Goal: Task Accomplishment & Management: Complete application form

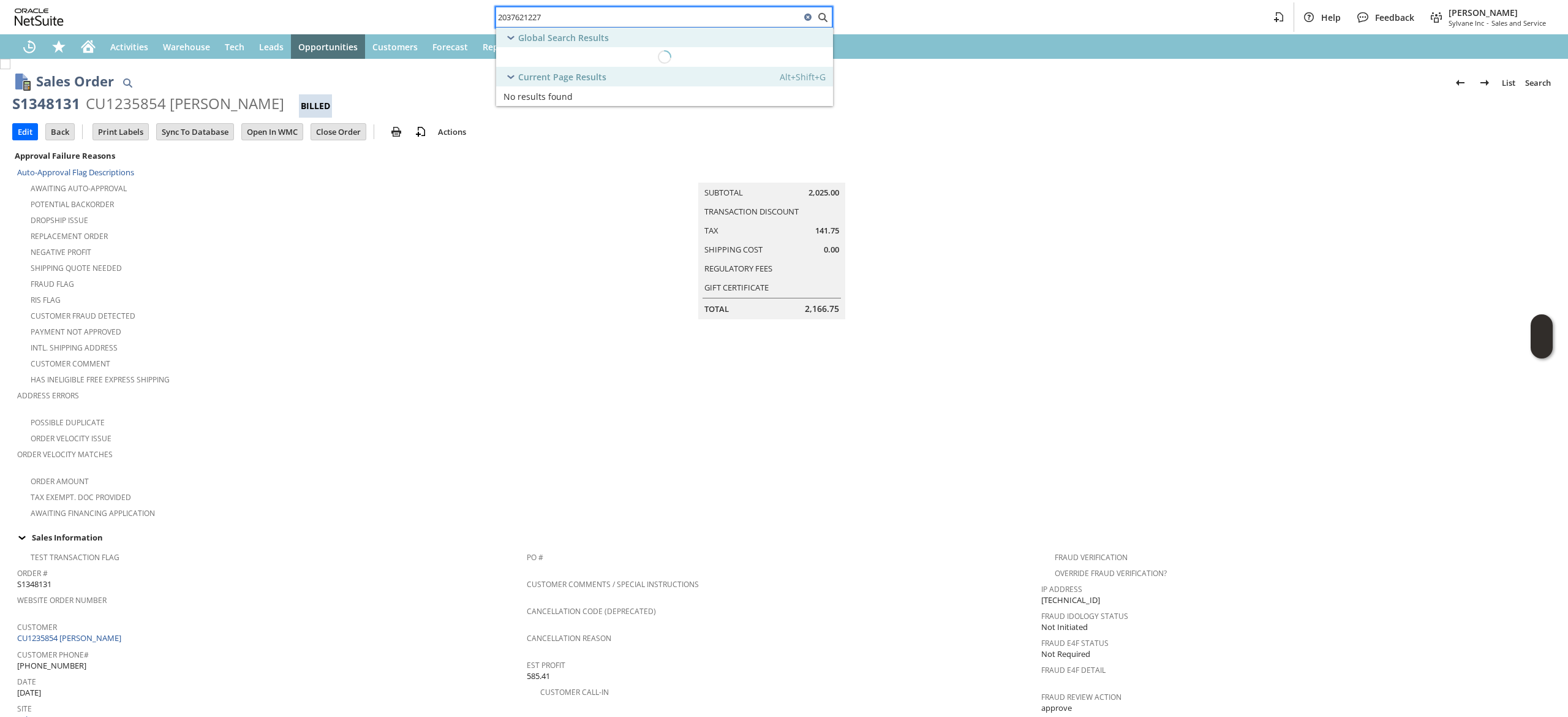
scroll to position [363, 0]
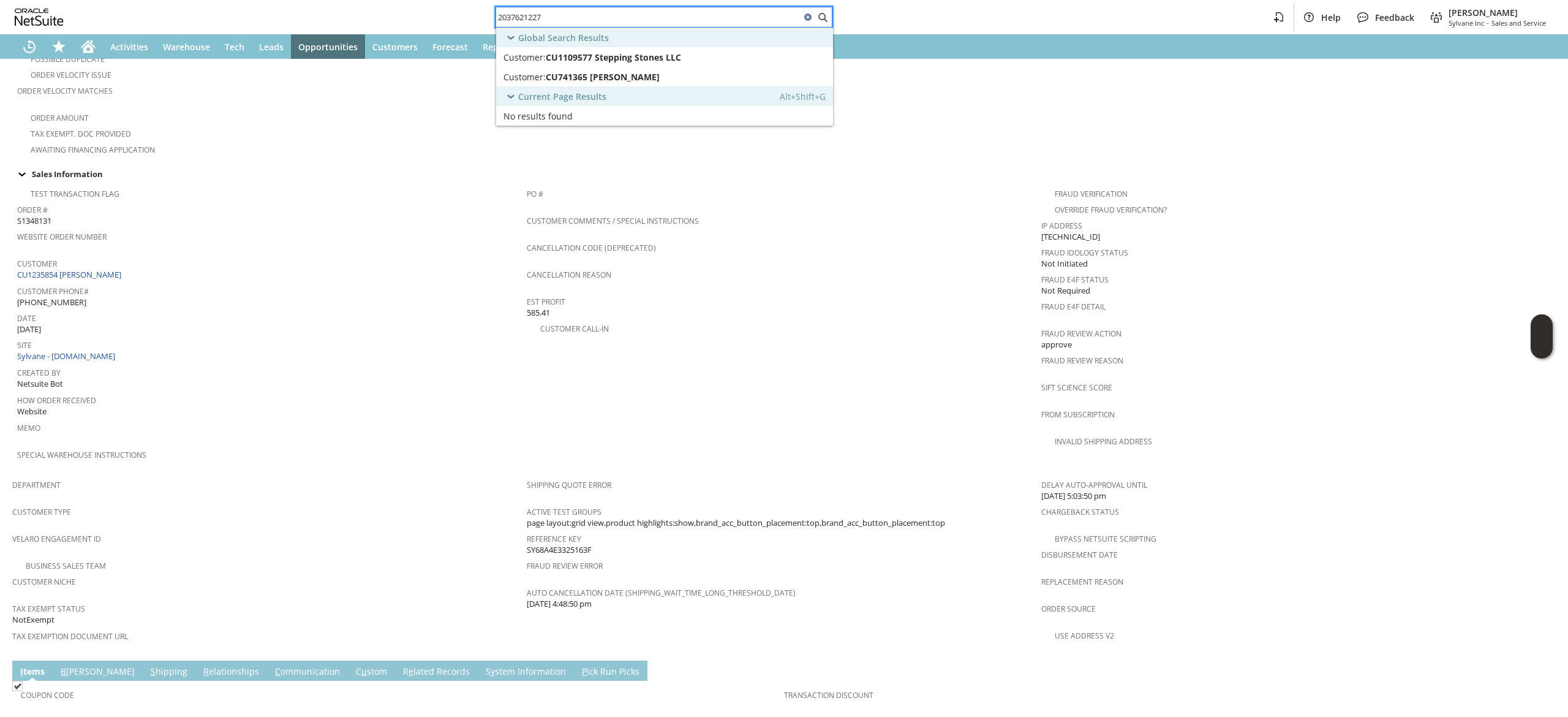
type input "2037621227"
click at [625, 57] on span "CU1109577 Stepping Stones LLC" at bounding box center [613, 56] width 135 height 11
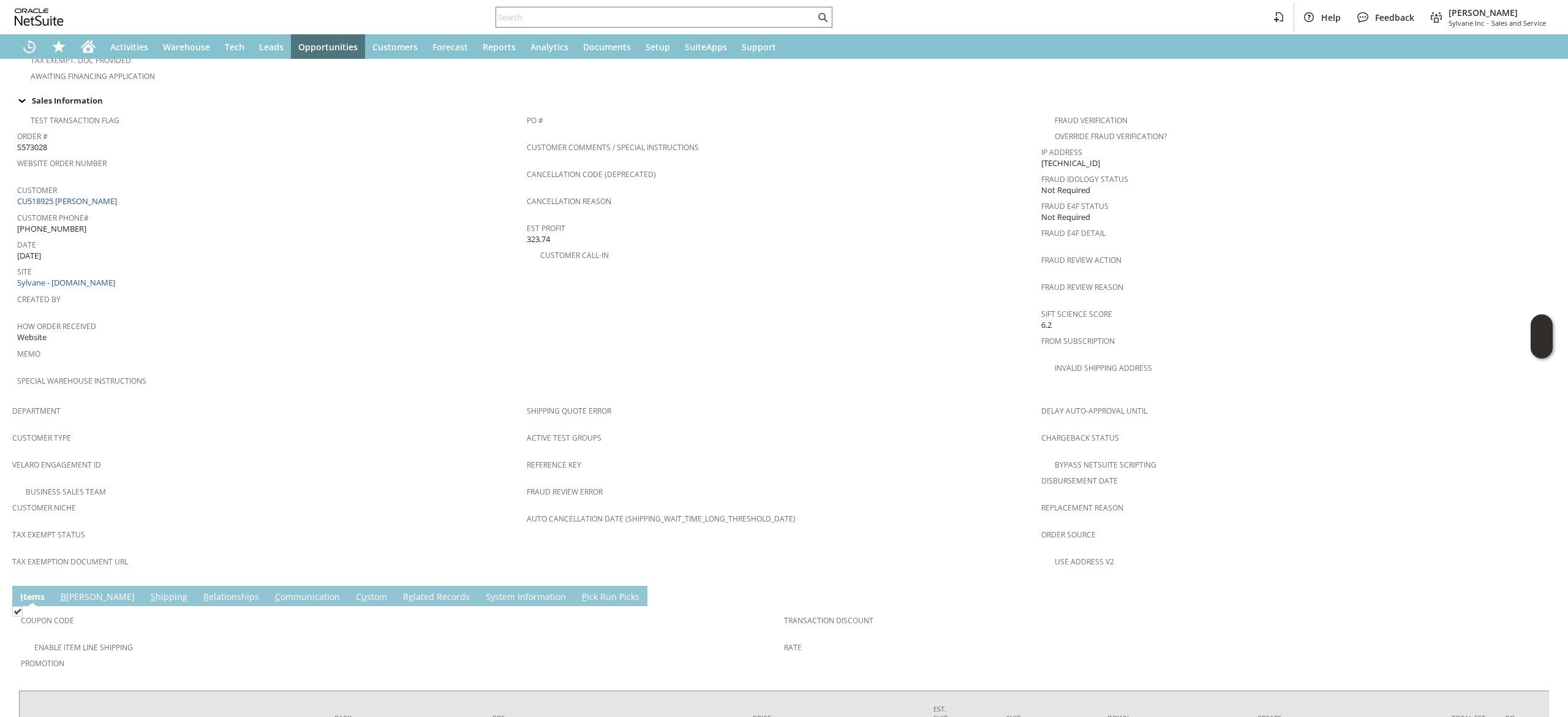
scroll to position [405, 0]
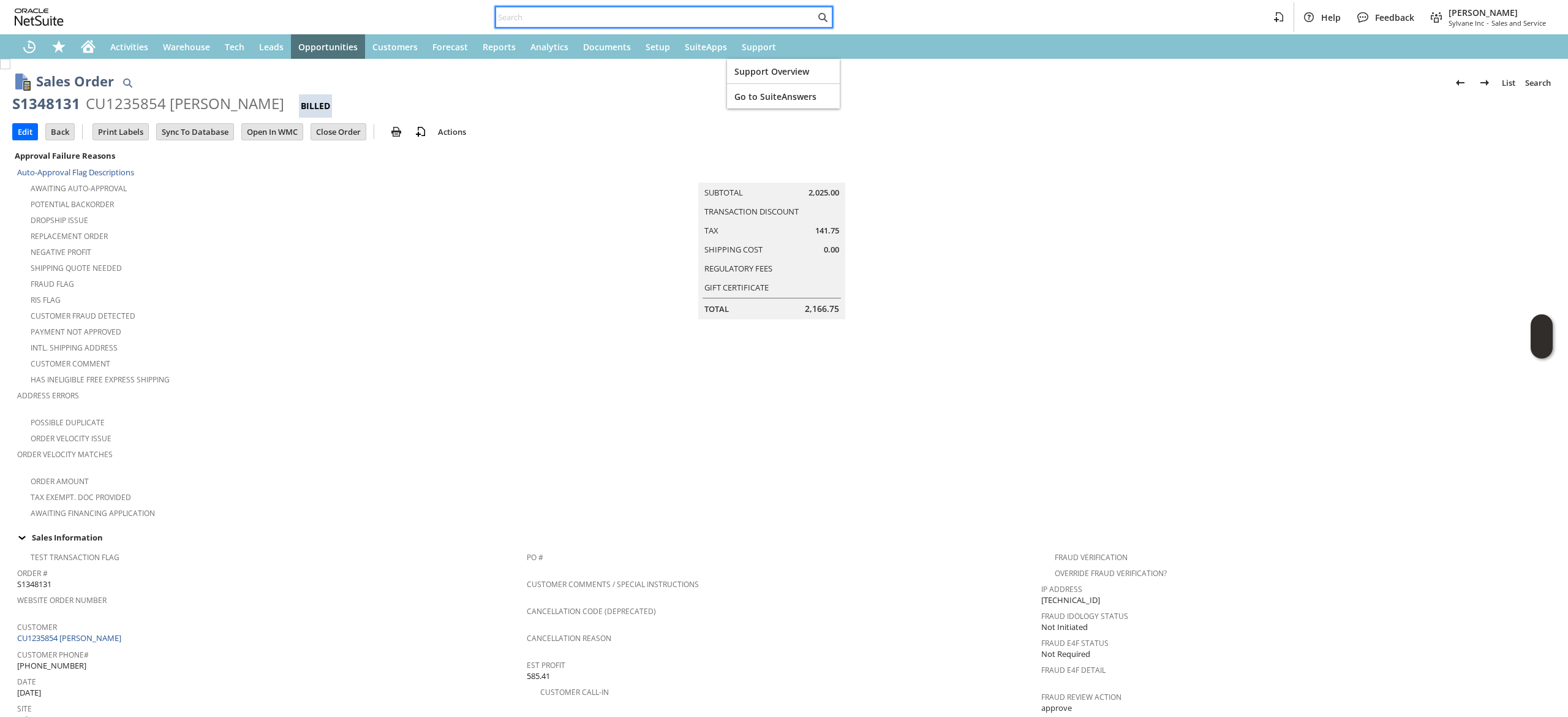
click at [733, 21] on input "text" at bounding box center [655, 16] width 319 height 15
click at [95, 42] on div "Home" at bounding box center [88, 47] width 29 height 24
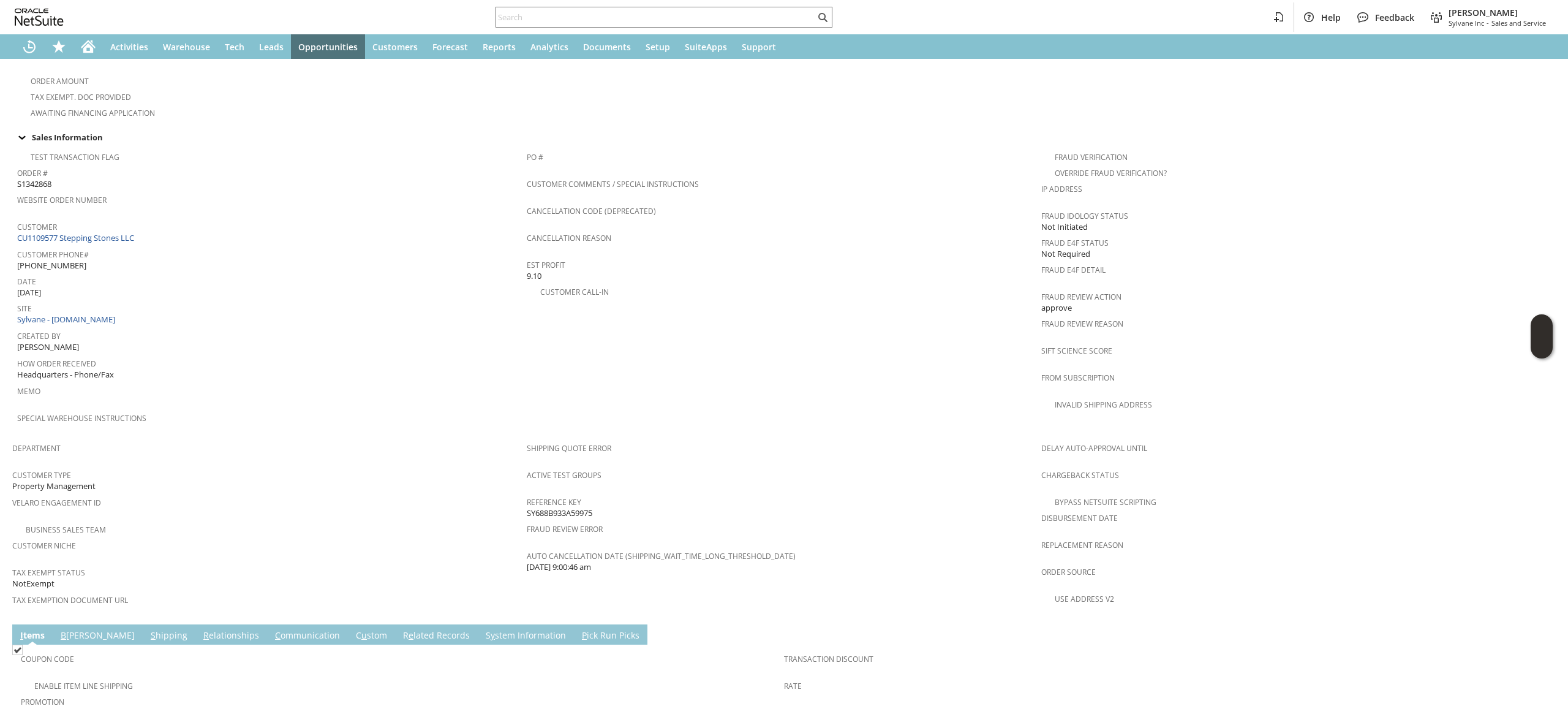
scroll to position [346, 0]
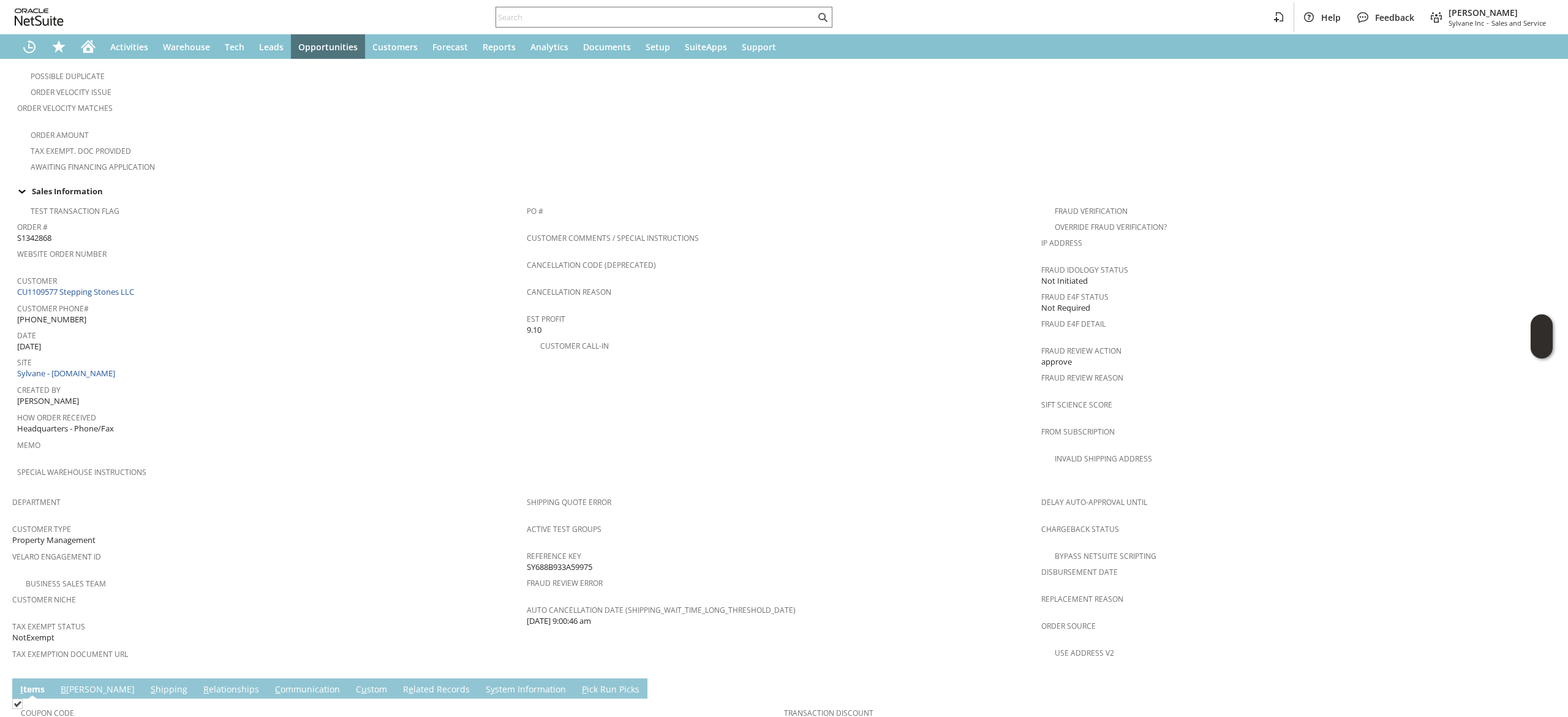
click at [128, 299] on span "Customer Phone#" at bounding box center [269, 306] width 504 height 14
click at [135, 286] on link "CU1109577 Stepping Stones LLC" at bounding box center [77, 291] width 120 height 11
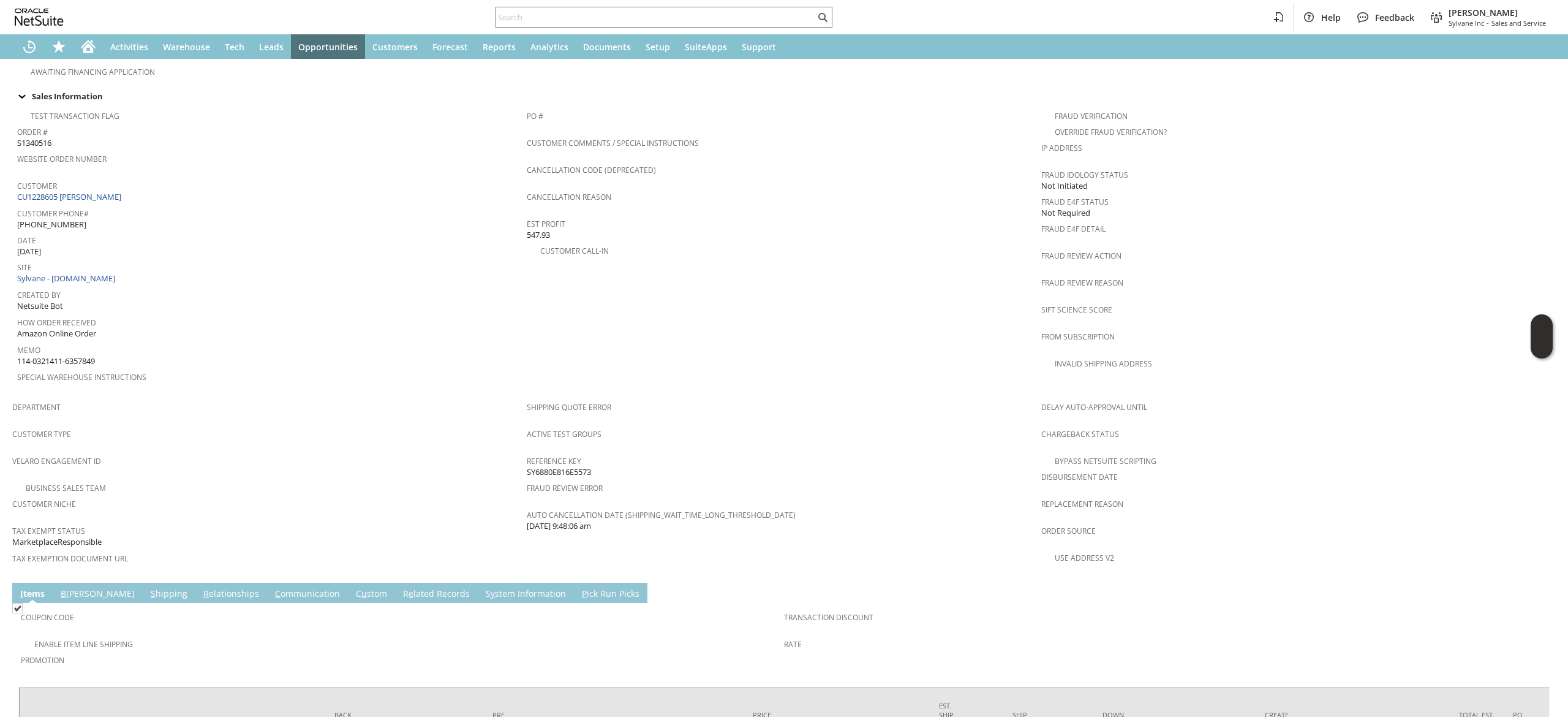
scroll to position [549, 0]
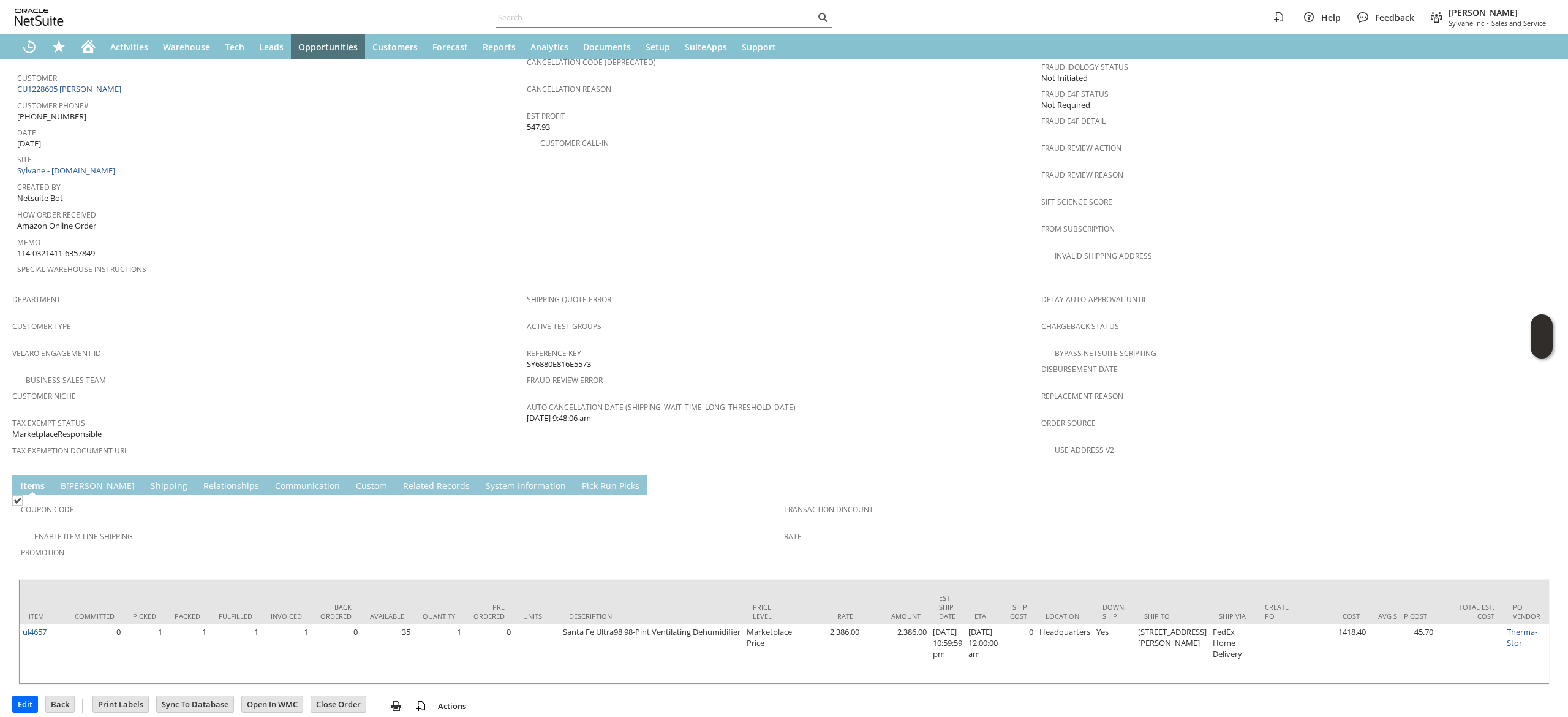
click at [147, 479] on link "S hipping" at bounding box center [168, 486] width 42 height 14
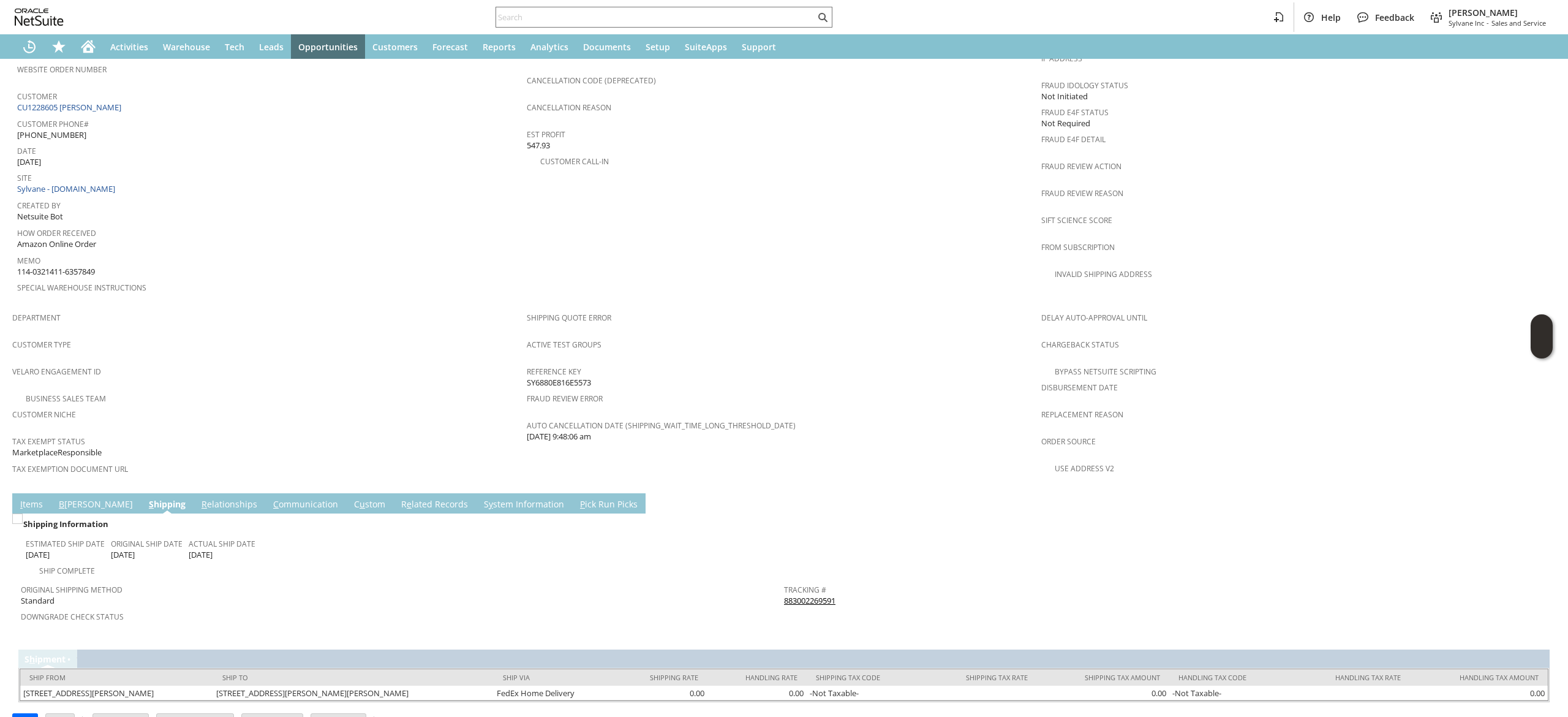
click at [794, 595] on link "883002269591" at bounding box center [809, 600] width 51 height 11
drag, startPoint x: 42, startPoint y: 483, endPoint x: 38, endPoint y: 475, distance: 8.9
click at [42, 498] on link "I tems" at bounding box center [31, 505] width 29 height 14
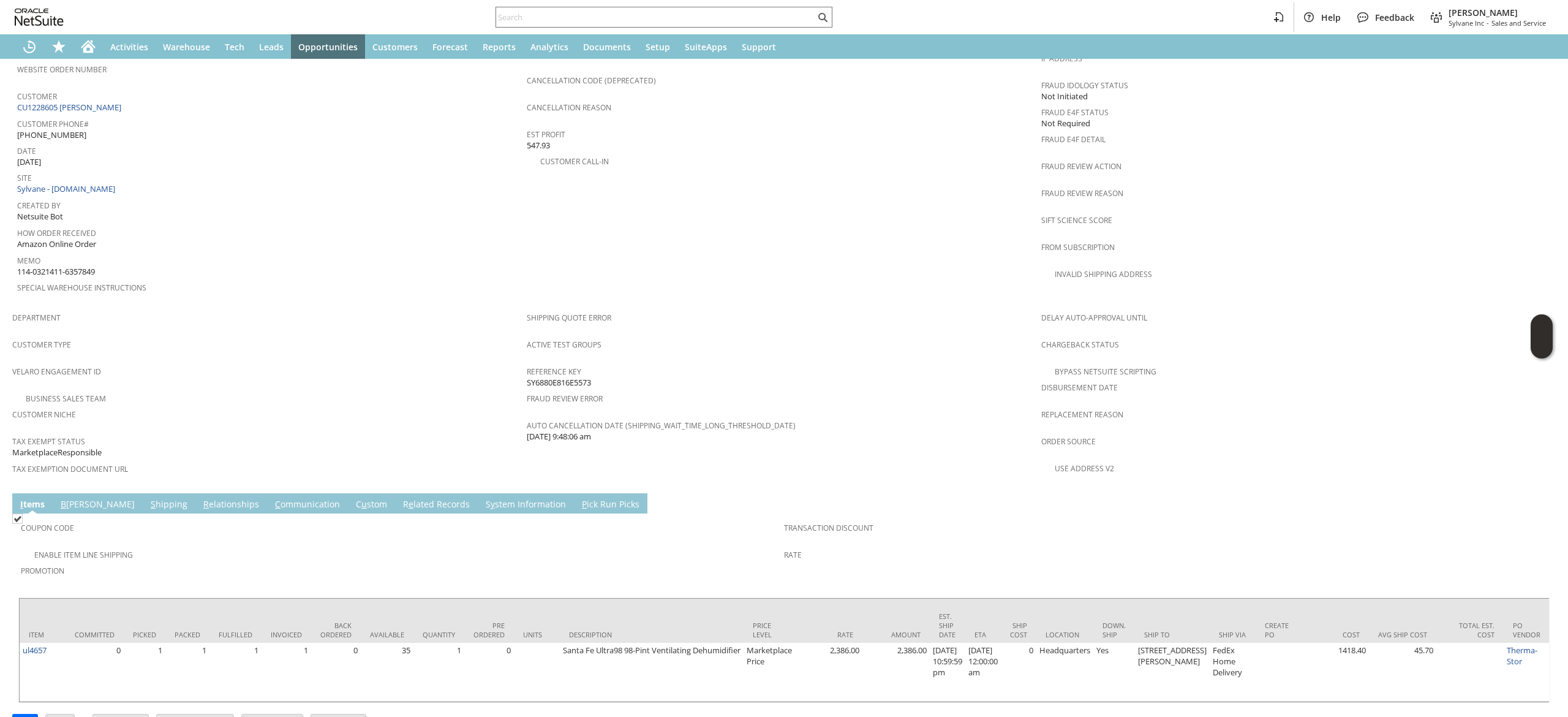
click at [400, 498] on link "R e lated Records" at bounding box center [436, 505] width 73 height 14
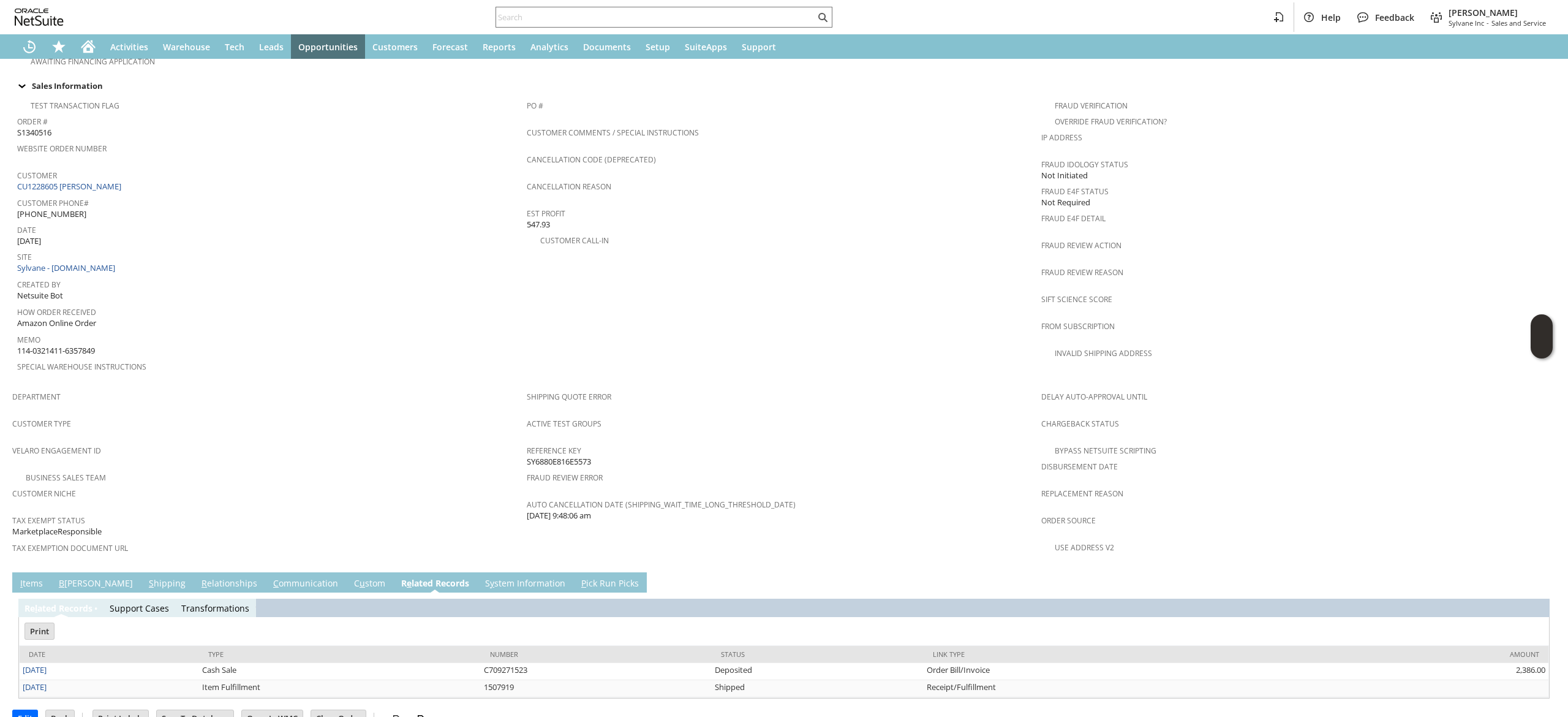
scroll to position [0, 0]
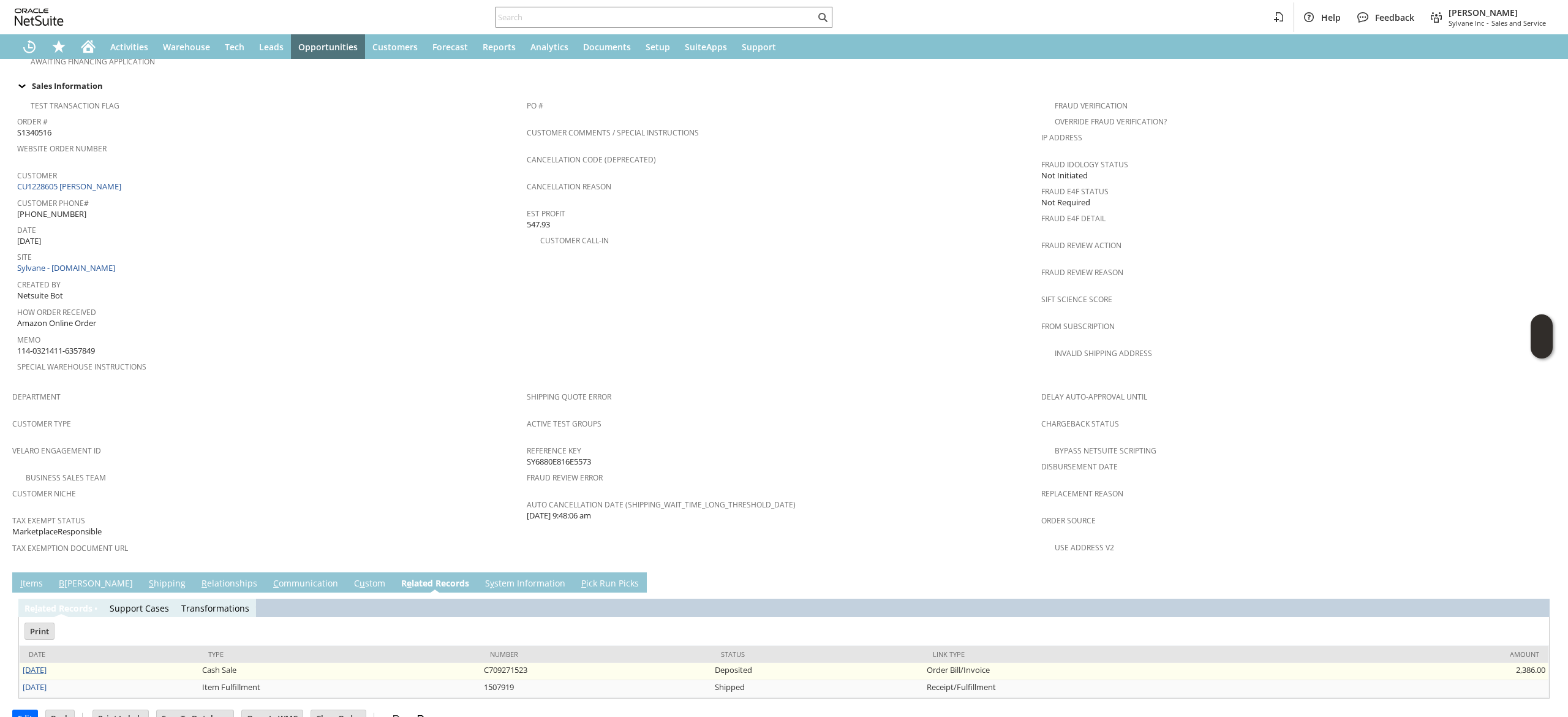
click at [47, 664] on link "[DATE]" at bounding box center [35, 669] width 24 height 11
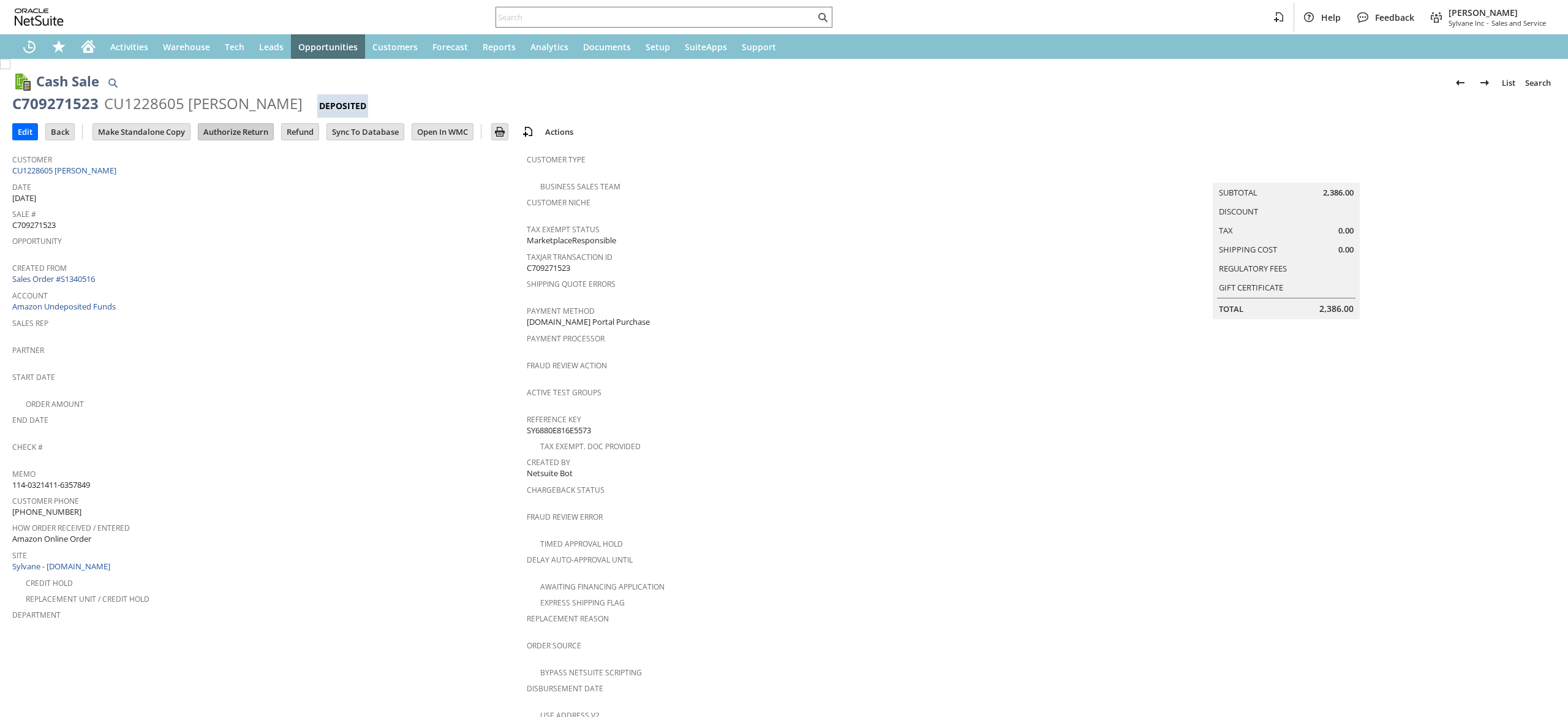
click at [257, 133] on input "Authorize Return" at bounding box center [236, 132] width 75 height 16
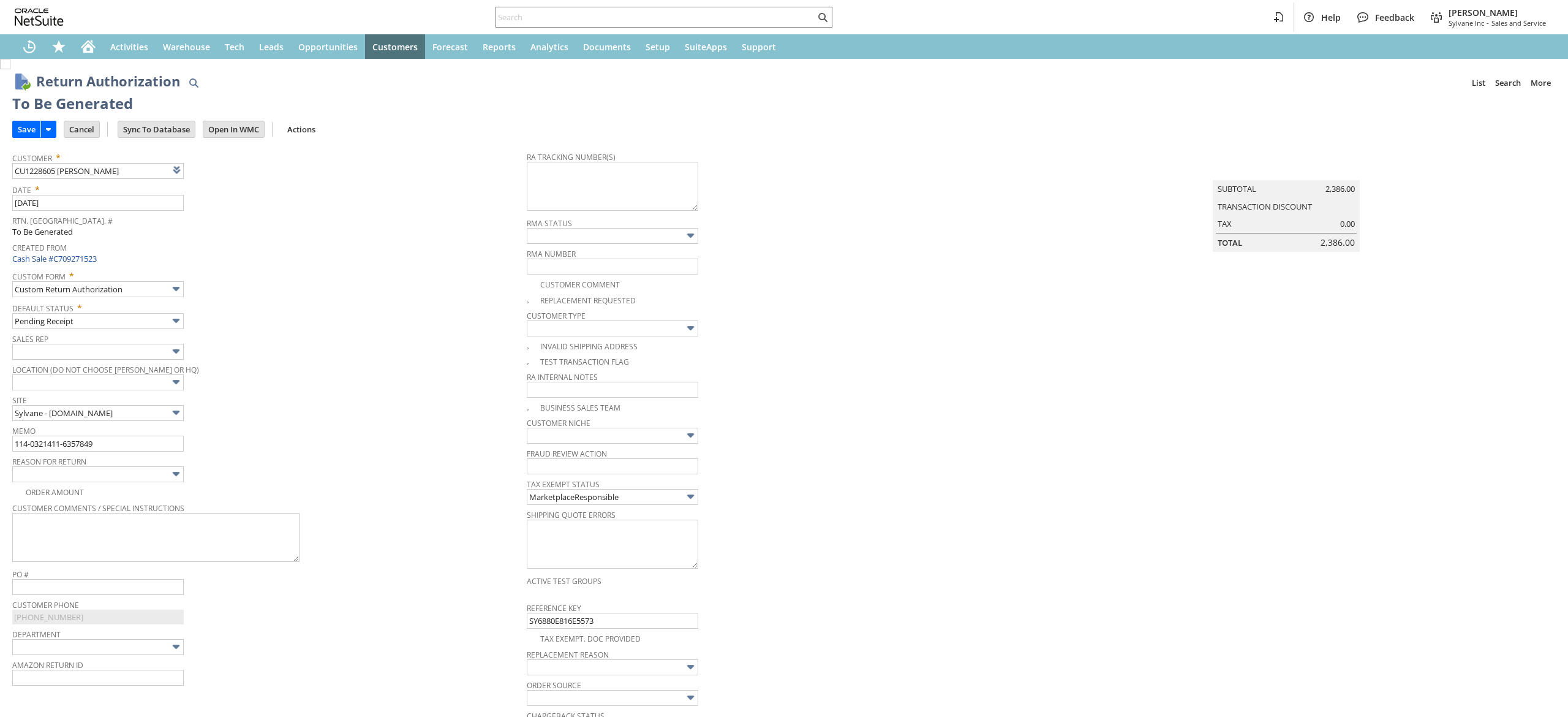
type input "Add"
type input "Copy Previous"
click at [211, 169] on link at bounding box center [208, 170] width 14 height 14
click at [149, 453] on span "Reason For Return" at bounding box center [266, 460] width 508 height 14
click at [149, 447] on input "114-0321411-6357849" at bounding box center [98, 443] width 172 height 16
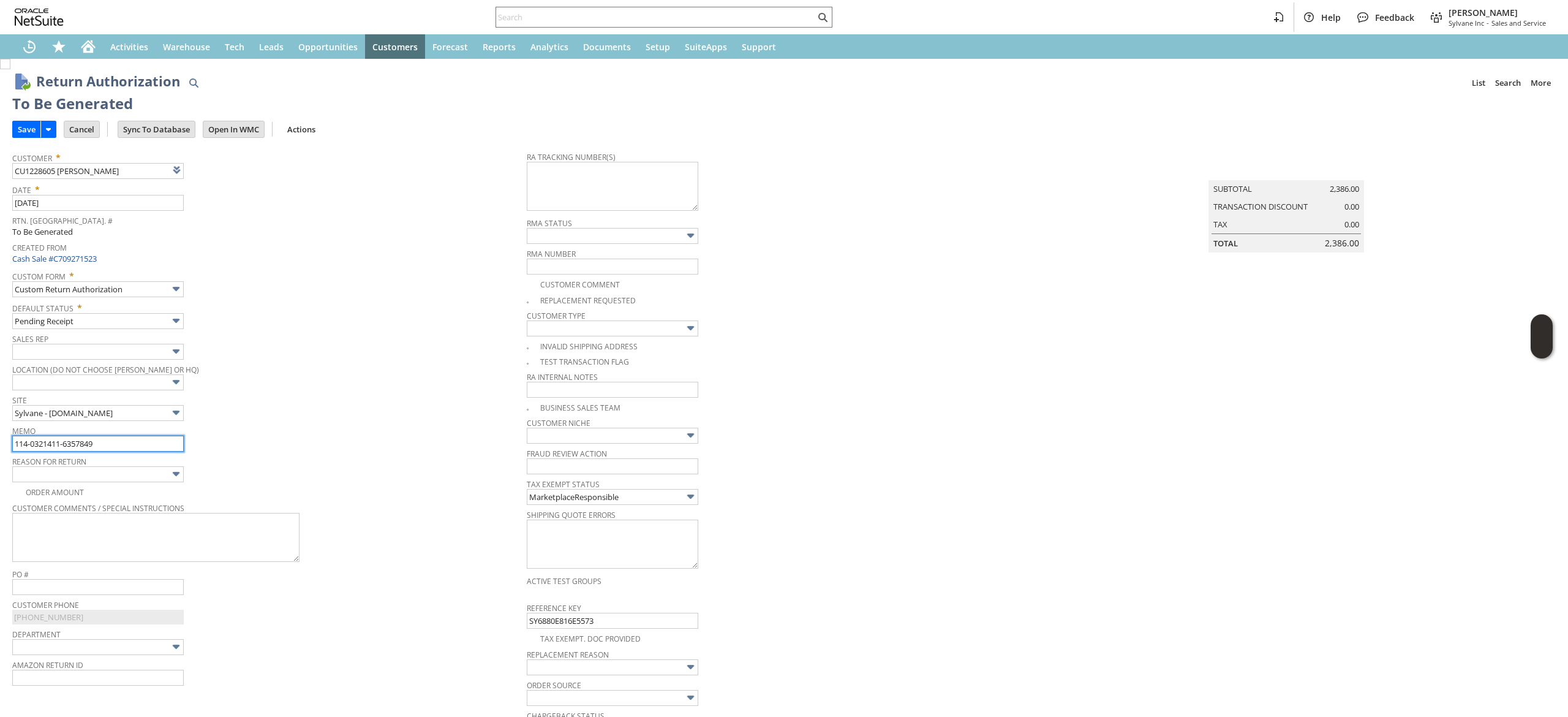
click at [148, 447] on input "114-0321411-6357849" at bounding box center [98, 443] width 172 height 16
type input "u"
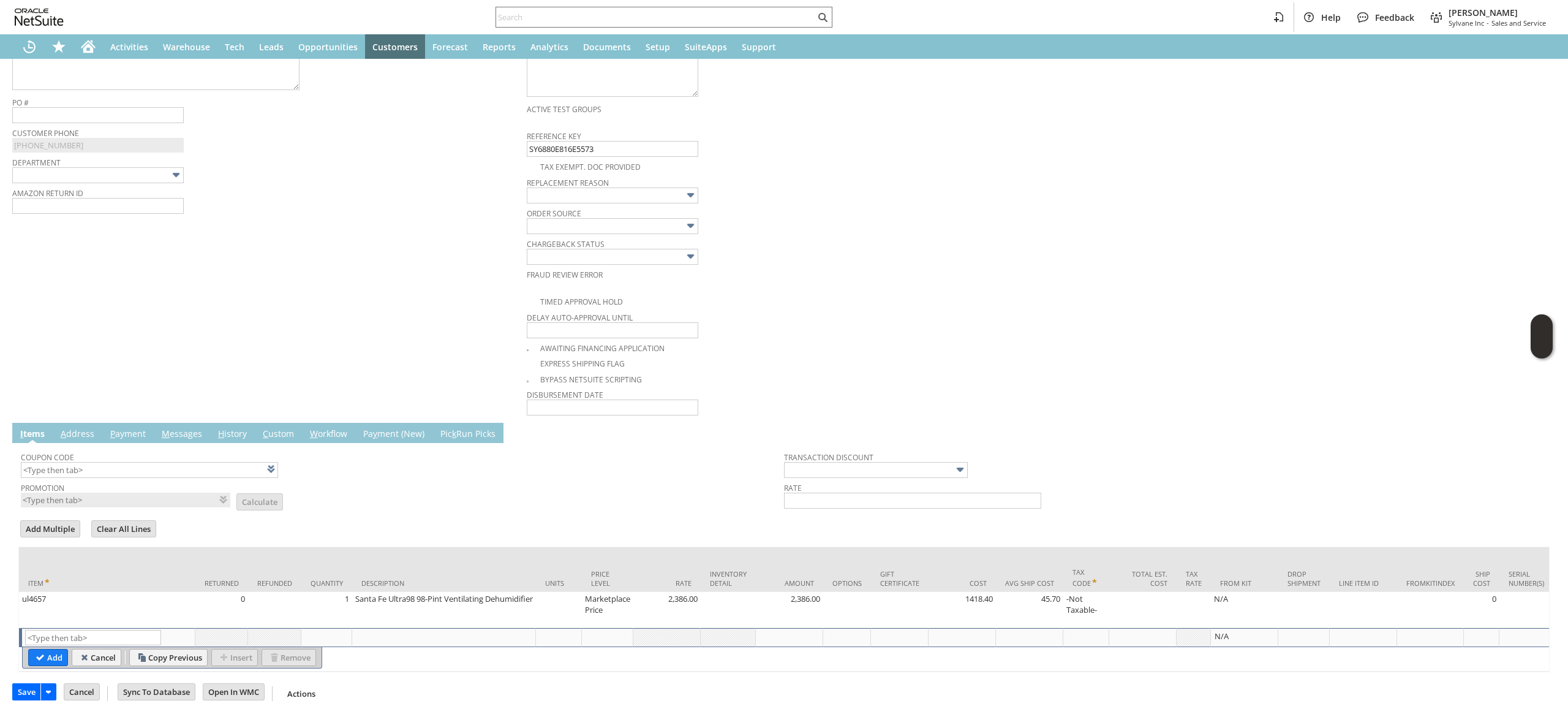
scroll to position [245, 0]
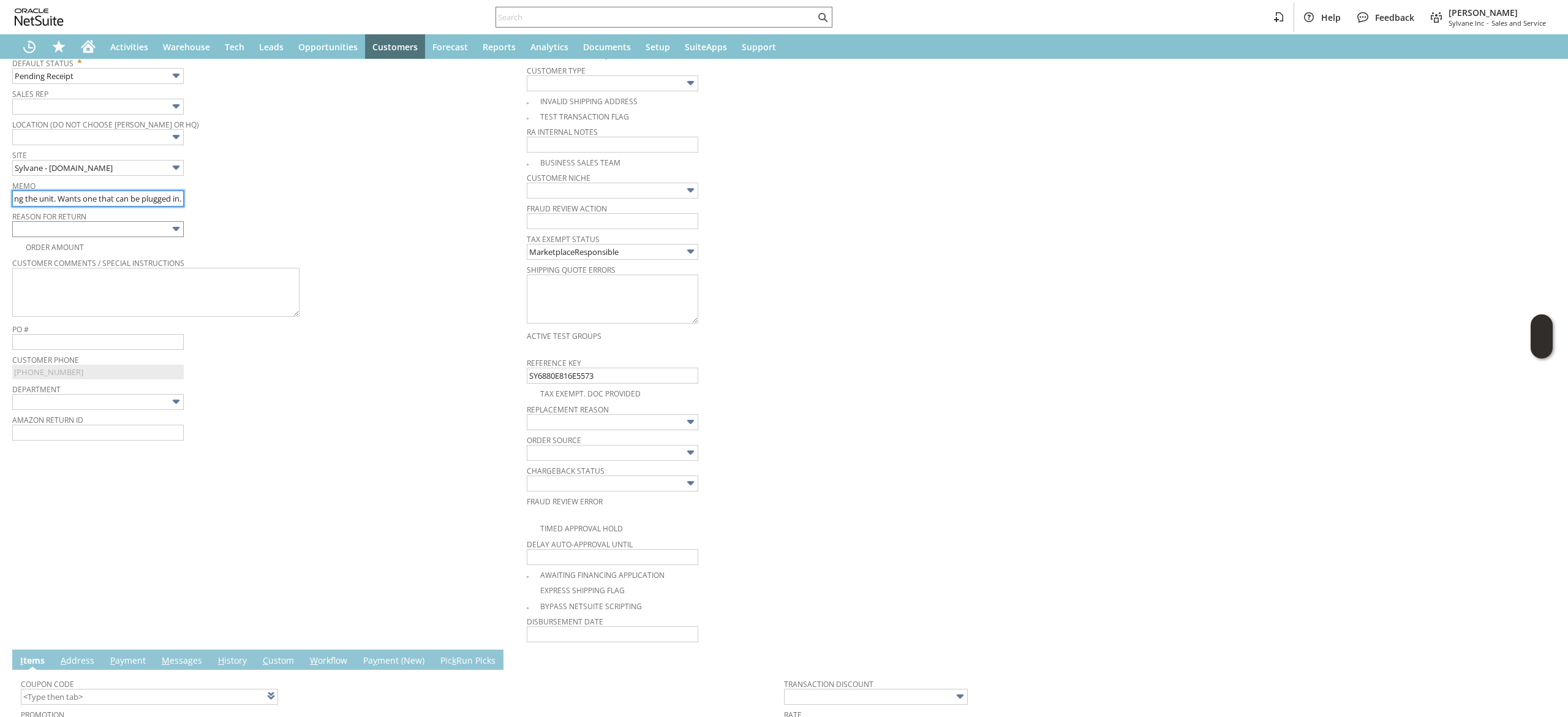
type input "customer has issues wiring the unit. Wants one that can be plugged in."
click at [126, 223] on input "text" at bounding box center [98, 229] width 172 height 16
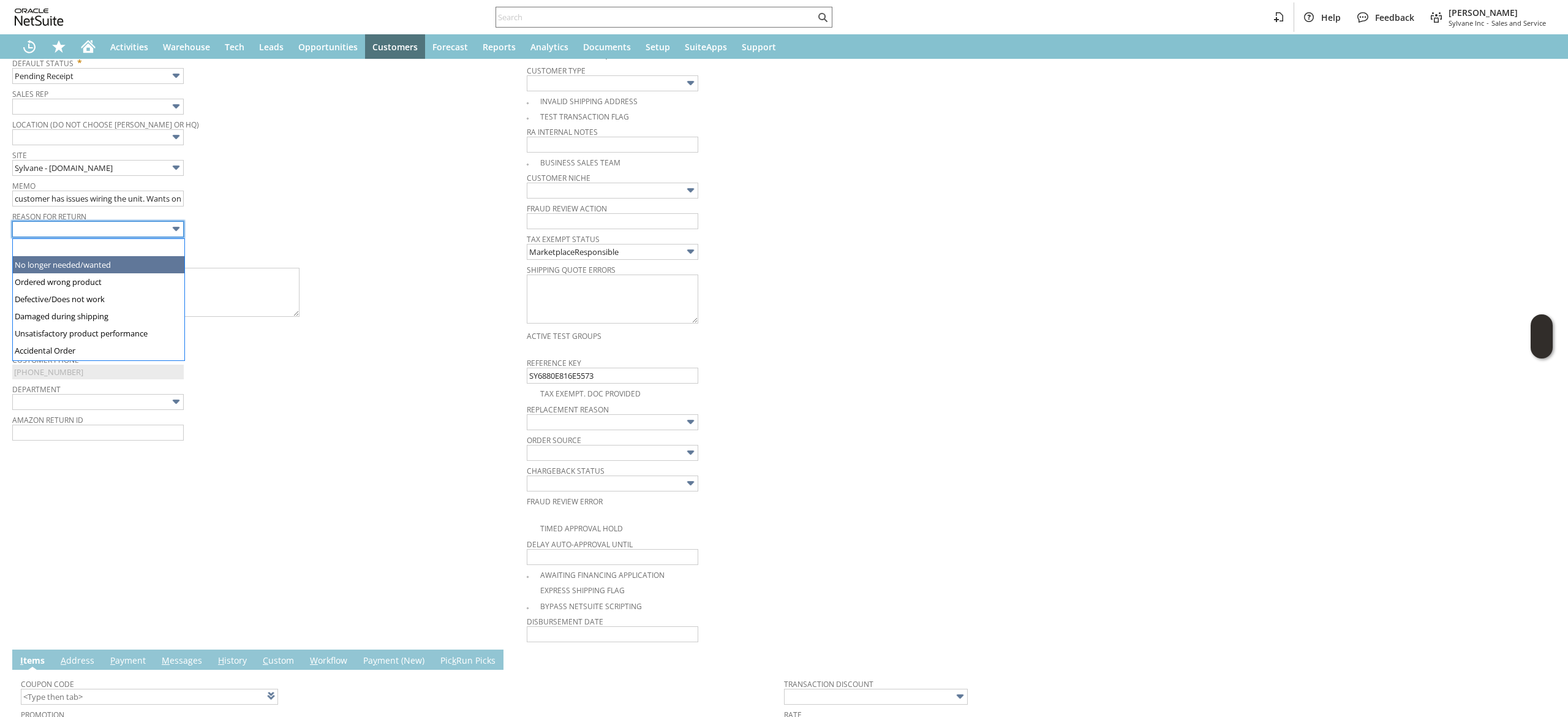
type input "No longer needed/wanted"
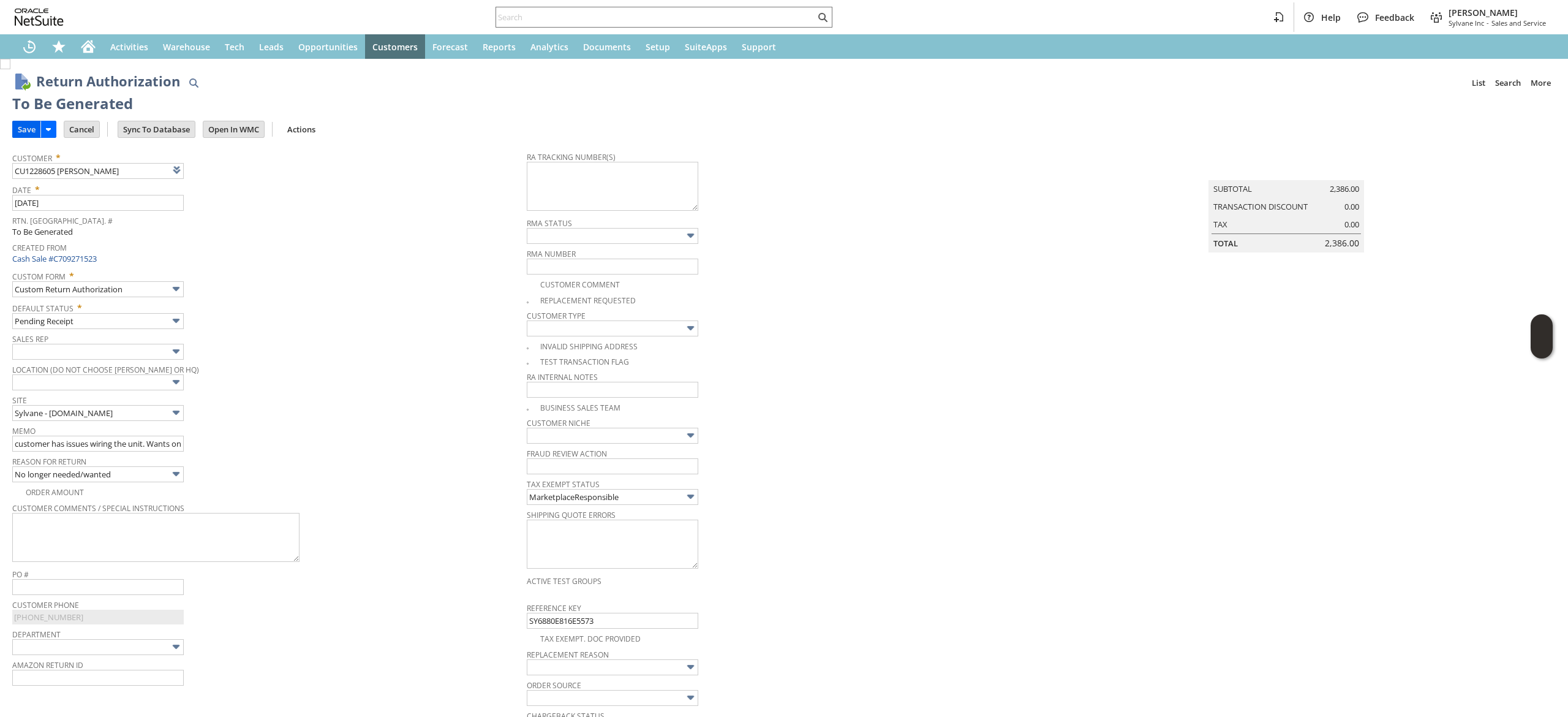
click at [20, 128] on input "Save" at bounding box center [27, 129] width 28 height 16
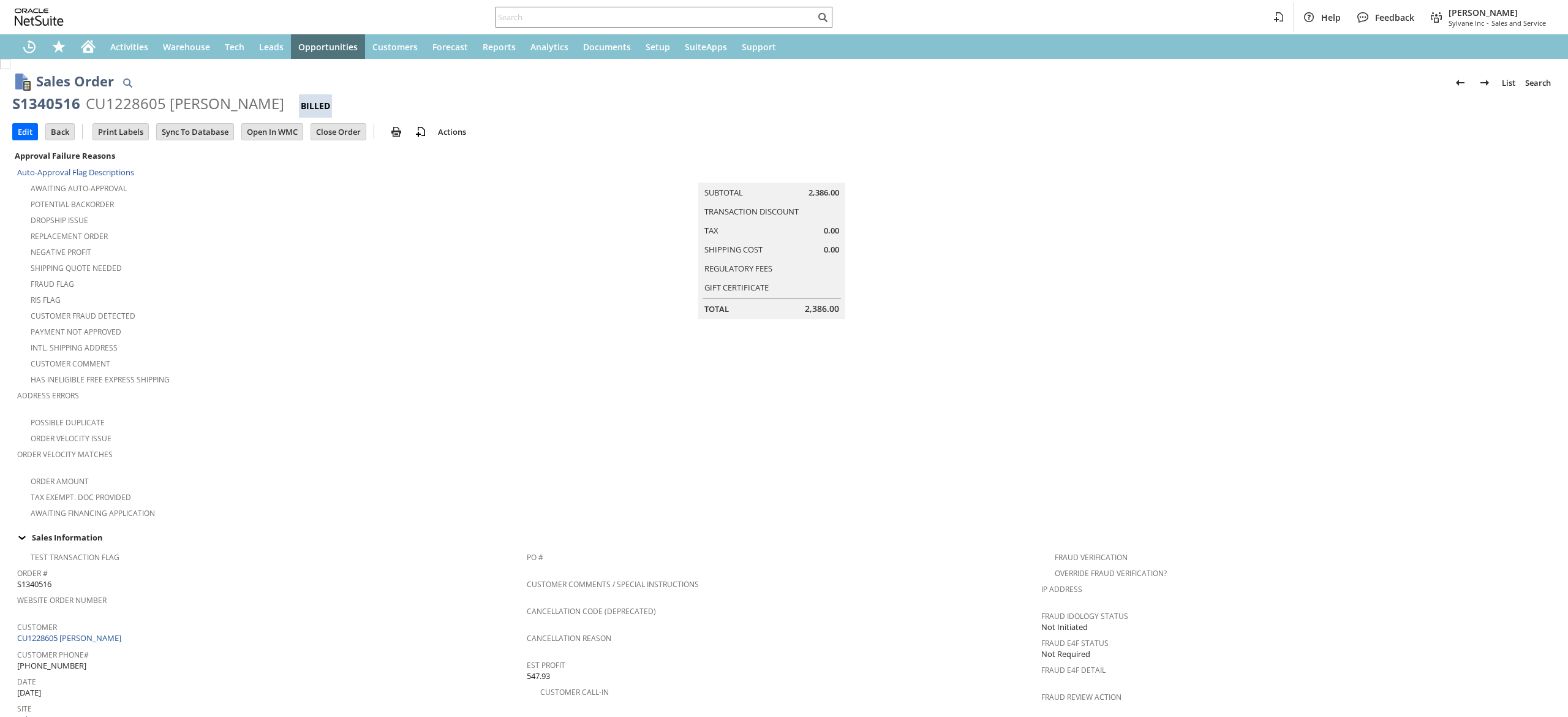
scroll to position [516, 0]
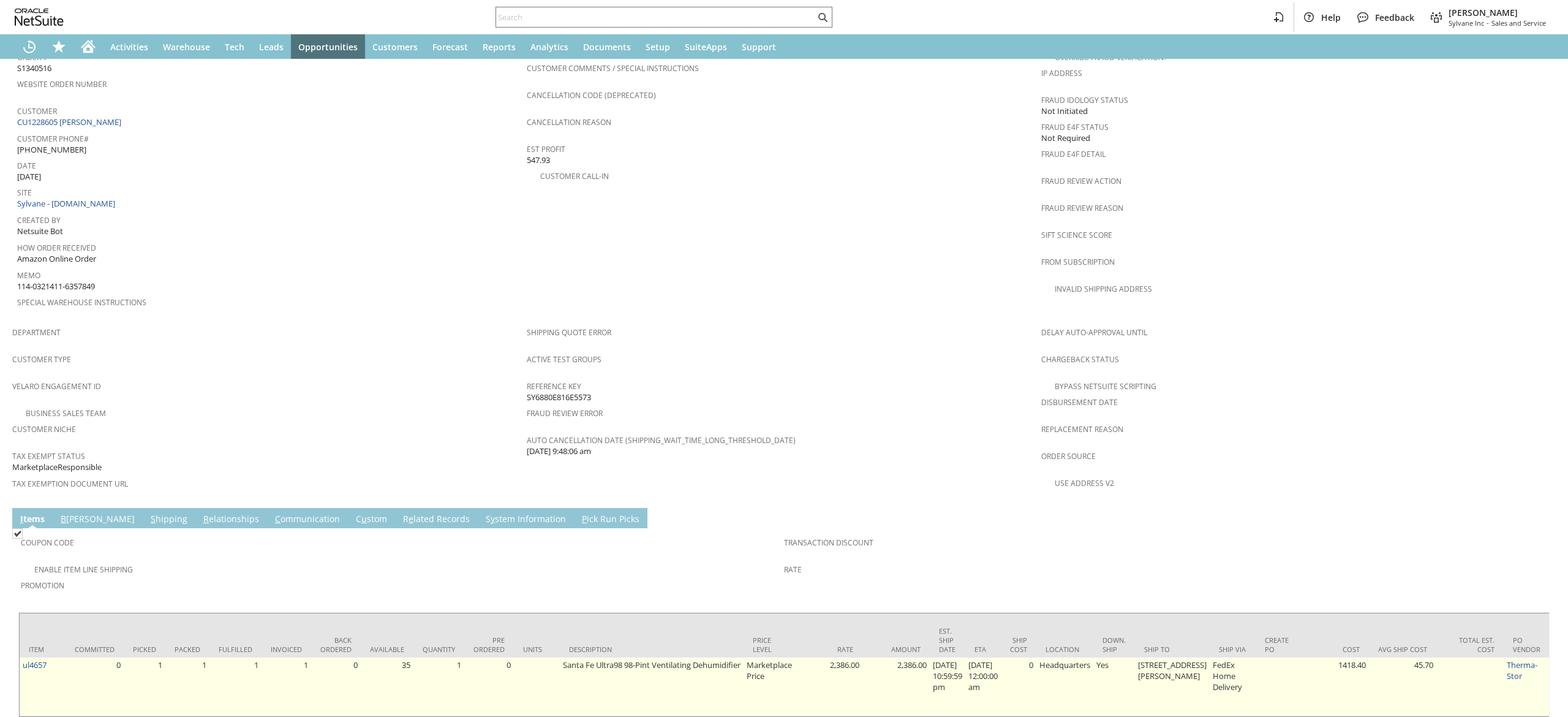
click at [37, 659] on link "ul4657" at bounding box center [35, 664] width 24 height 11
drag, startPoint x: 42, startPoint y: 635, endPoint x: 25, endPoint y: 627, distance: 18.8
click at [41, 659] on link "ul4657" at bounding box center [35, 664] width 24 height 11
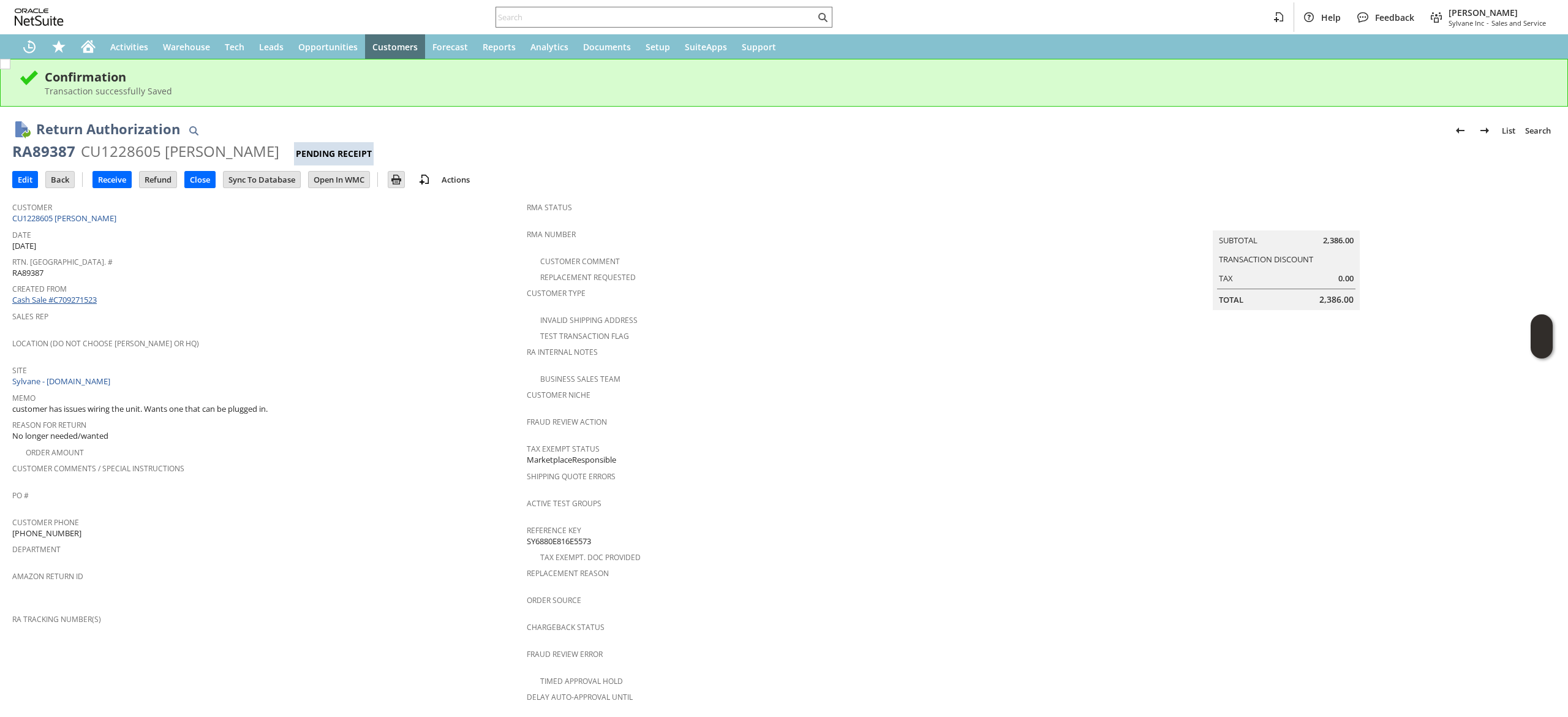
click at [89, 296] on link "Cash Sale #C709271523" at bounding box center [54, 299] width 84 height 11
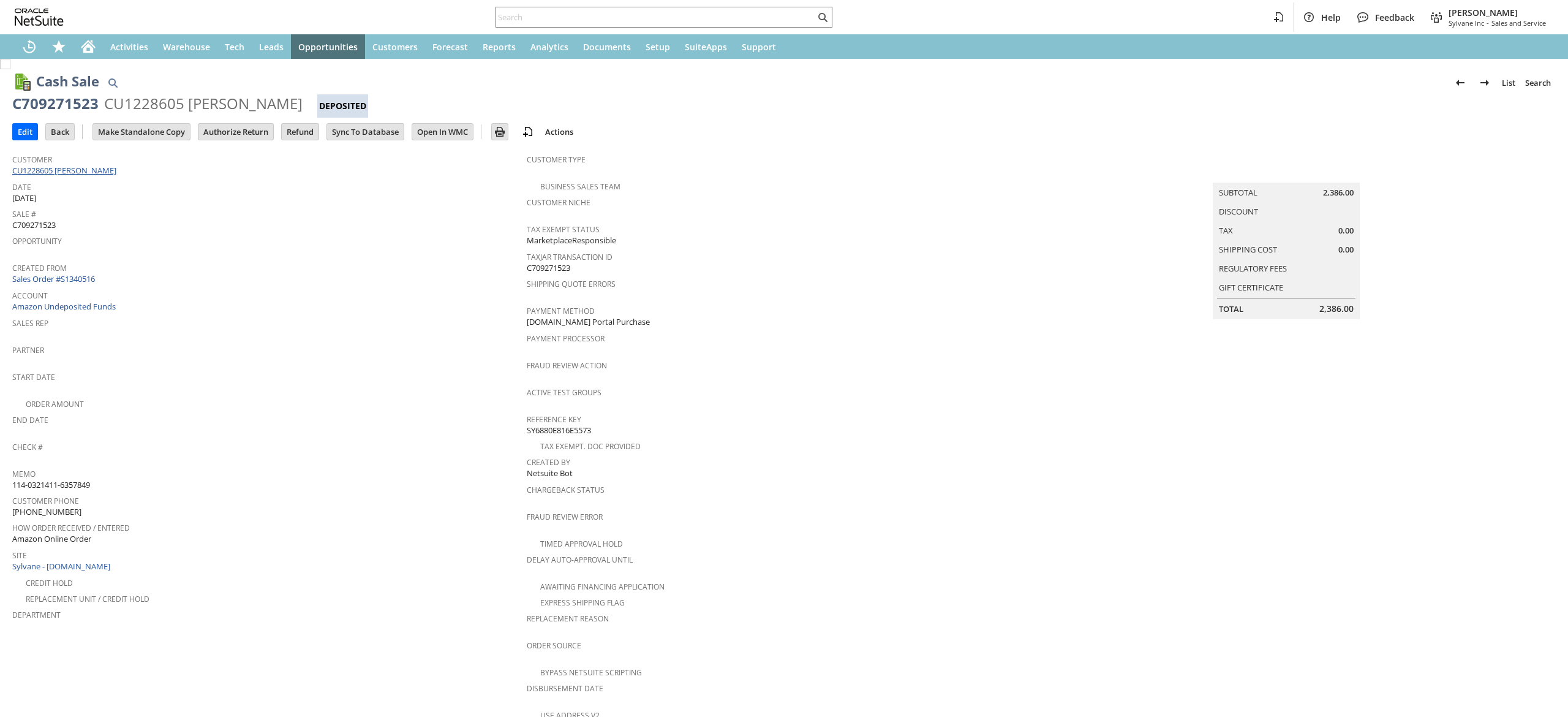
click at [95, 168] on link "CU1228605 [PERSON_NAME]" at bounding box center [66, 170] width 107 height 11
click at [84, 274] on link "Sales Order #S1340516" at bounding box center [55, 278] width 86 height 11
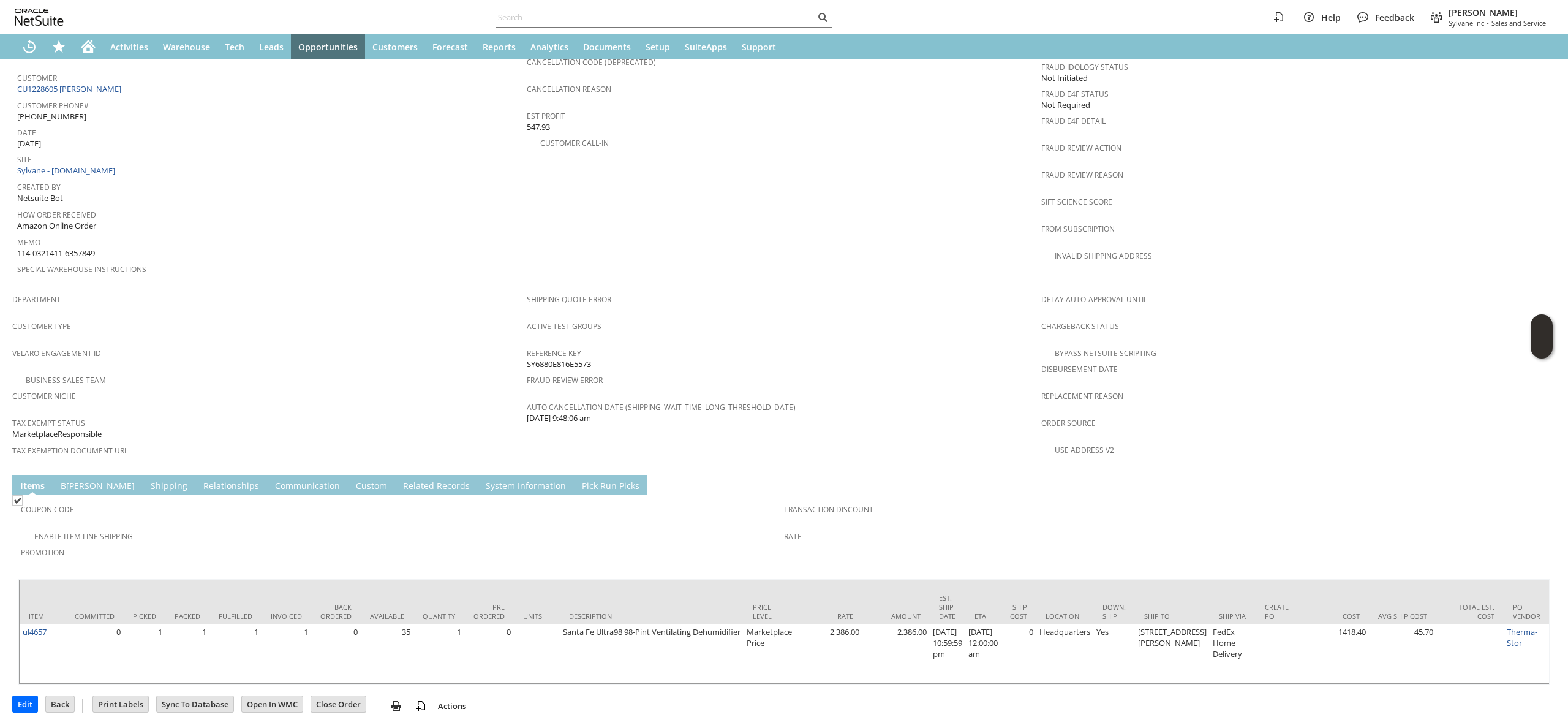
scroll to position [303, 0]
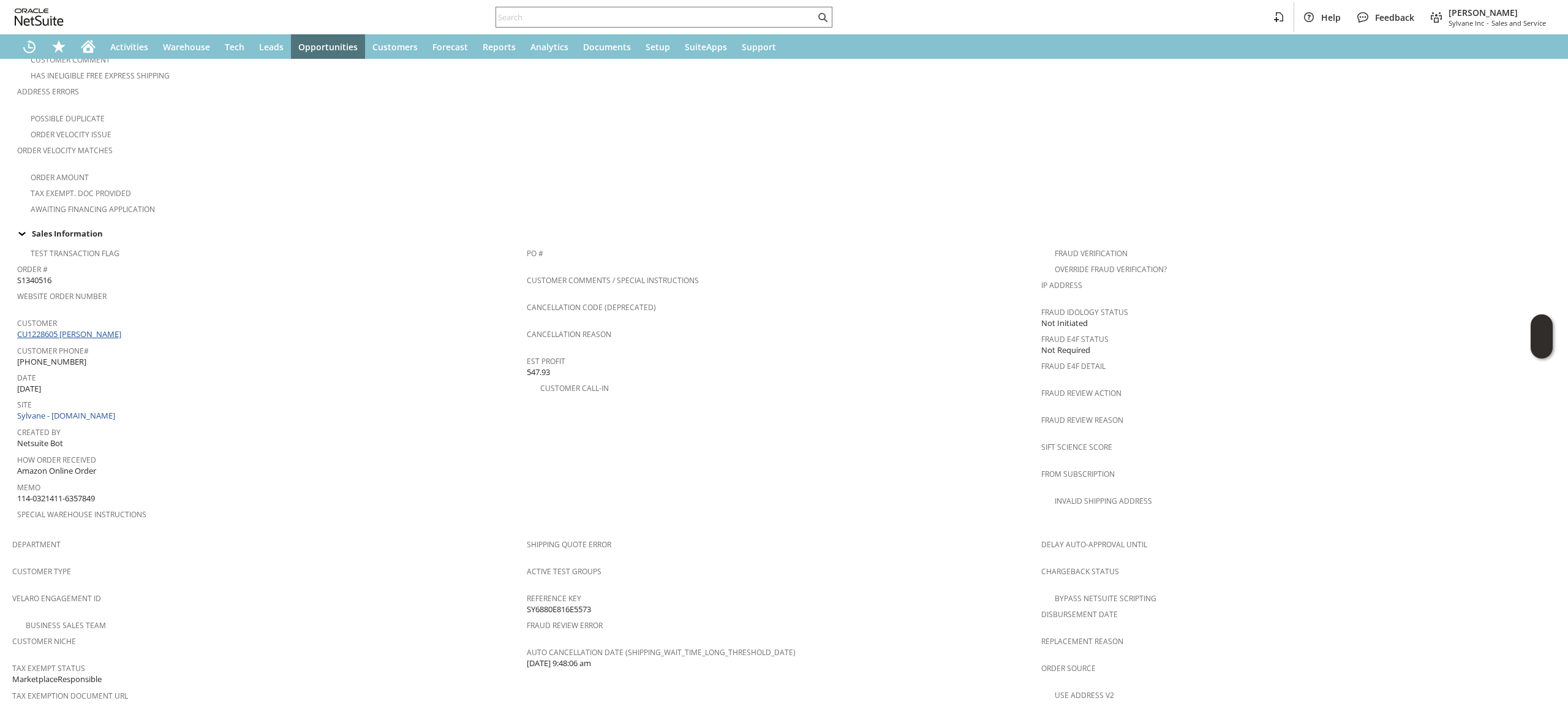
click at [80, 329] on link "CU1228605 David Clune" at bounding box center [71, 334] width 107 height 11
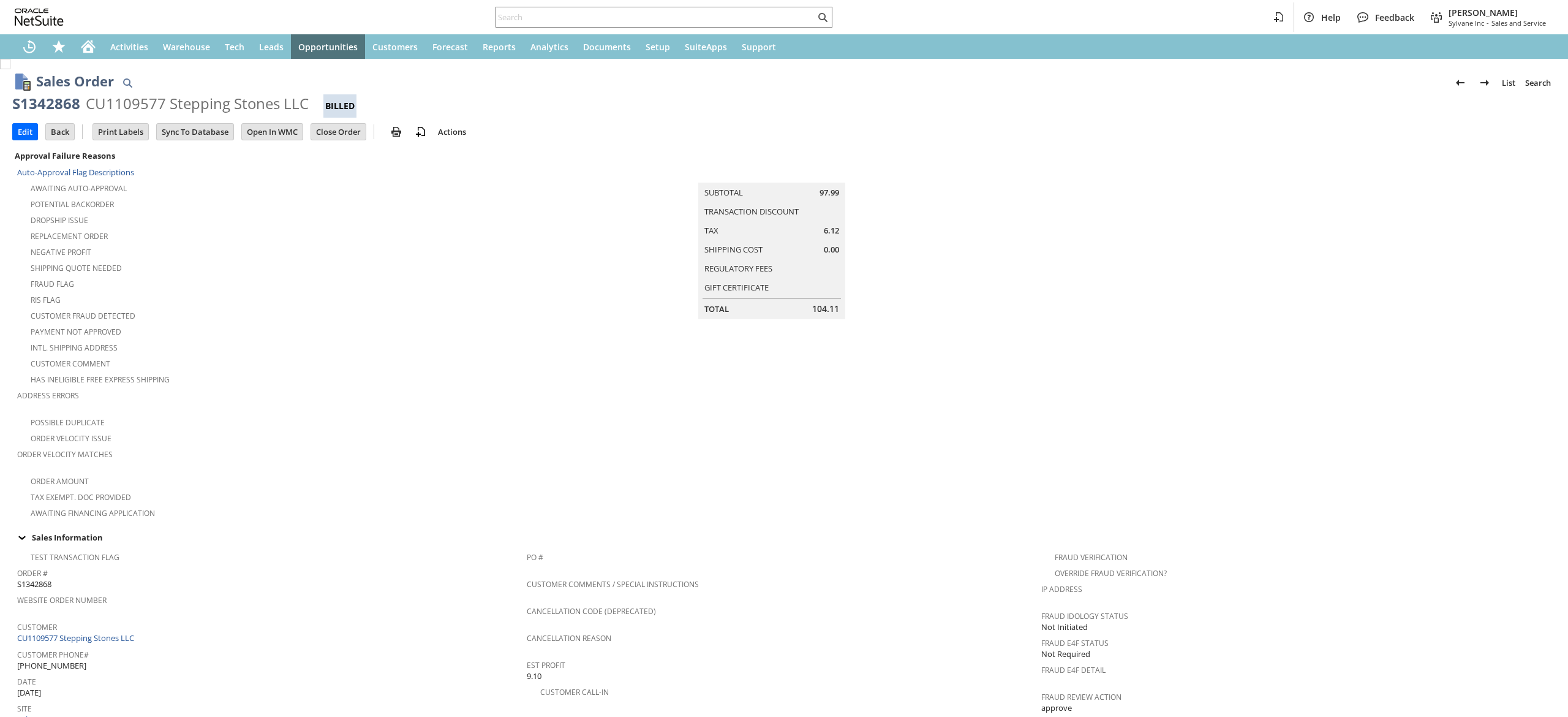
scroll to position [591, 0]
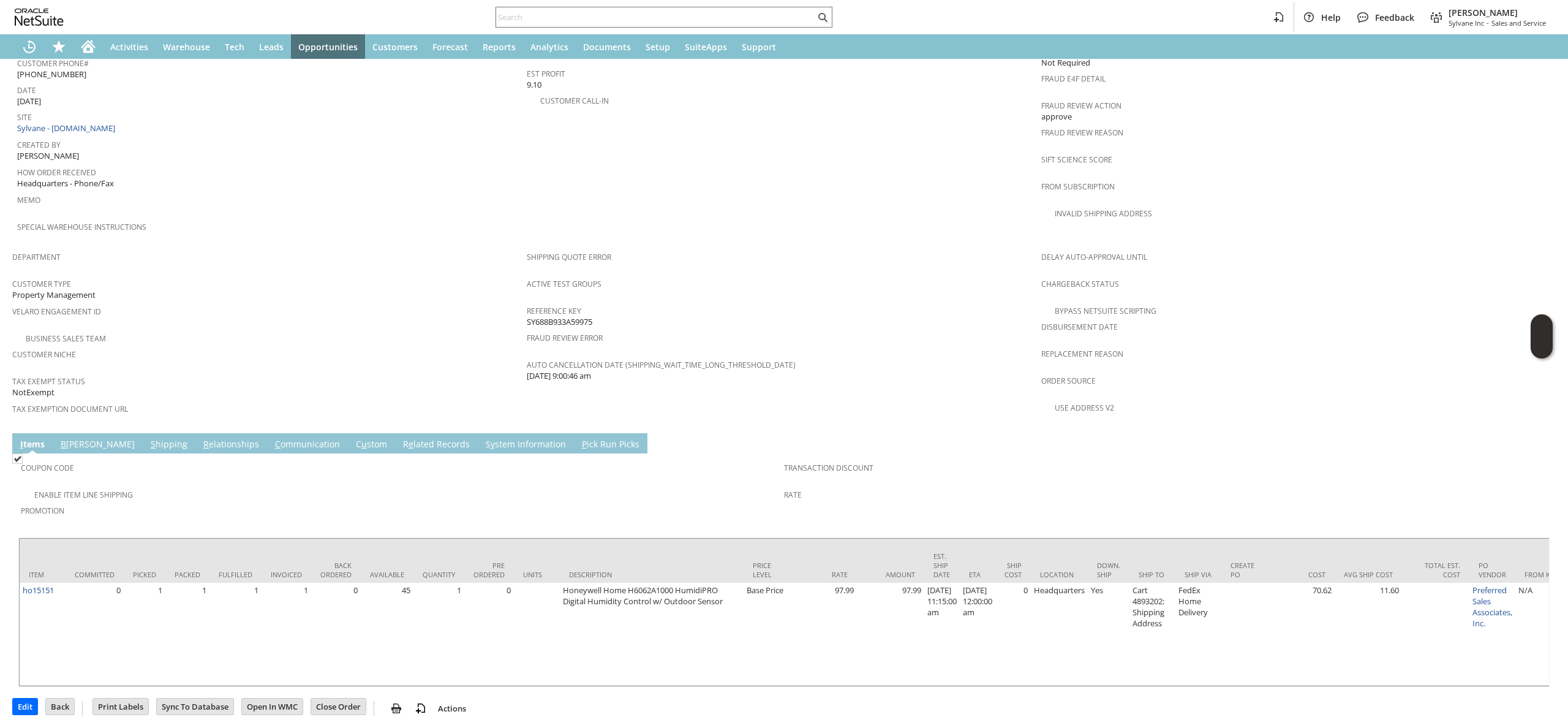
click at [272, 453] on td "Coupon Code Enable Item Line Shipping Promotion Transaction Discount Rate" at bounding box center [784, 492] width 1531 height 78
click at [272, 438] on link "C ommunication" at bounding box center [308, 445] width 71 height 14
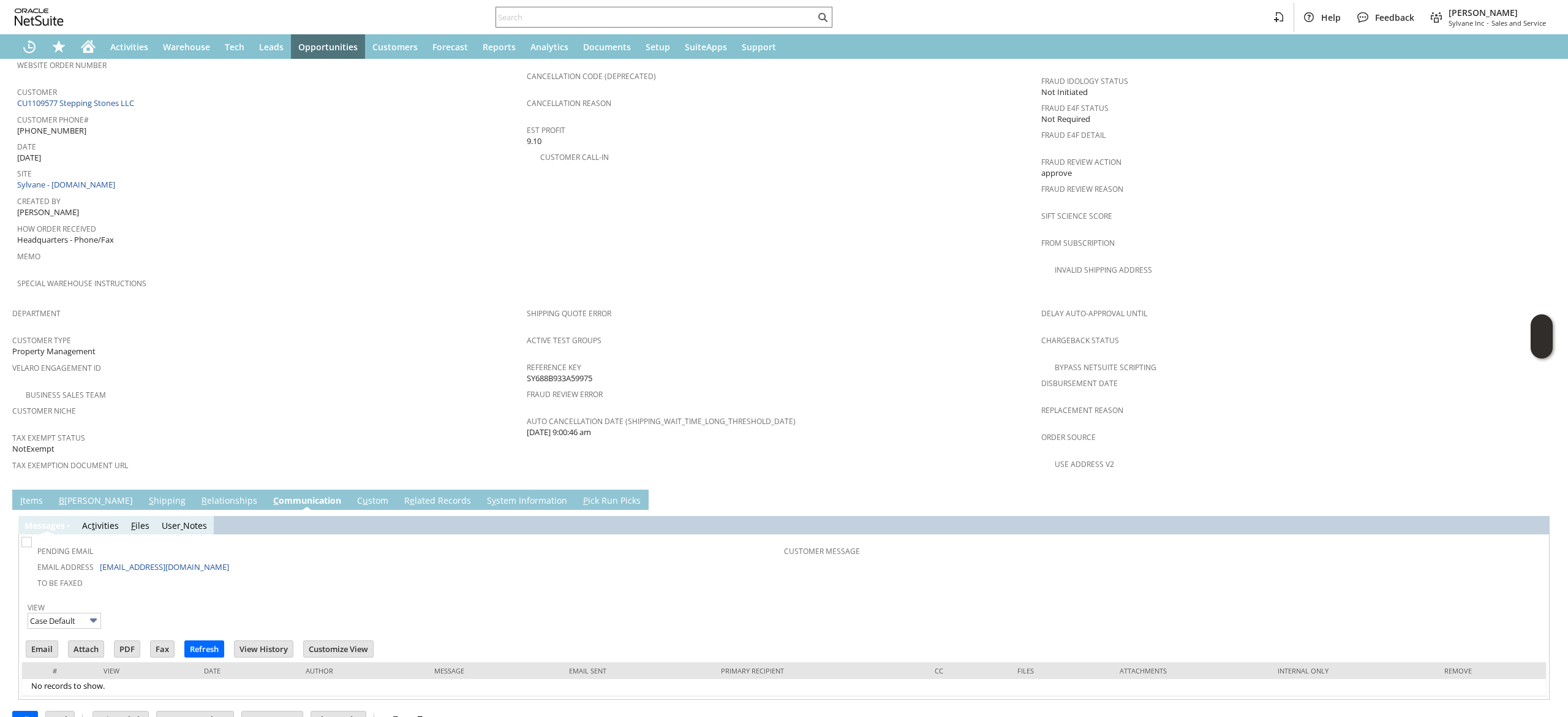
scroll to position [0, 0]
click at [401, 494] on link "R e lated Records" at bounding box center [438, 501] width 73 height 14
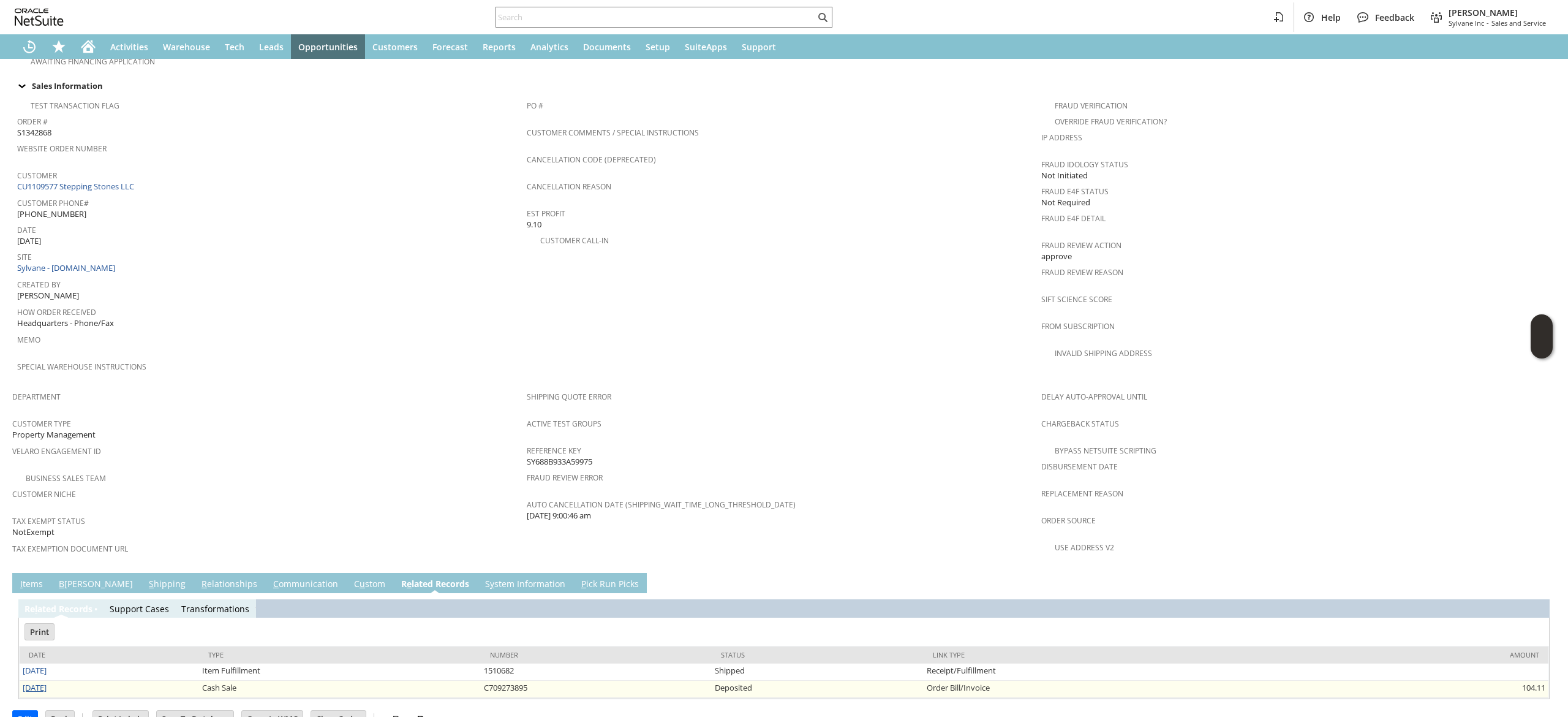
click at [35, 681] on link "8/1/2025" at bounding box center [35, 687] width 24 height 11
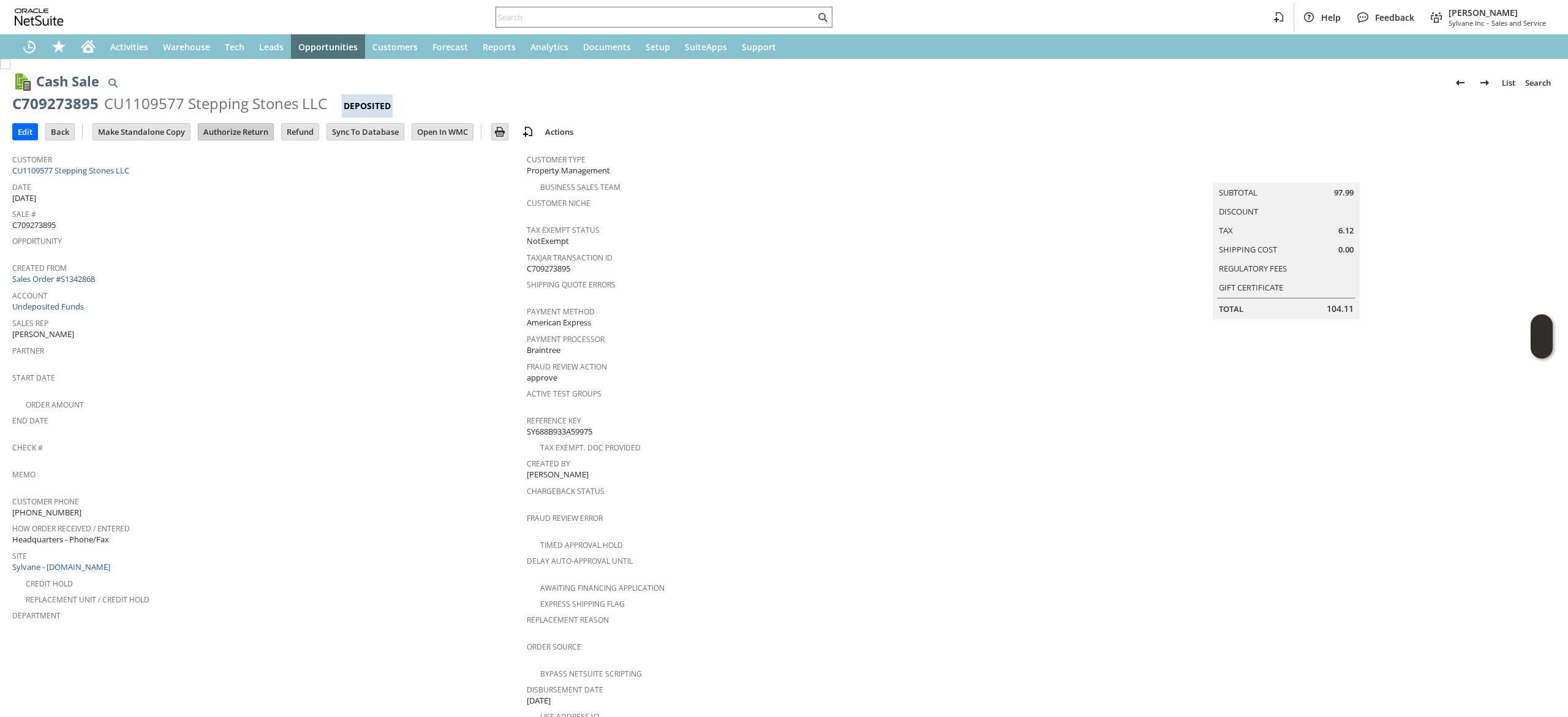
click at [246, 131] on input "Authorize Return" at bounding box center [236, 132] width 75 height 16
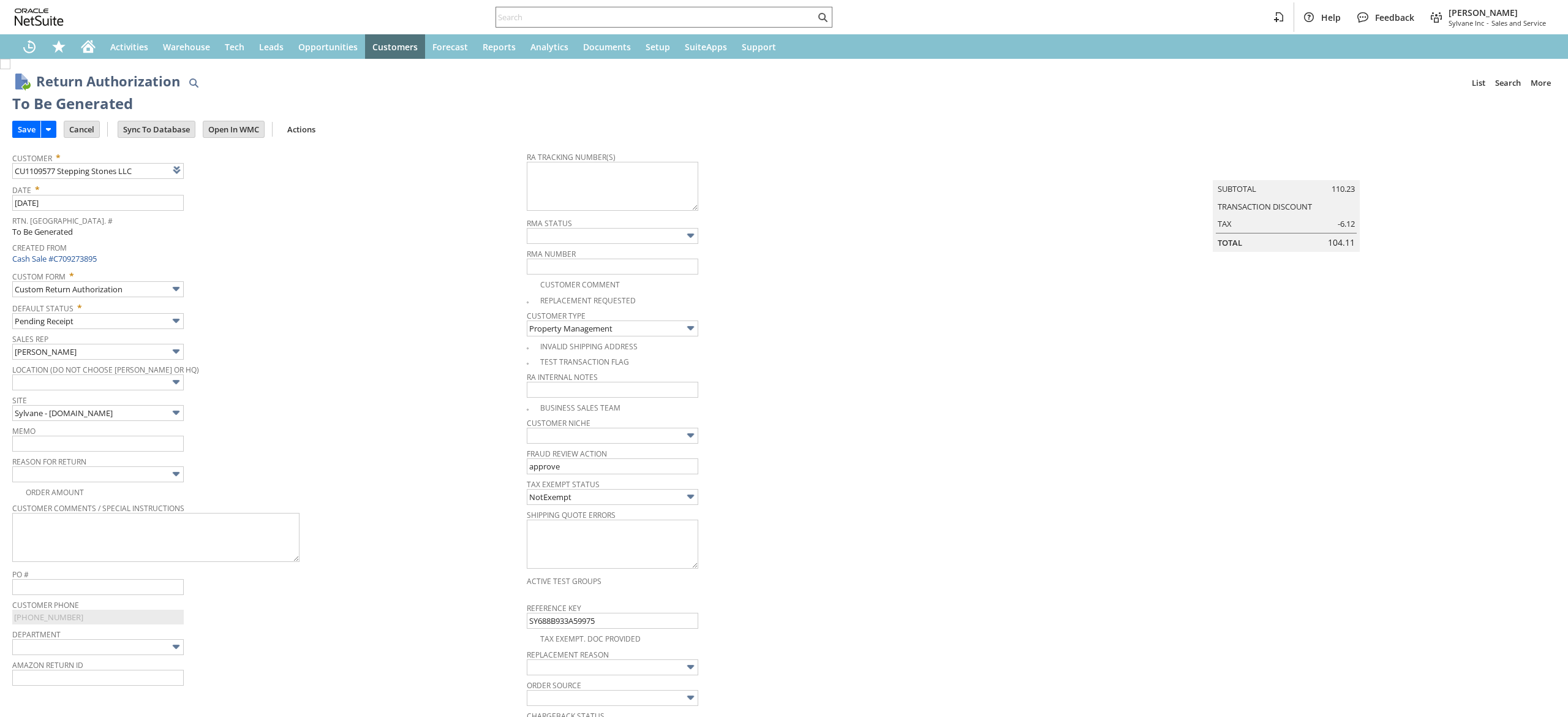
type input "Add"
type input "Copy Previous"
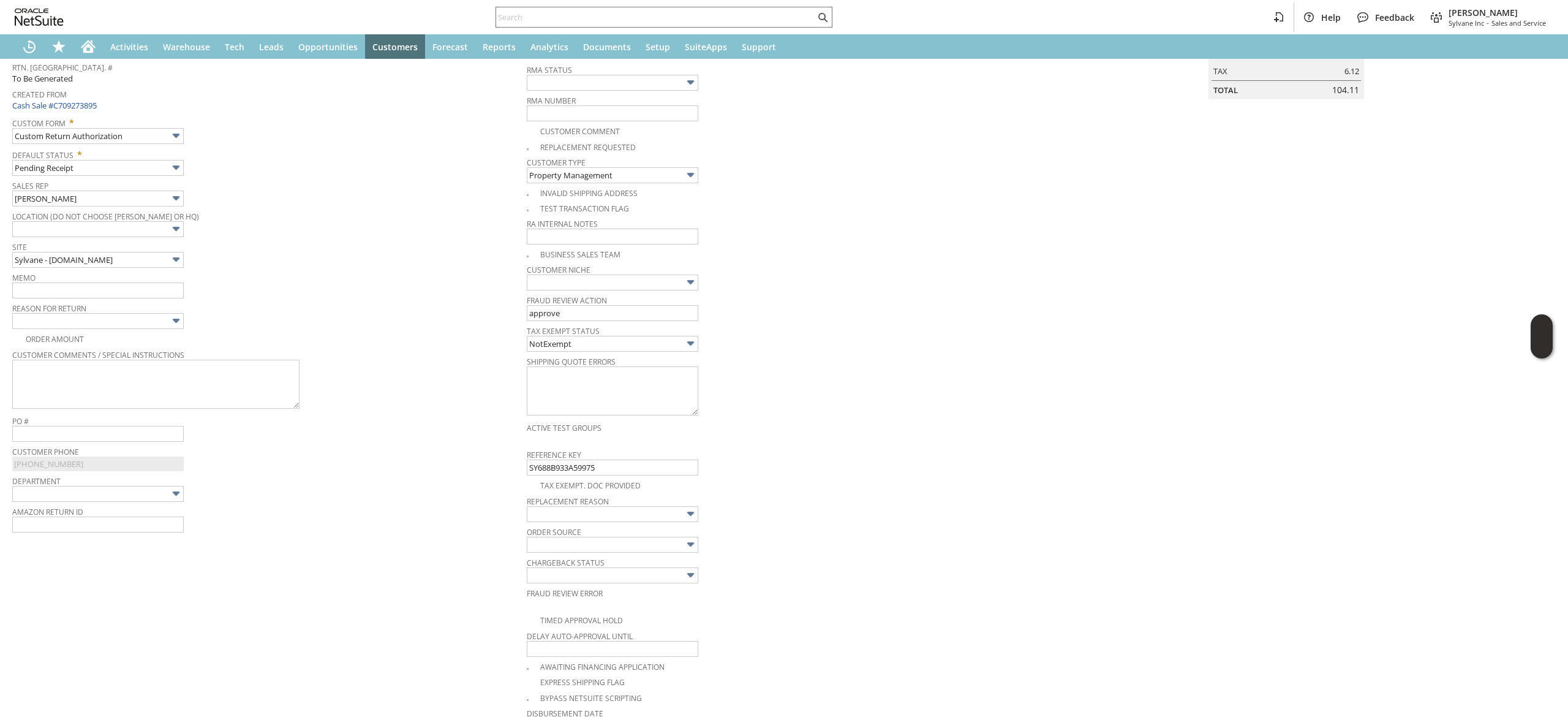
scroll to position [122, 0]
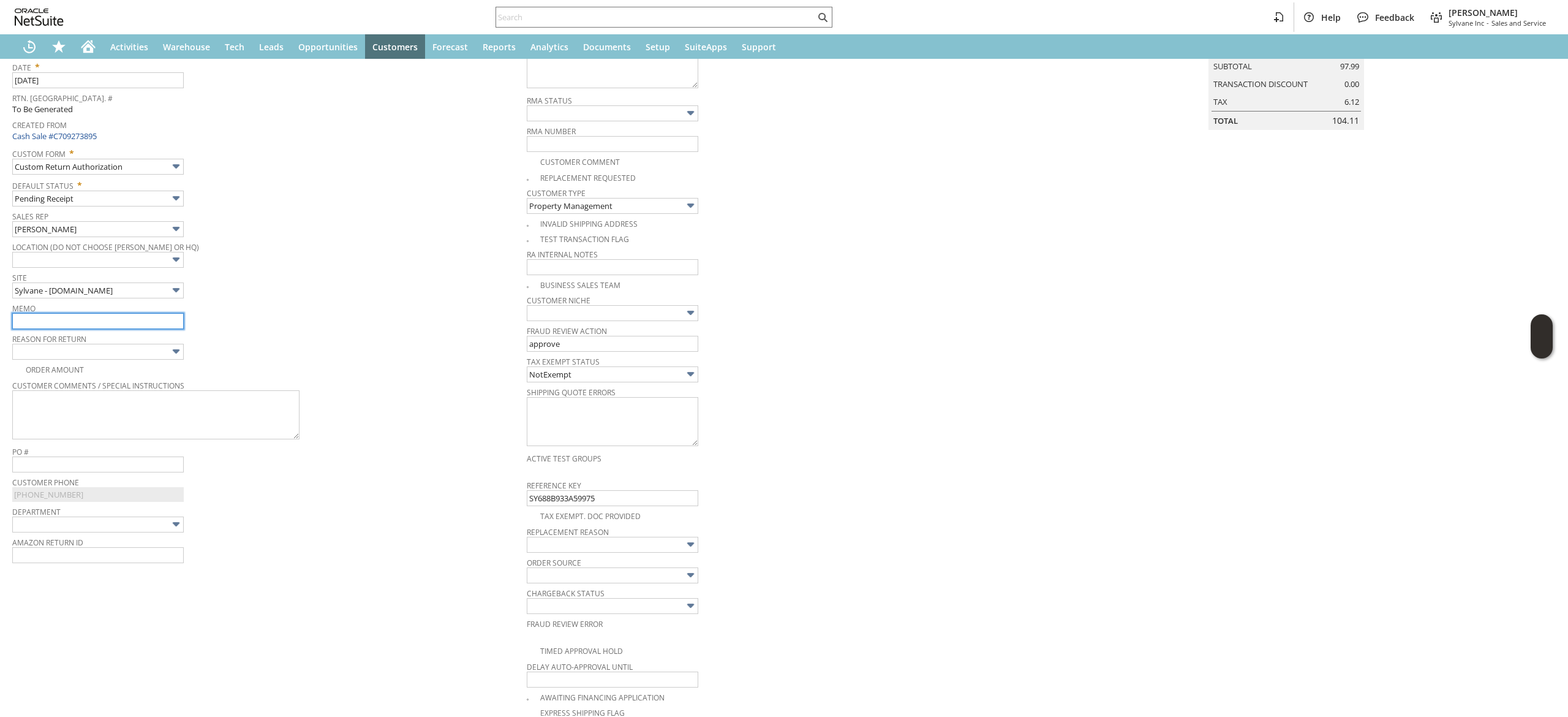
click at [116, 330] on td "Memo" at bounding box center [269, 314] width 514 height 30
click at [124, 321] on input "text" at bounding box center [98, 321] width 172 height 16
type input "customer has issues wiring the unit. Wants one that can be plugged in."
click at [361, 294] on div "Site Sylvane - www.sylvane.com" at bounding box center [266, 284] width 508 height 29
click at [152, 349] on input "text" at bounding box center [98, 351] width 172 height 16
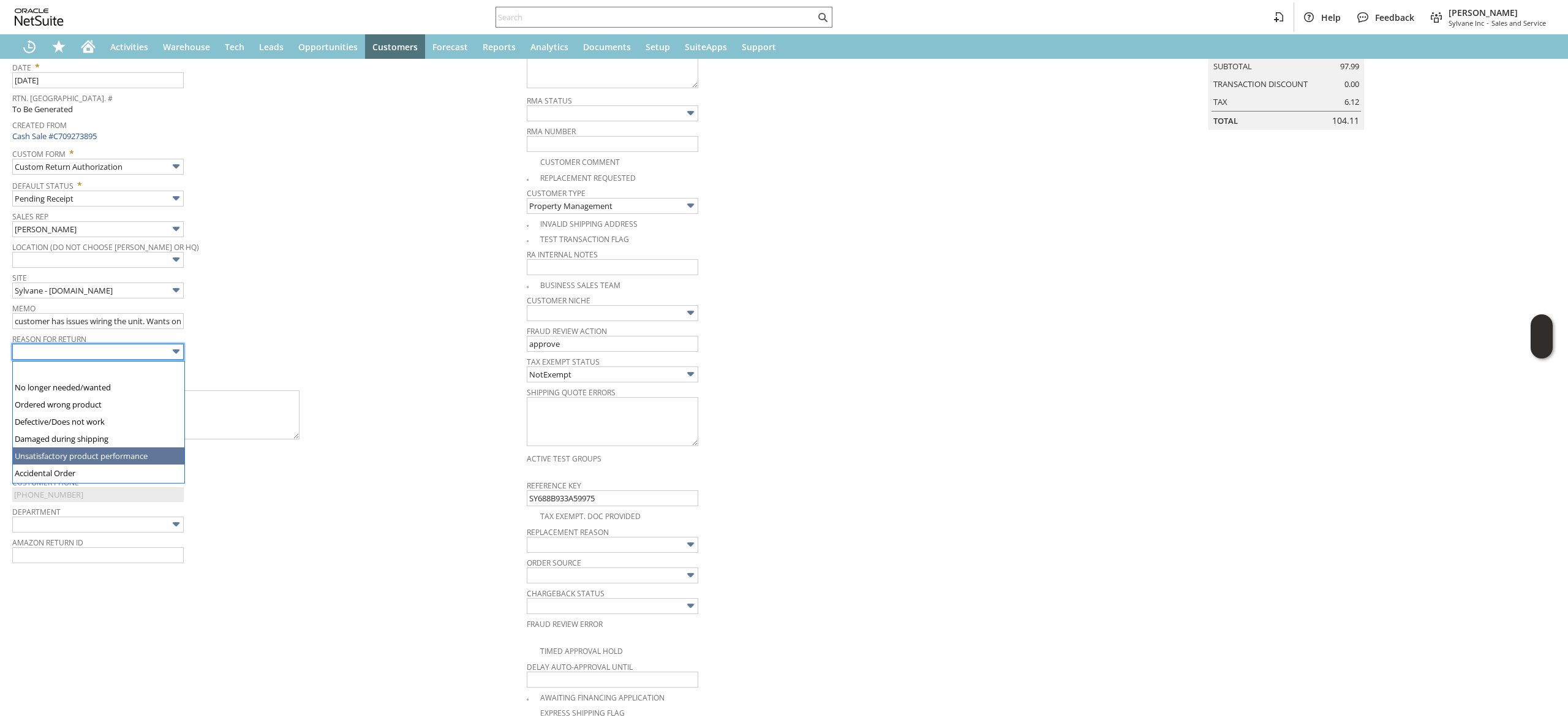
type input "Unsatisfactory product performance"
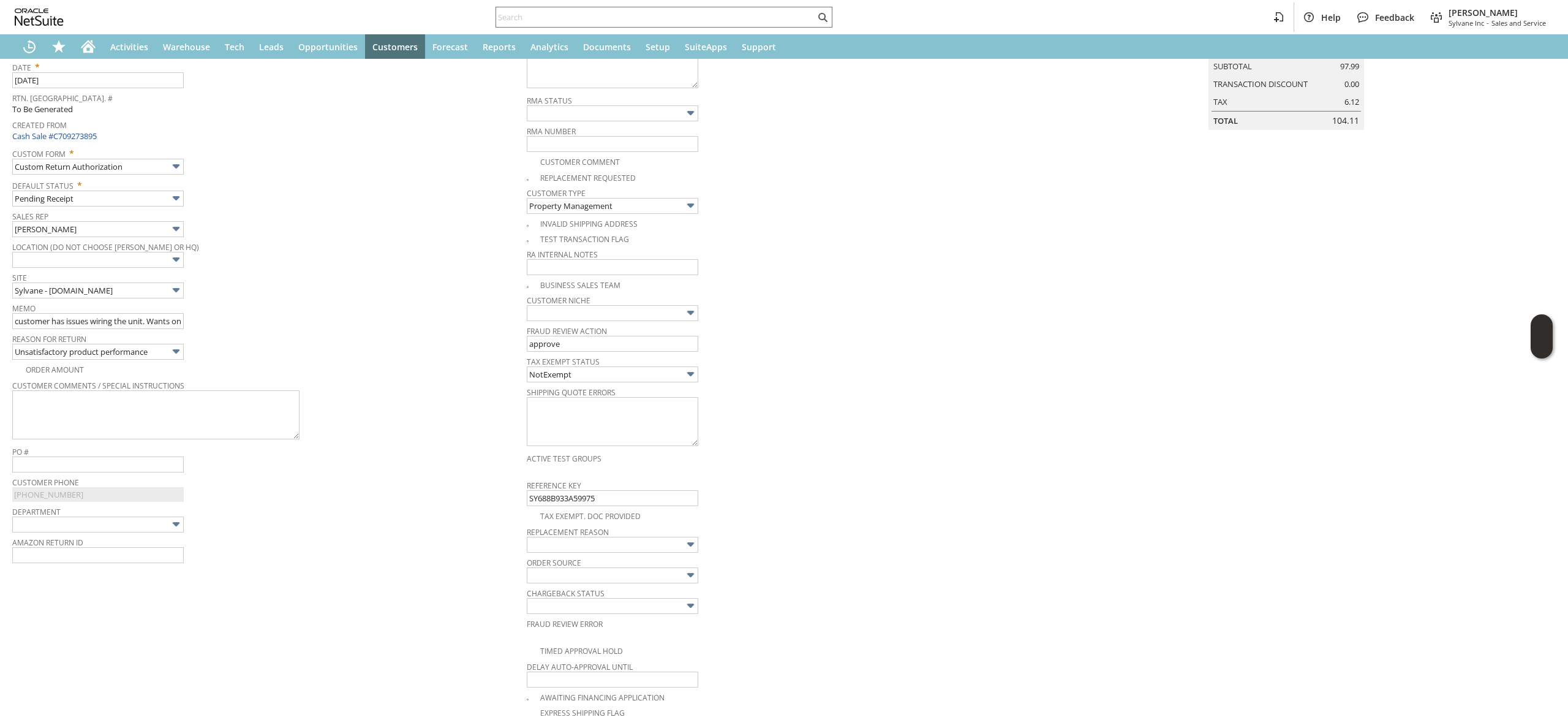
click at [297, 330] on tbody "Customer * CU1109577 Stepping Stones LLC List Search Date * 8/27/2025 Rtn. Auth…" at bounding box center [269, 307] width 514 height 569
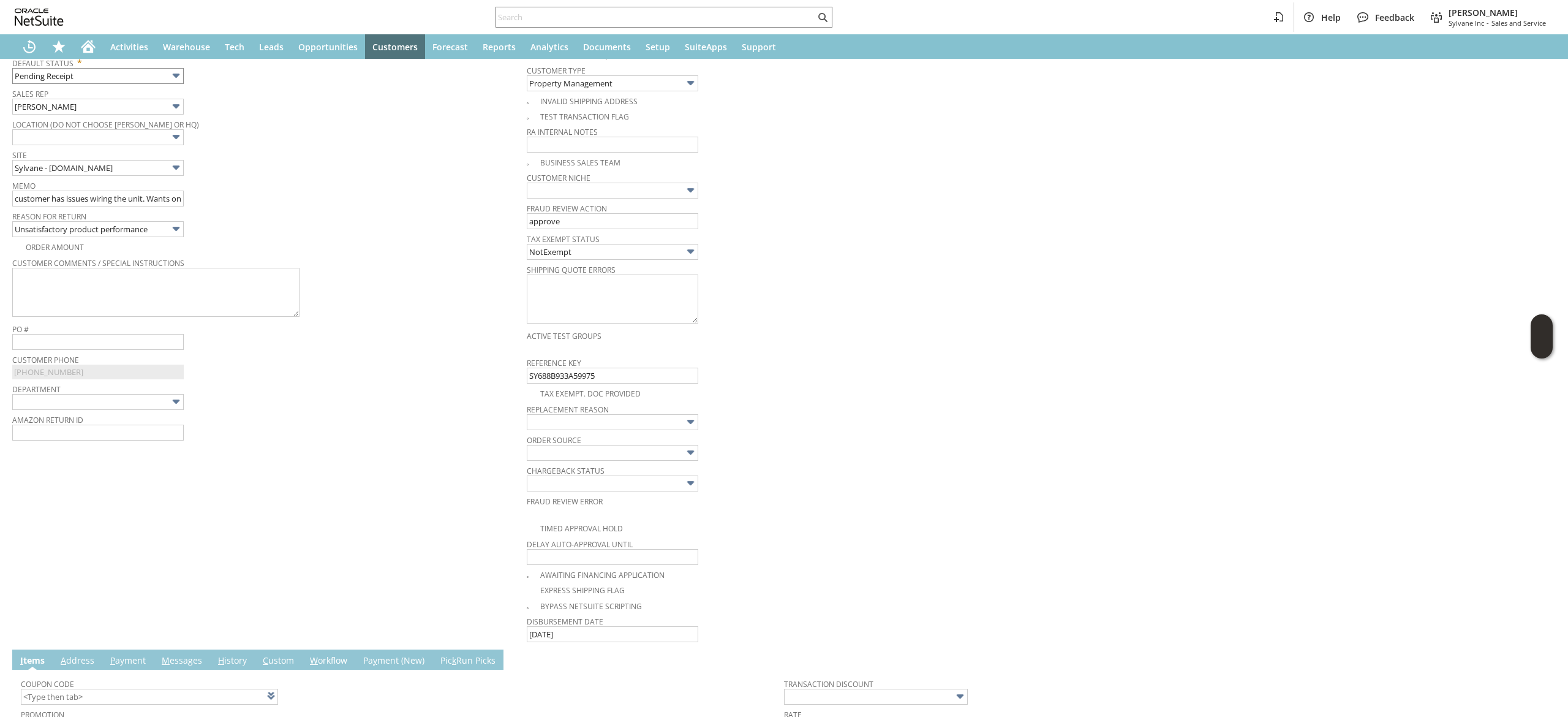
scroll to position [0, 0]
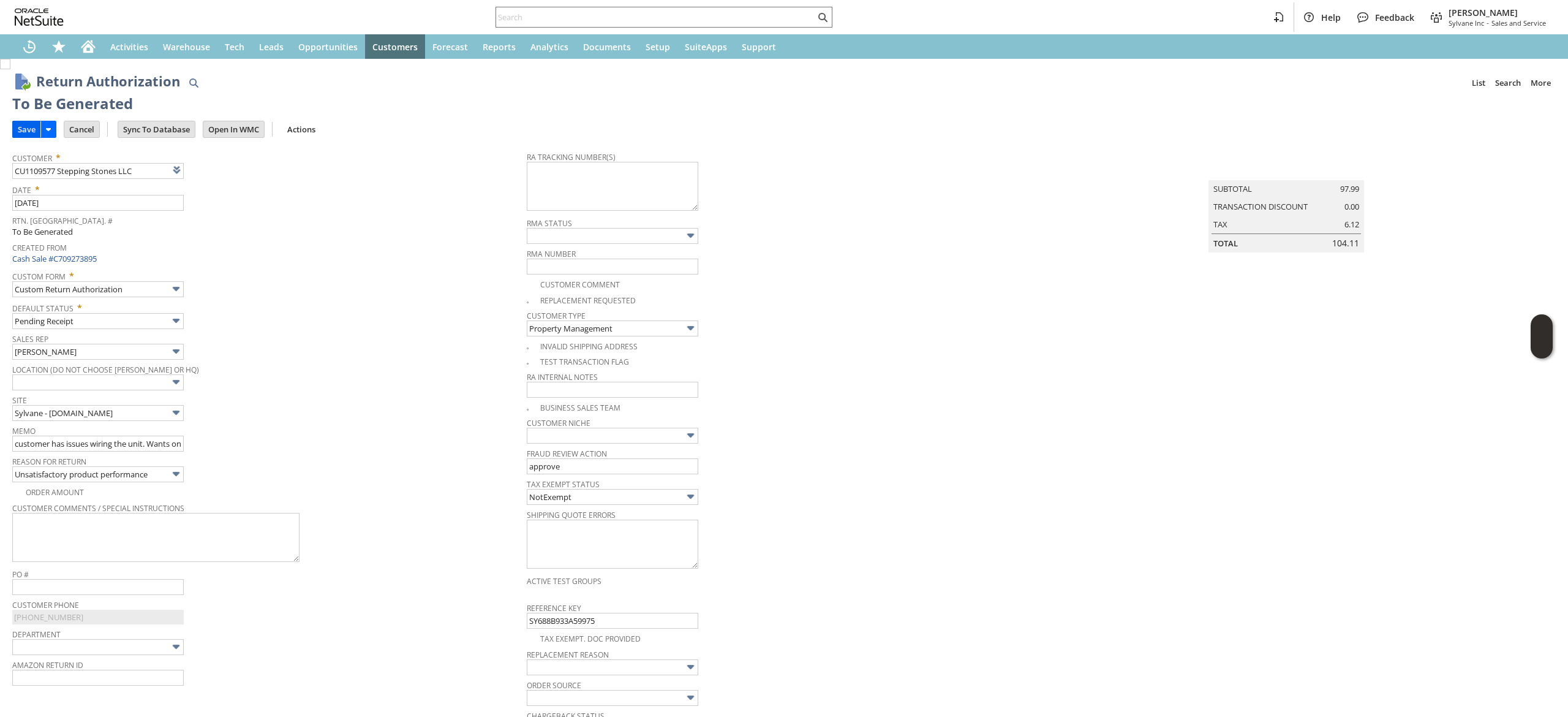
click at [30, 122] on input "Save" at bounding box center [27, 129] width 28 height 16
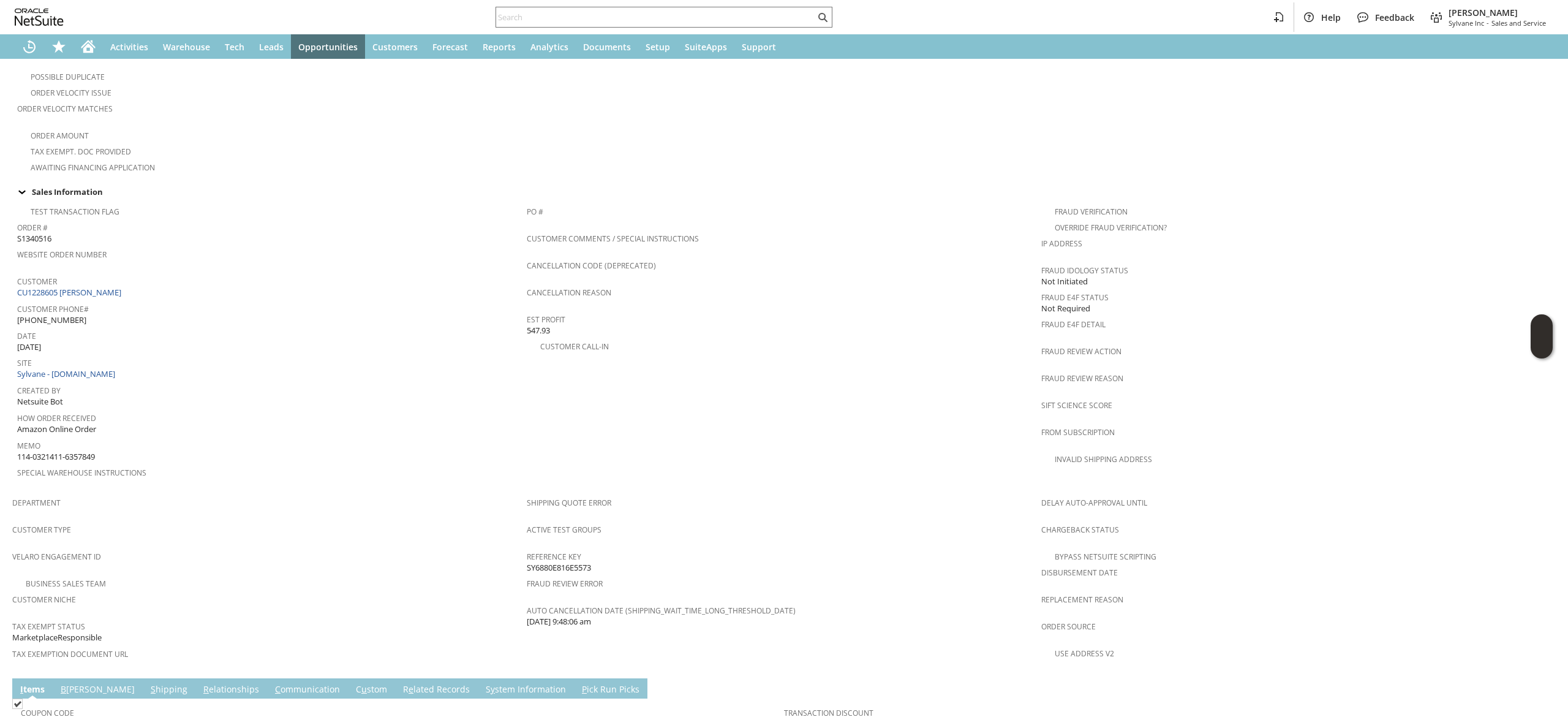
scroll to position [490, 0]
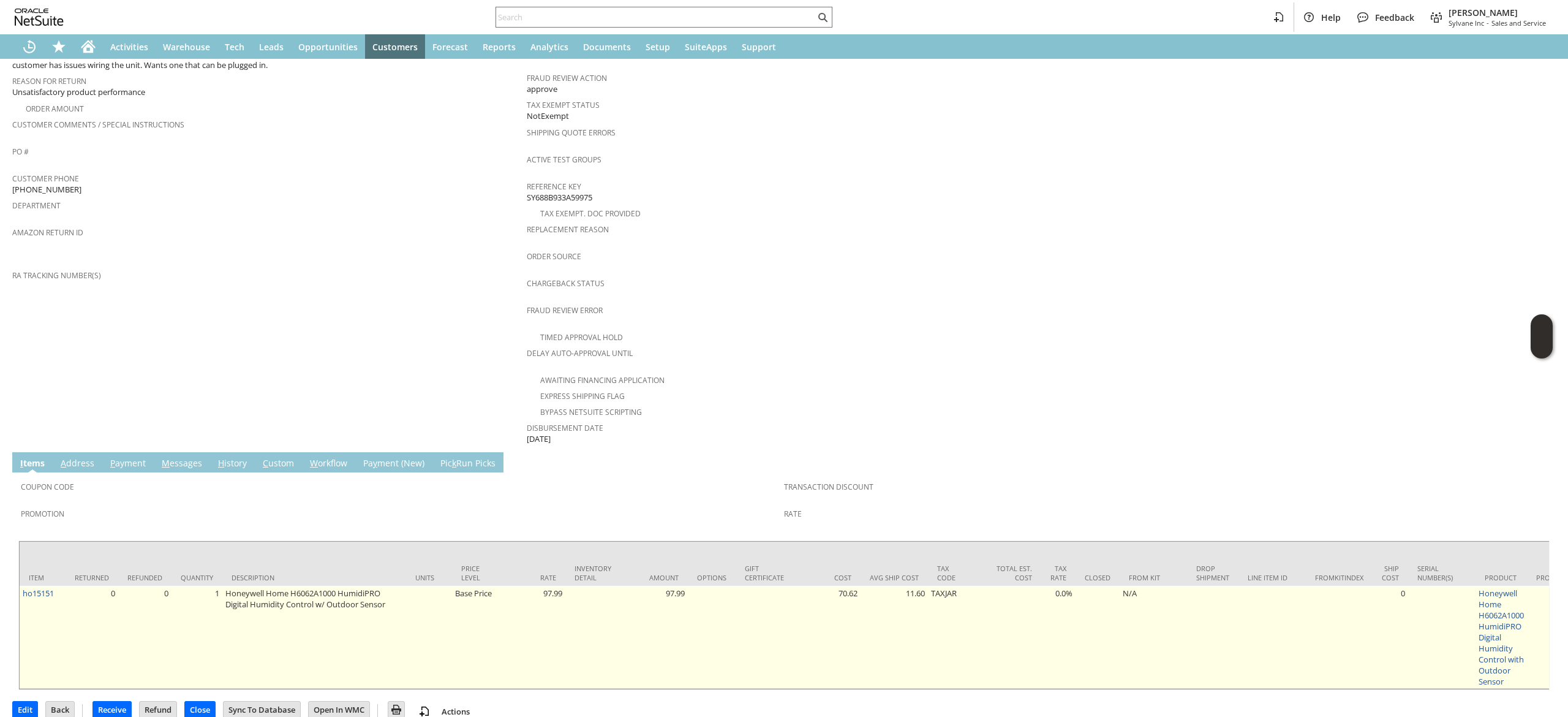
scroll to position [358, 0]
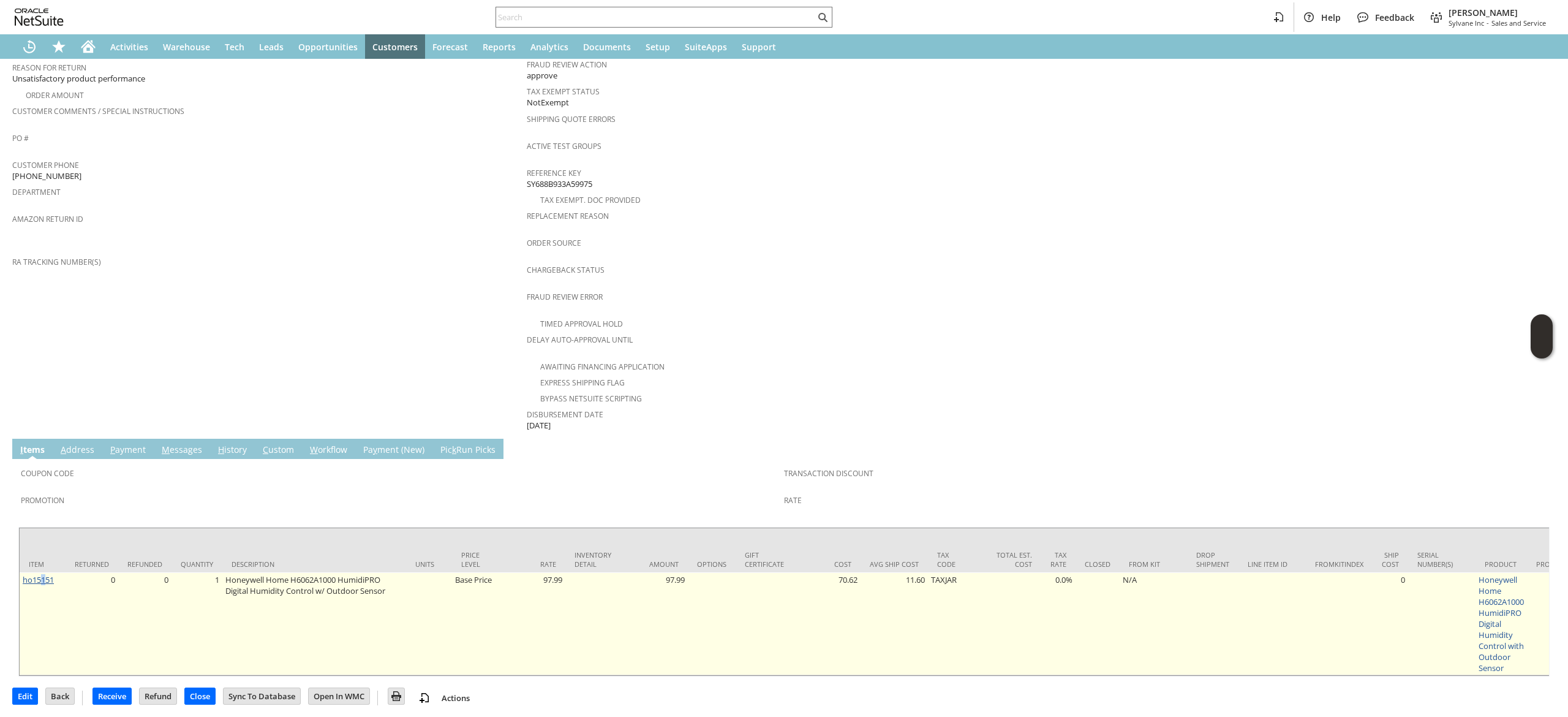
click at [45, 572] on td "ho15151" at bounding box center [42, 623] width 46 height 103
click at [45, 574] on link "ho15151" at bounding box center [38, 579] width 31 height 11
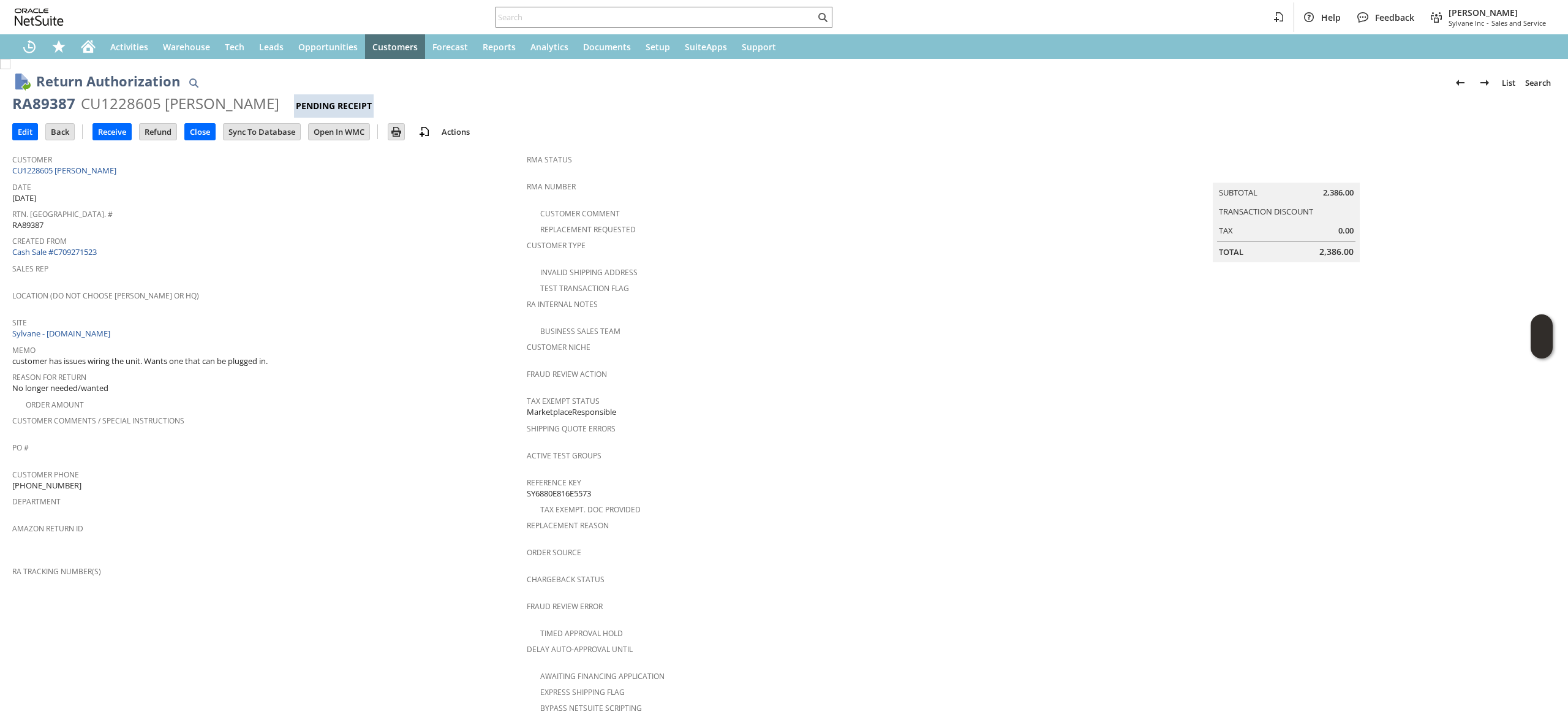
click at [221, 169] on div "Customer CU1228605 [PERSON_NAME]" at bounding box center [266, 164] width 508 height 26
click at [221, 169] on div "Customer CU1228605 David Clune" at bounding box center [266, 164] width 508 height 26
copy tbody "CU1228605 [PERSON_NAME]"
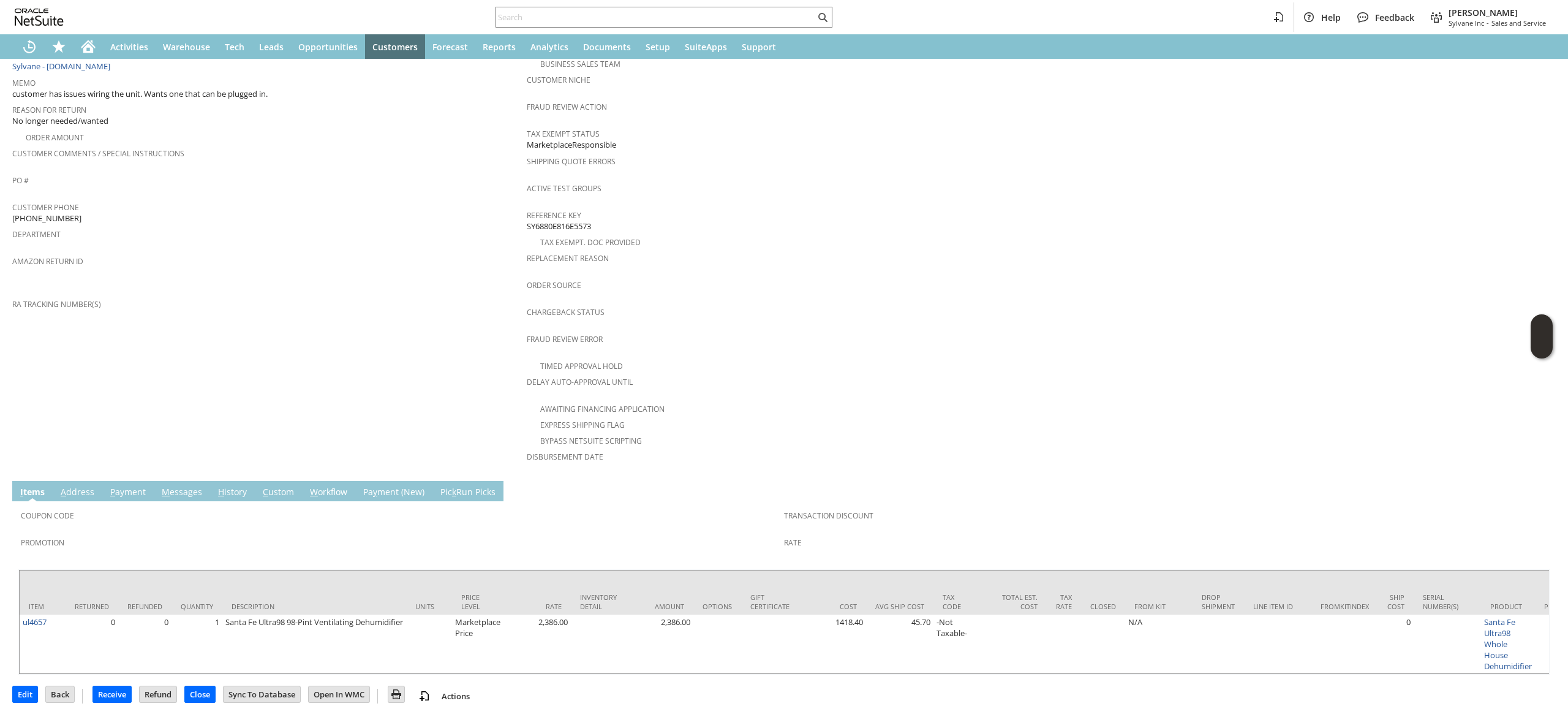
click at [88, 486] on link "A ddress" at bounding box center [77, 492] width 40 height 14
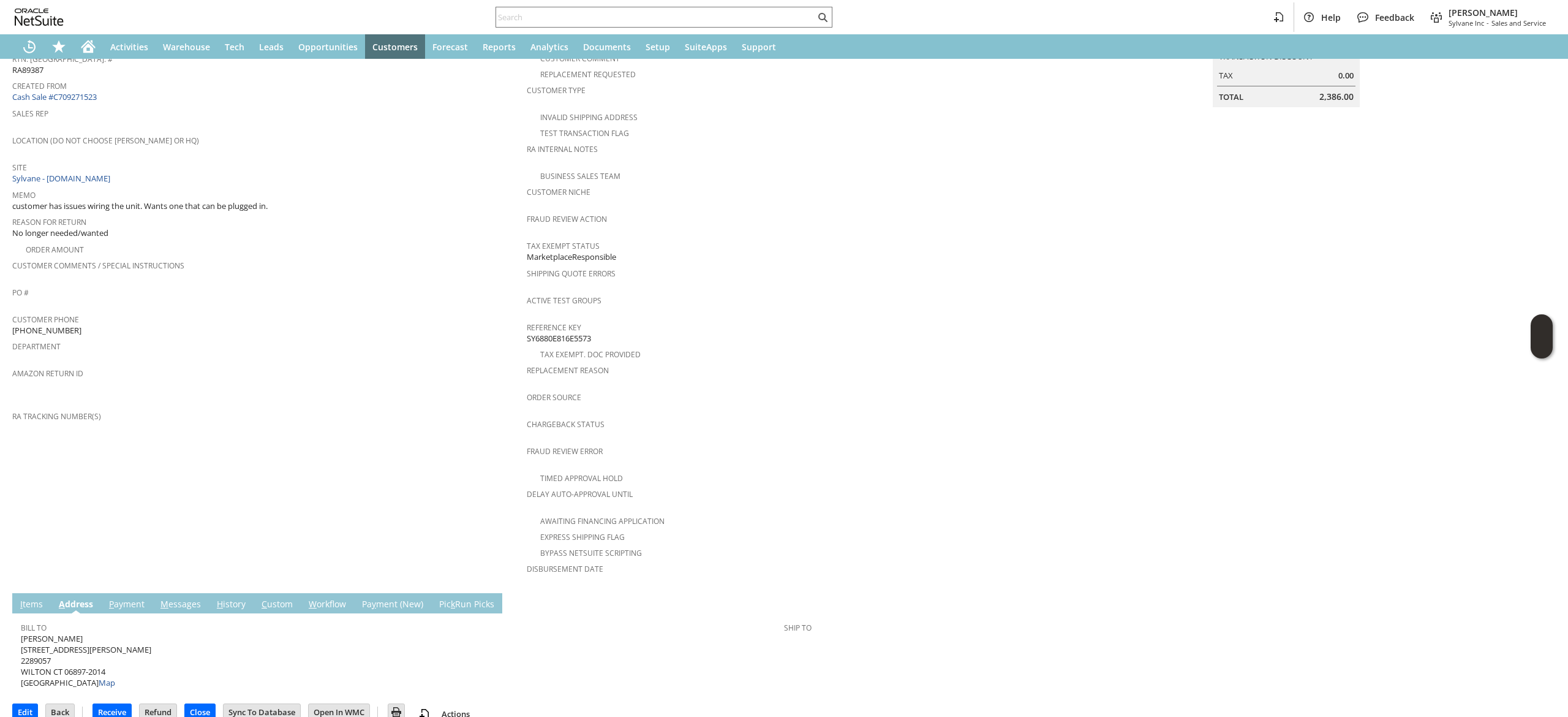
drag, startPoint x: 74, startPoint y: 616, endPoint x: 69, endPoint y: 647, distance: 31.4
click at [72, 633] on span "David Clune 50 MIDDLEBROOK FARM RD 2289057 WILTON CT 06897-2014 United States M…" at bounding box center [86, 661] width 130 height 55
click at [78, 637] on span "David Clune 50 MIDDLEBROOK FARM RD 2289057 WILTON CT 06897-2014 United States M…" at bounding box center [86, 661] width 130 height 55
click at [78, 634] on span "David Clune 50 MIDDLEBROOK FARM RD 2289057 WILTON CT 06897-2014 United States M…" at bounding box center [86, 661] width 130 height 55
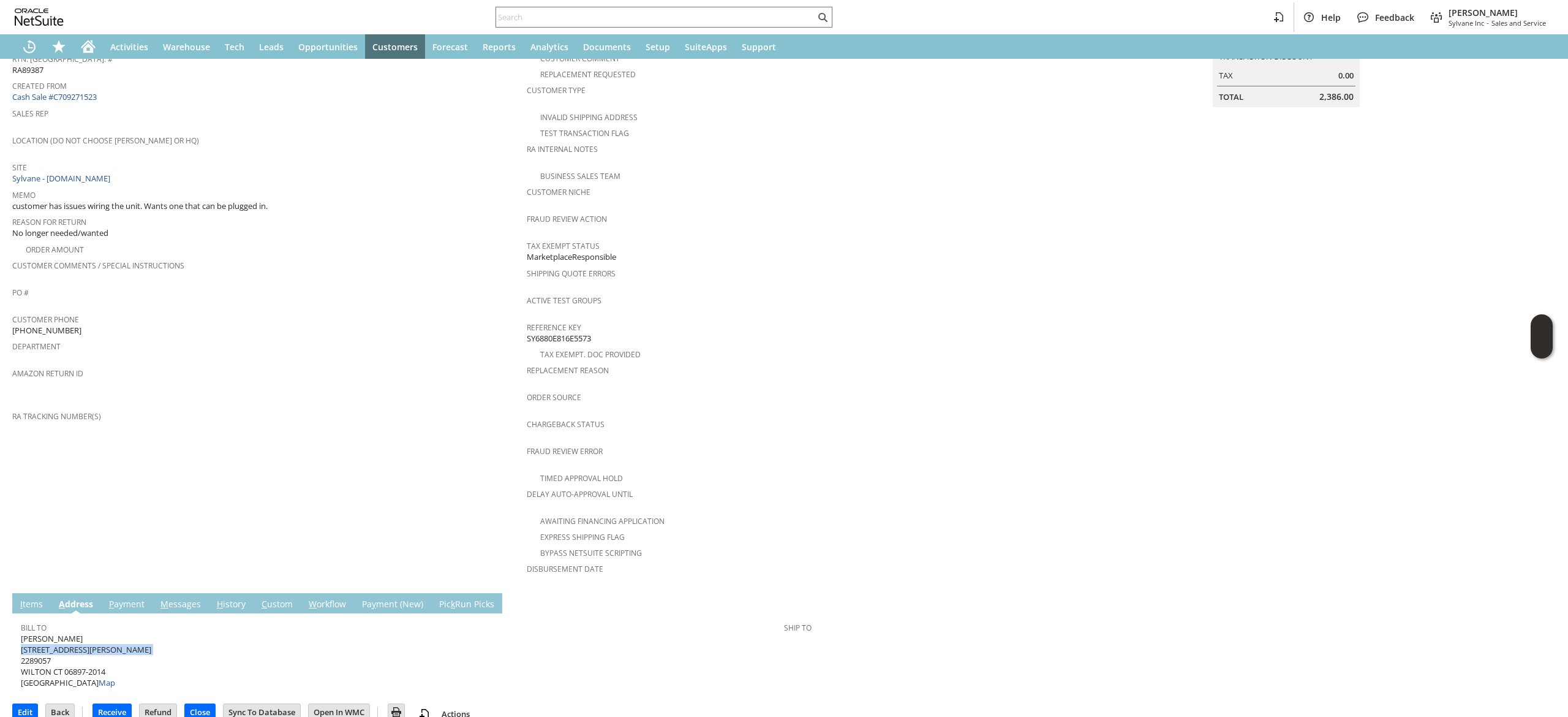
click at [79, 634] on span "David Clune 50 MIDDLEBROOK FARM RD 2289057 WILTON CT 06897-2014 United States M…" at bounding box center [86, 661] width 130 height 55
copy span "[STREET_ADDRESS][PERSON_NAME]"
click at [75, 647] on span "David Clune 50 MIDDLEBROOK FARM RD 2289057 WILTON CT 06897-2014 United States M…" at bounding box center [86, 661] width 130 height 55
click at [74, 647] on span "David Clune 50 MIDDLEBROOK FARM RD 2289057 WILTON CT 06897-2014 United States M…" at bounding box center [86, 661] width 130 height 55
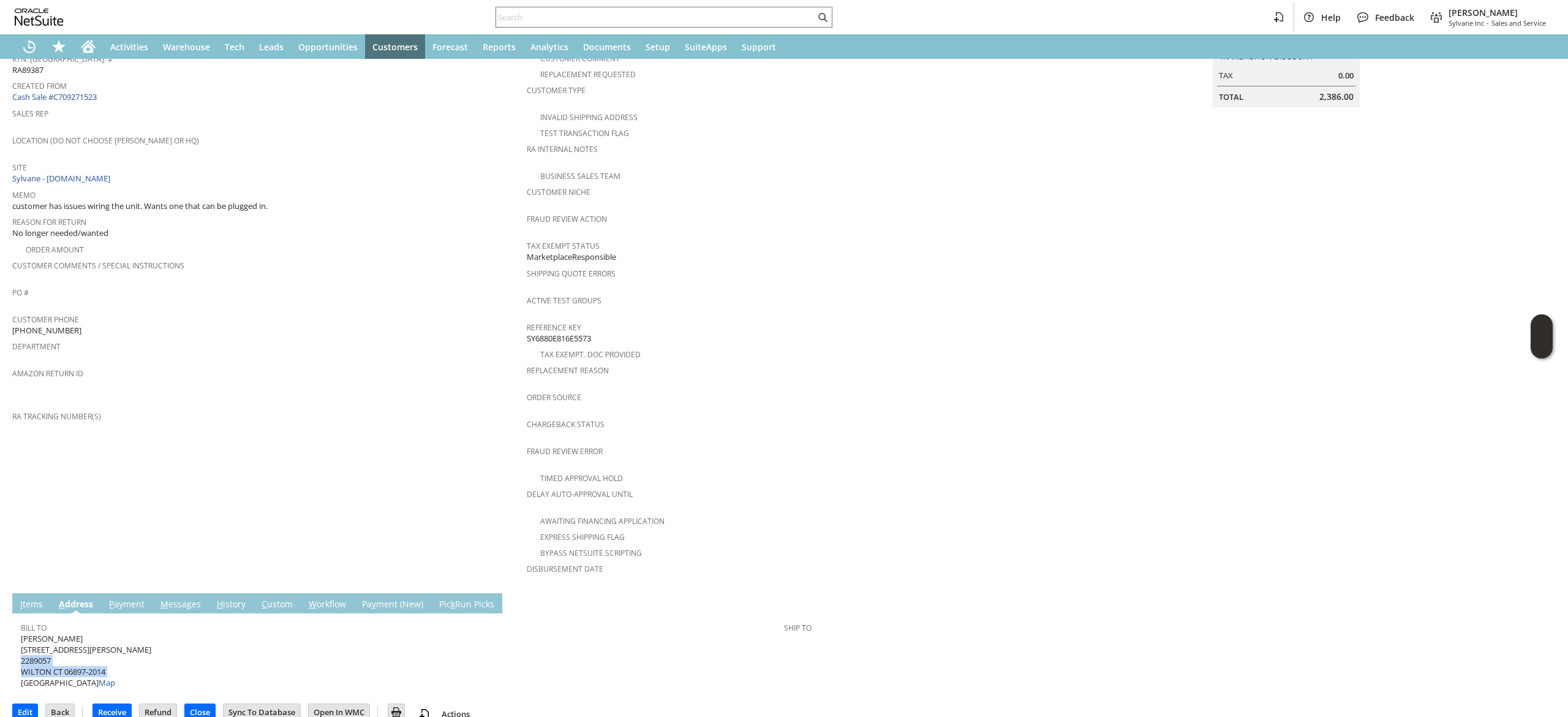
click at [79, 652] on span "David Clune 50 MIDDLEBROOK FARM RD 2289057 WILTON CT 06897-2014 United States M…" at bounding box center [86, 661] width 130 height 55
click at [74, 654] on span "David Clune 50 MIDDLEBROOK FARM RD 2289057 WILTON CT 06897-2014 United States M…" at bounding box center [86, 661] width 130 height 55
click at [10, 590] on div "Return Authorization List Search RA89387 CU1228605 David Clune Pending Receipt …" at bounding box center [784, 320] width 1568 height 833
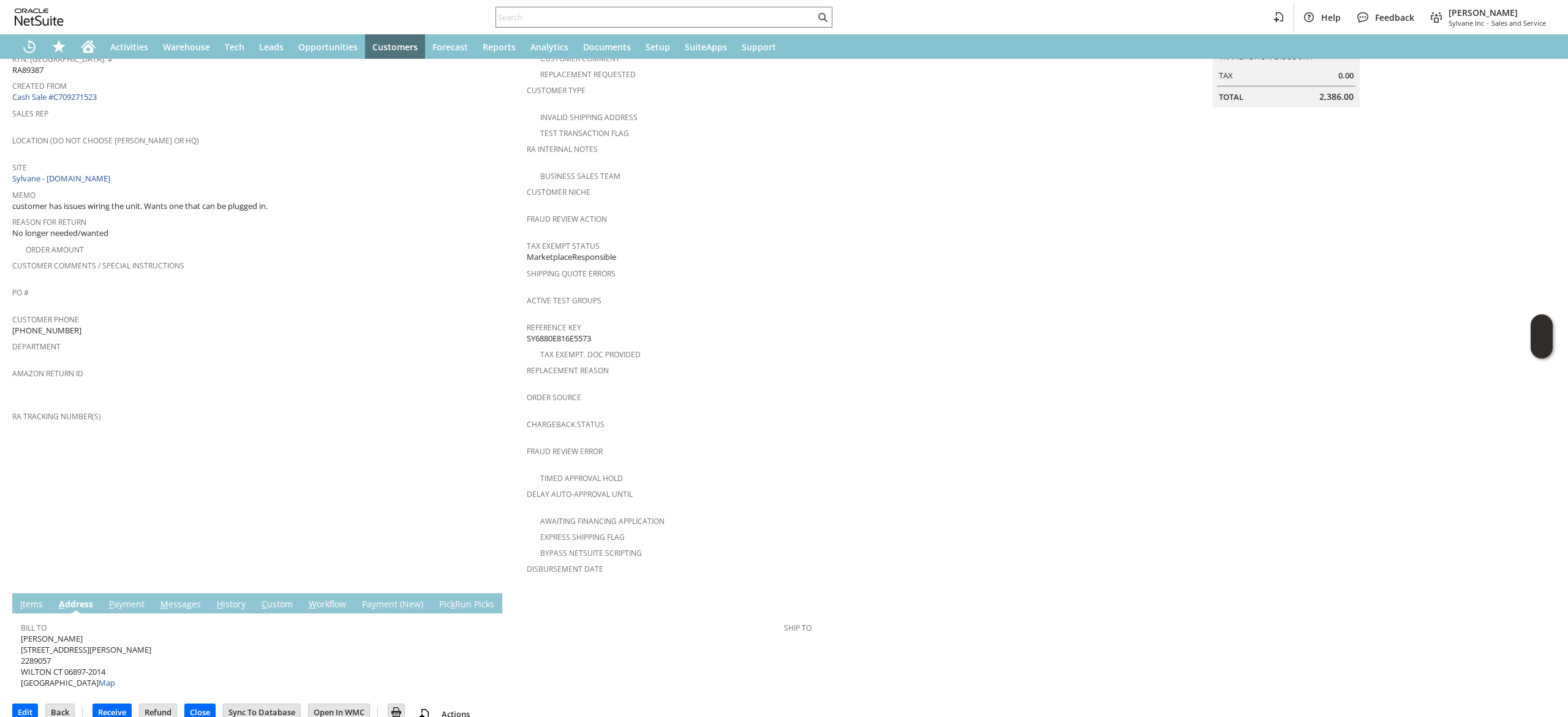
click at [23, 597] on link "I tems" at bounding box center [31, 604] width 29 height 14
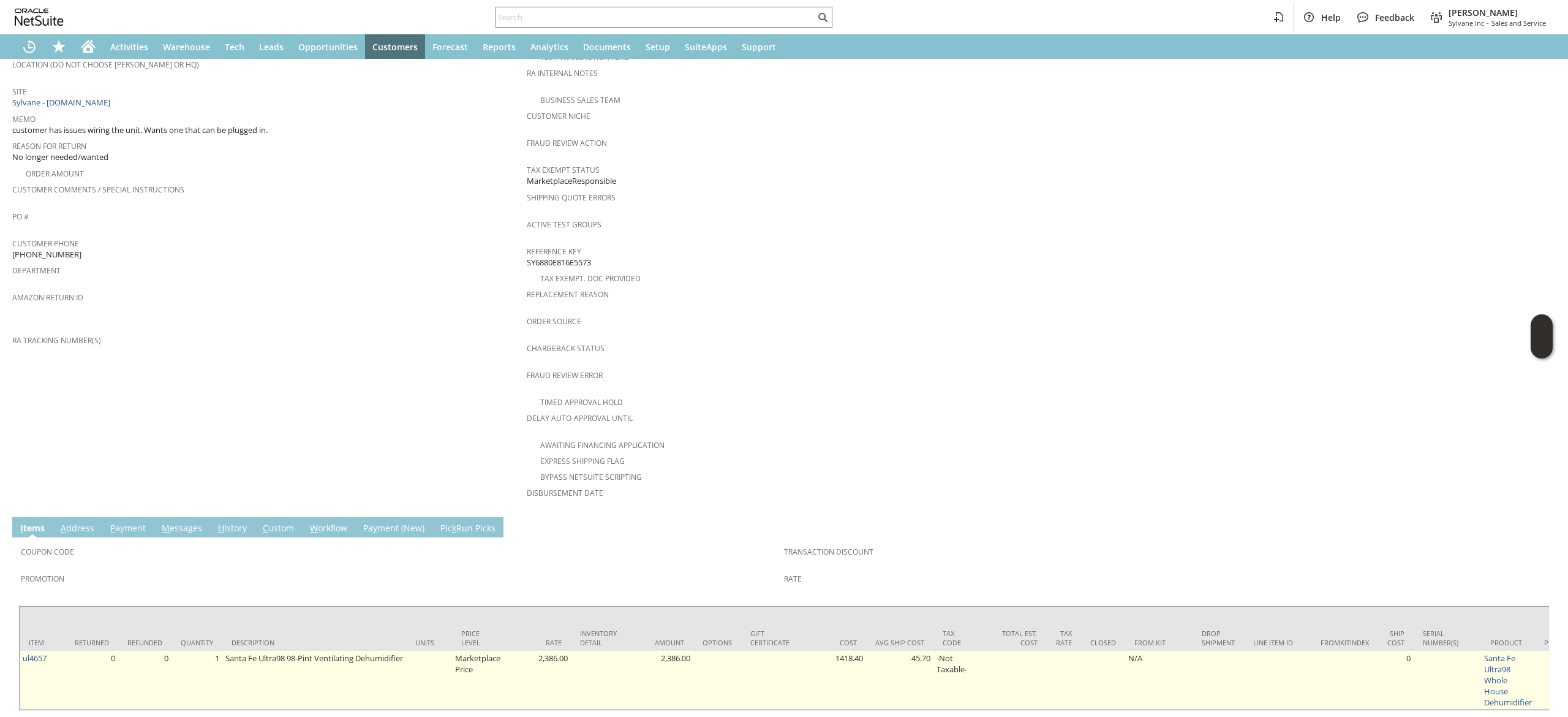
scroll to position [267, 0]
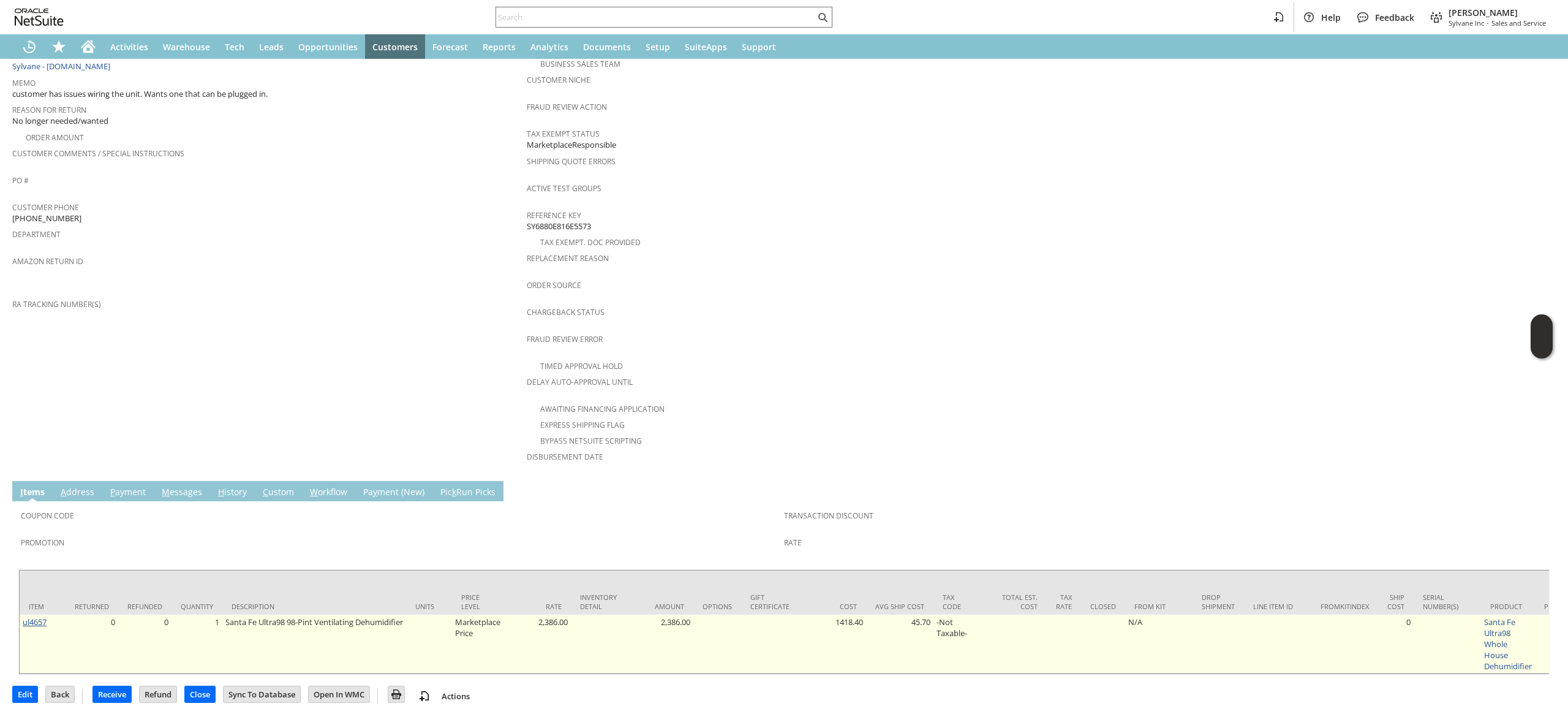
click at [30, 616] on link "ul4657" at bounding box center [35, 622] width 24 height 11
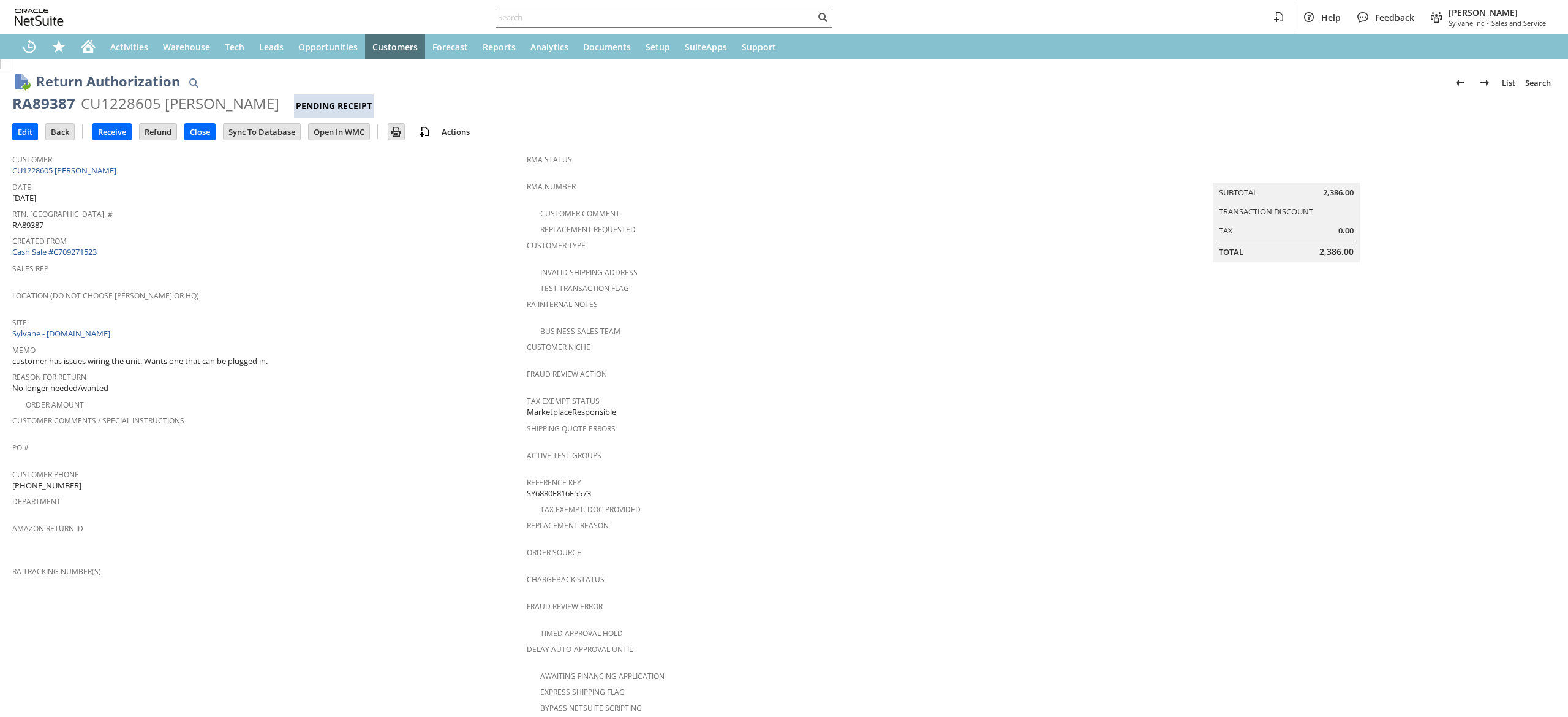
click at [53, 98] on div "RA89387" at bounding box center [43, 103] width 63 height 20
click at [54, 98] on div "RA89387" at bounding box center [43, 103] width 63 height 20
click at [52, 98] on div "RA89387" at bounding box center [43, 103] width 63 height 20
copy div "RA89387"
click at [35, 125] on input "Edit" at bounding box center [25, 132] width 24 height 16
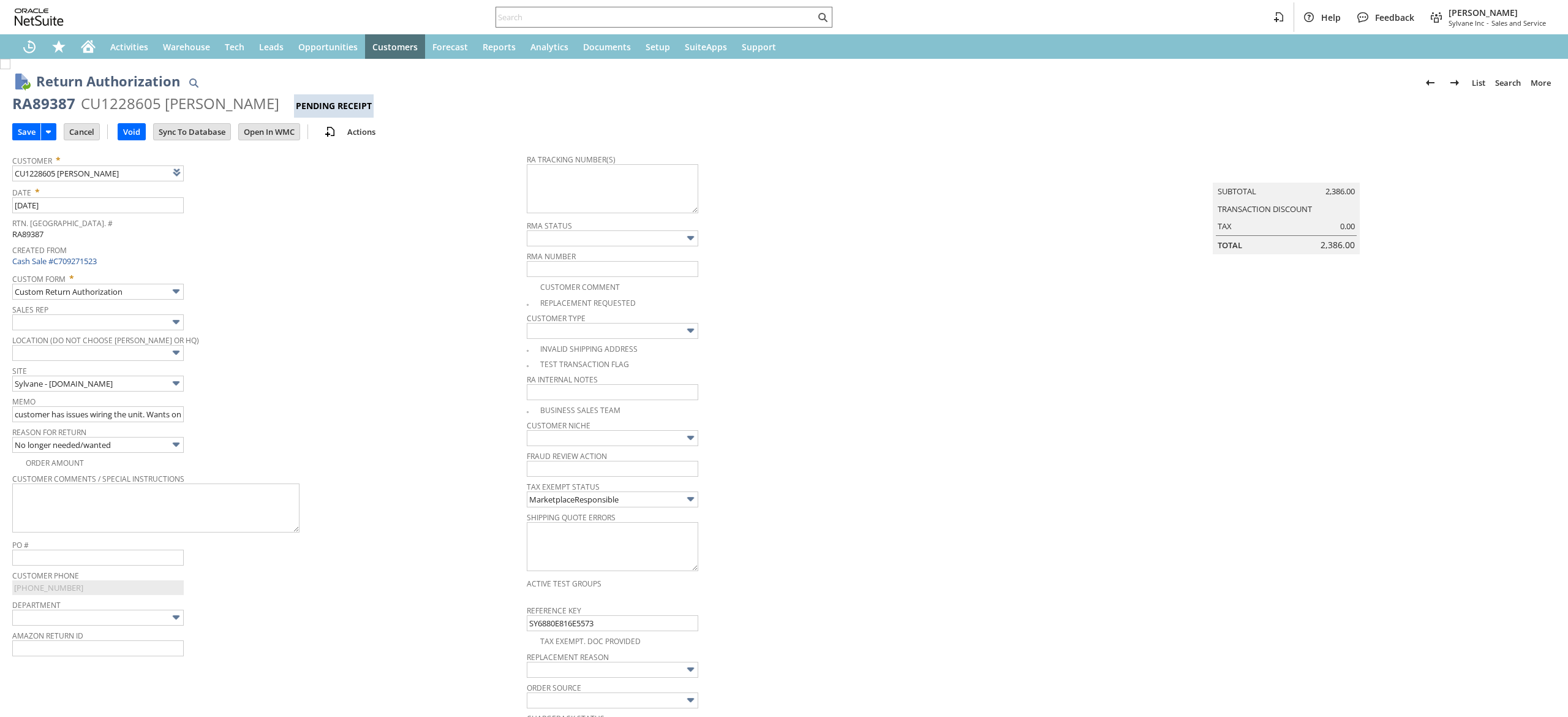
type input "Add"
type input "Copy Previous"
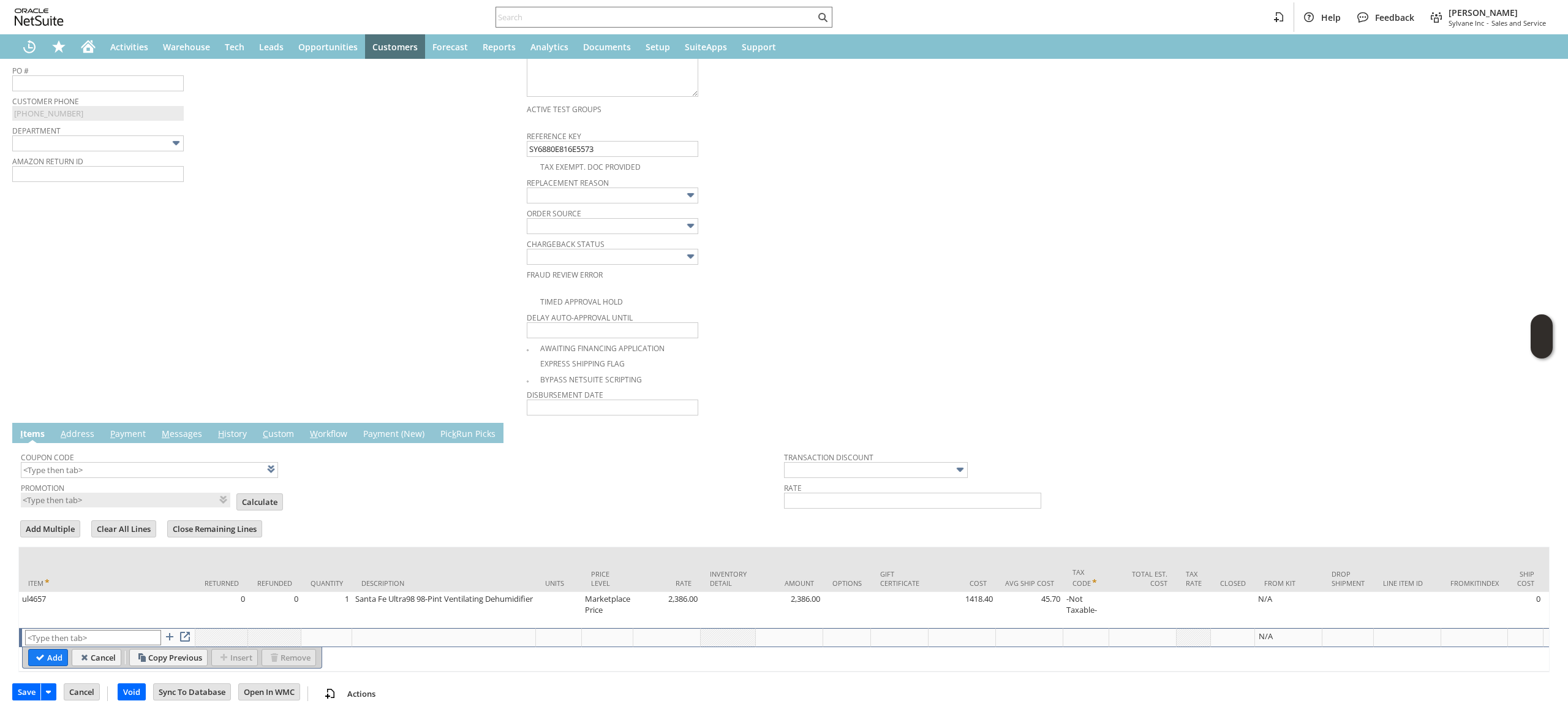
scroll to position [498, 0]
click at [120, 629] on input "text" at bounding box center [93, 637] width 136 height 16
click at [133, 627] on tbody "Item Returned Refunded Quantity Description Units Price Level Rate Inventory De…" at bounding box center [1563, 608] width 3088 height 126
type input "RSC1"
click at [36, 649] on input "Add" at bounding box center [48, 657] width 39 height 16
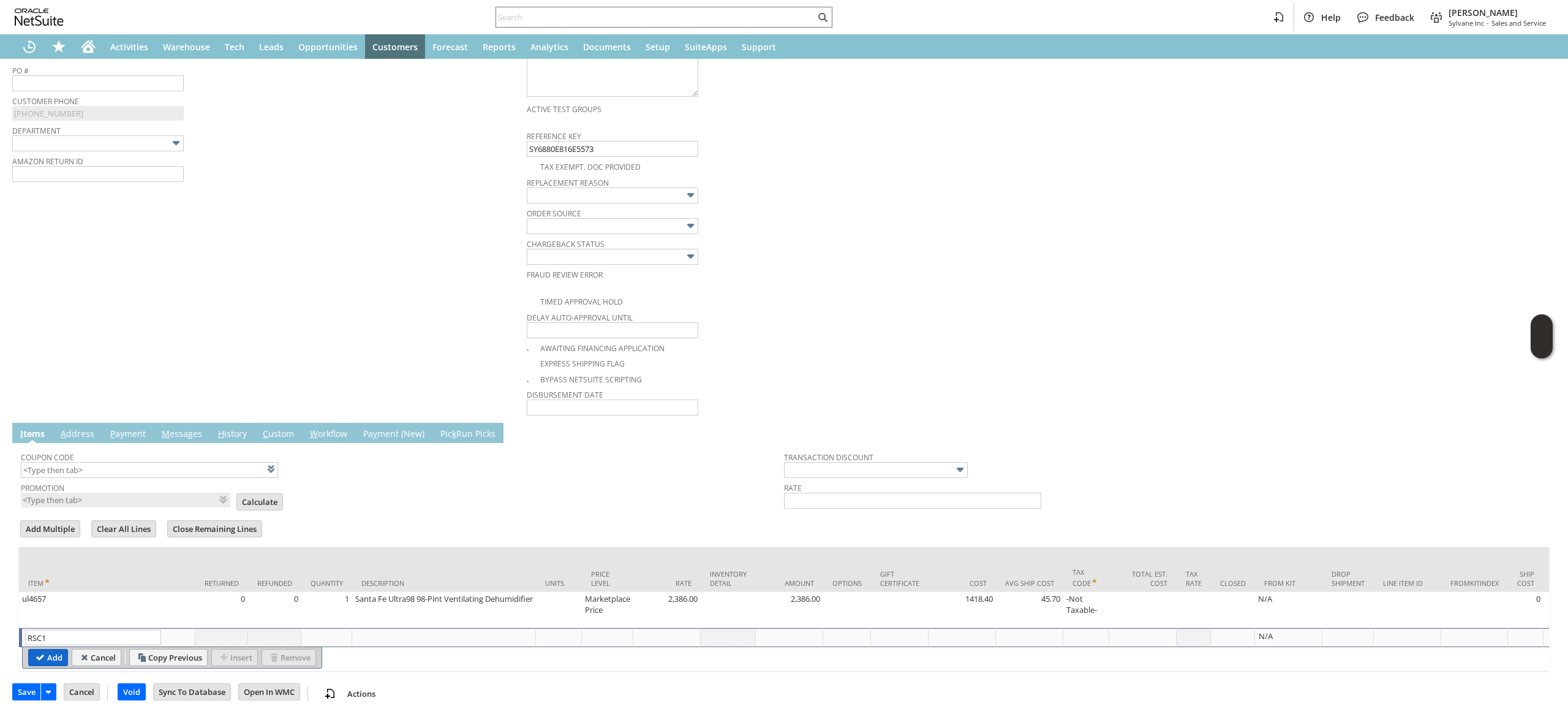
type input "0.00"
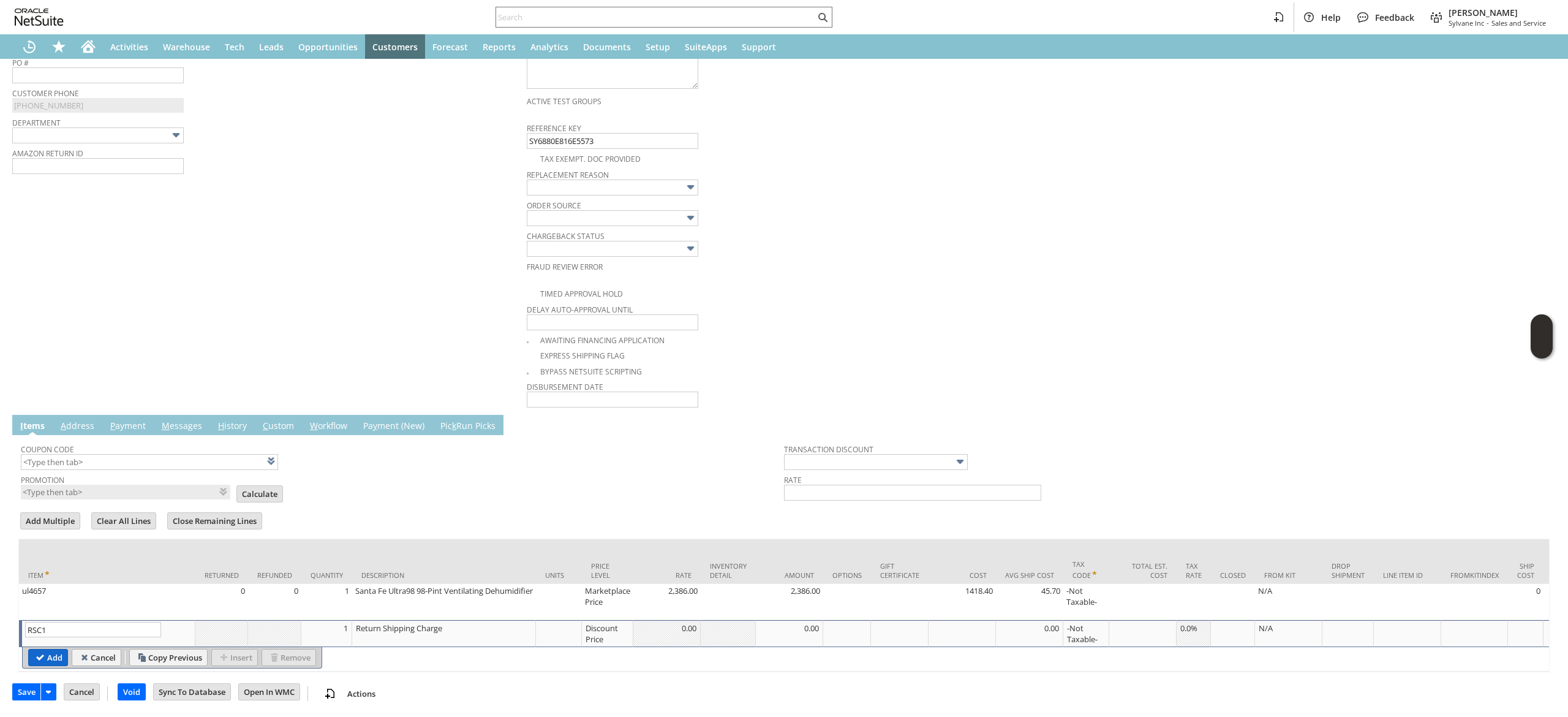
click at [45, 649] on input "Add" at bounding box center [48, 657] width 39 height 16
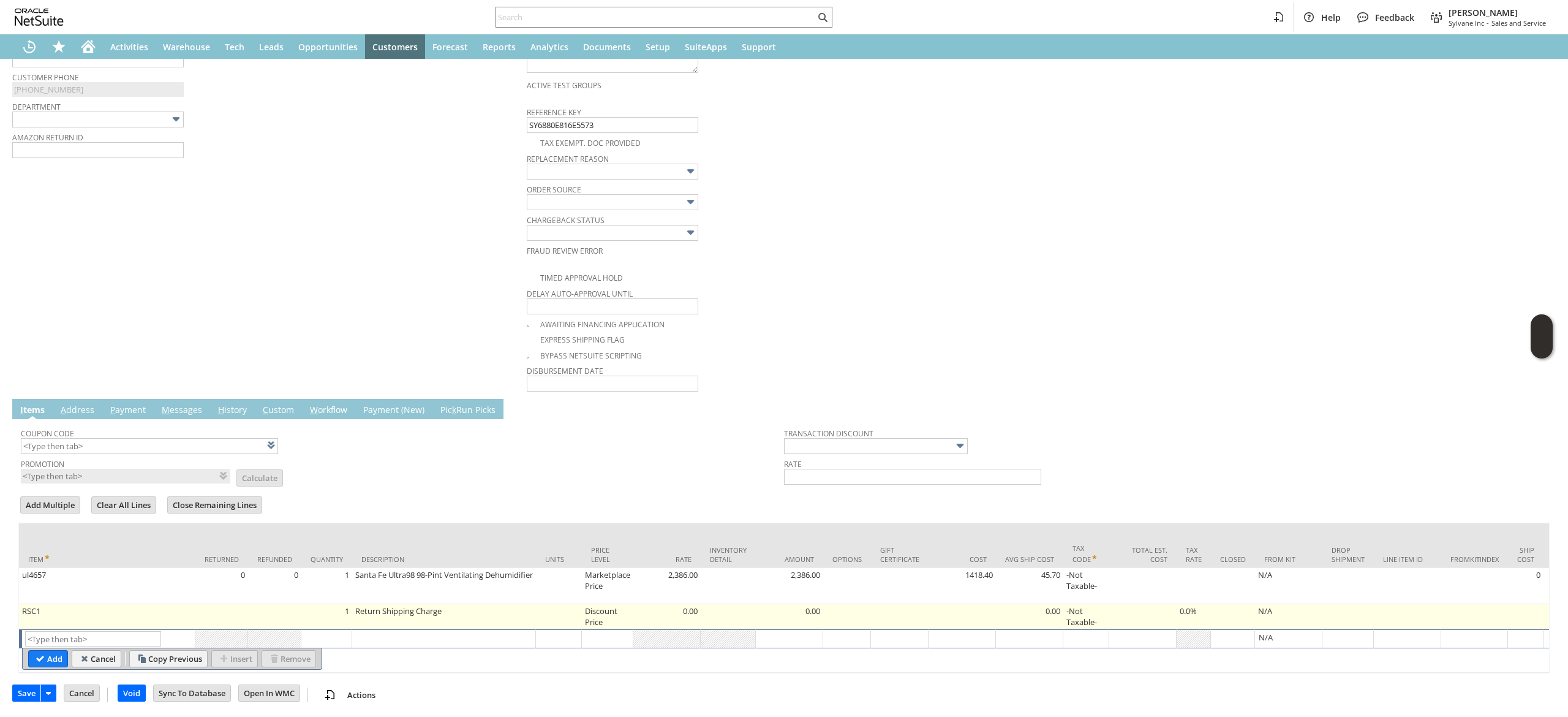
click at [594, 612] on td "Discount Price" at bounding box center [607, 616] width 51 height 25
type input "Disco...rice"
type input "0.00"
type input "OK"
type input "Make Copy"
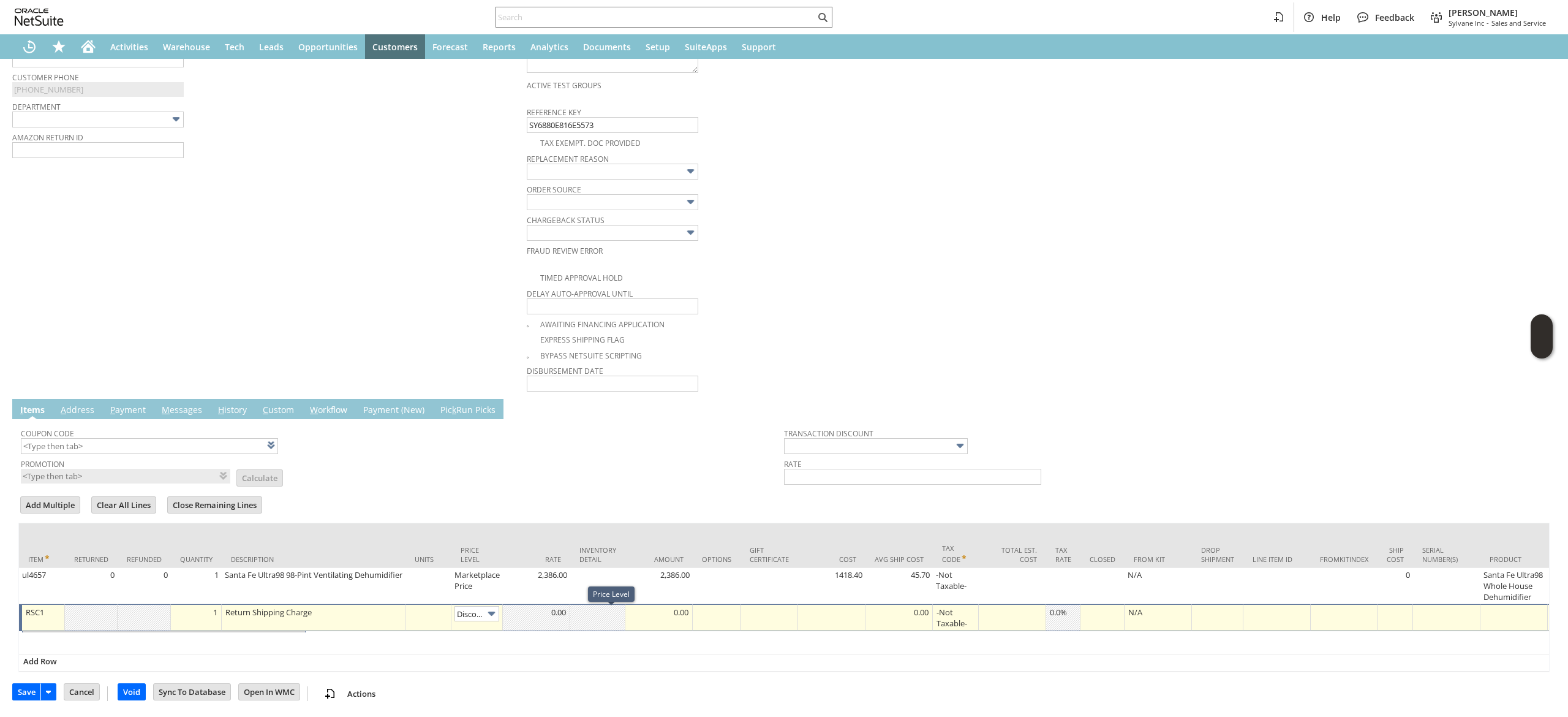
scroll to position [0, 15]
click at [478, 611] on input "Disco...rice" at bounding box center [477, 614] width 45 height 16
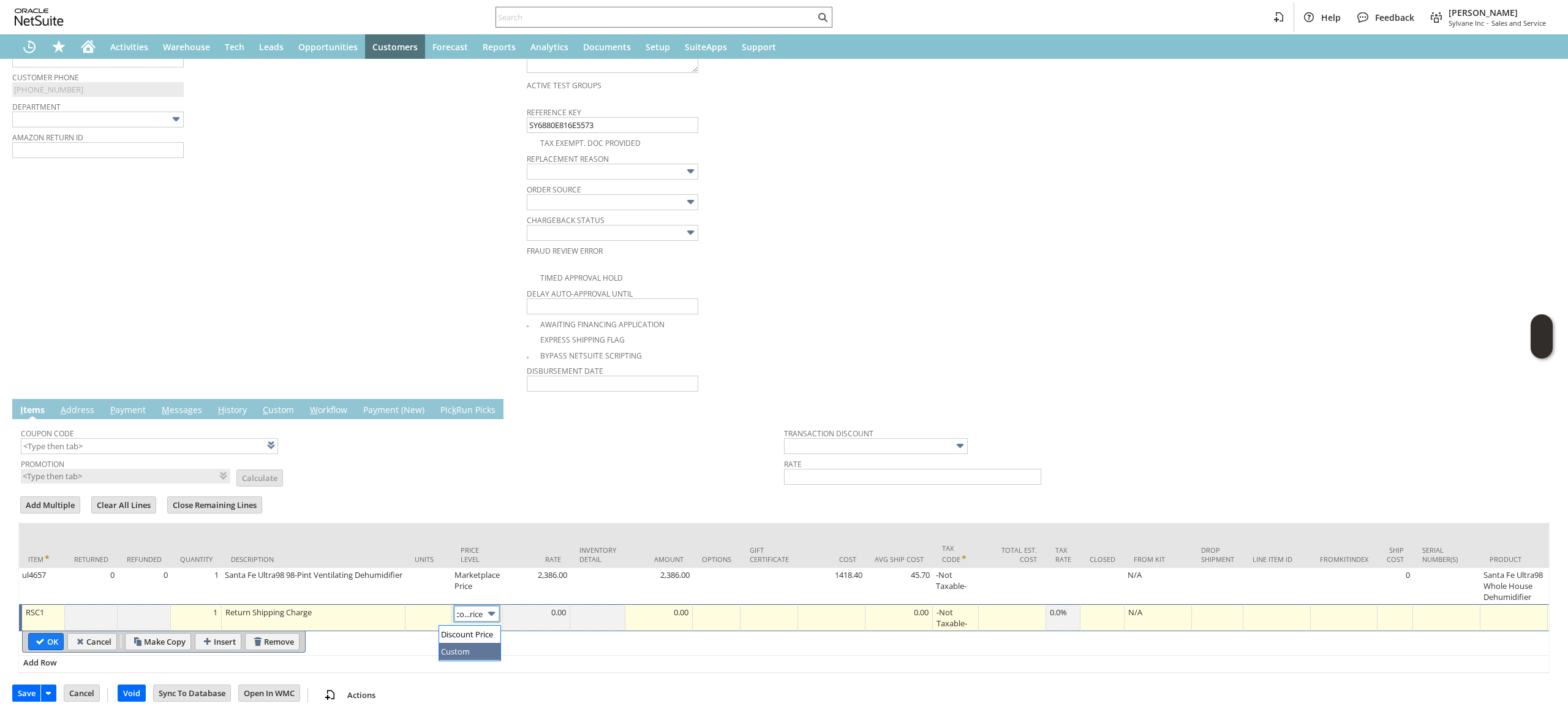
type input "Custom"
click at [529, 631] on td at bounding box center [537, 617] width 68 height 27
type input "0"
type input "-116.90"
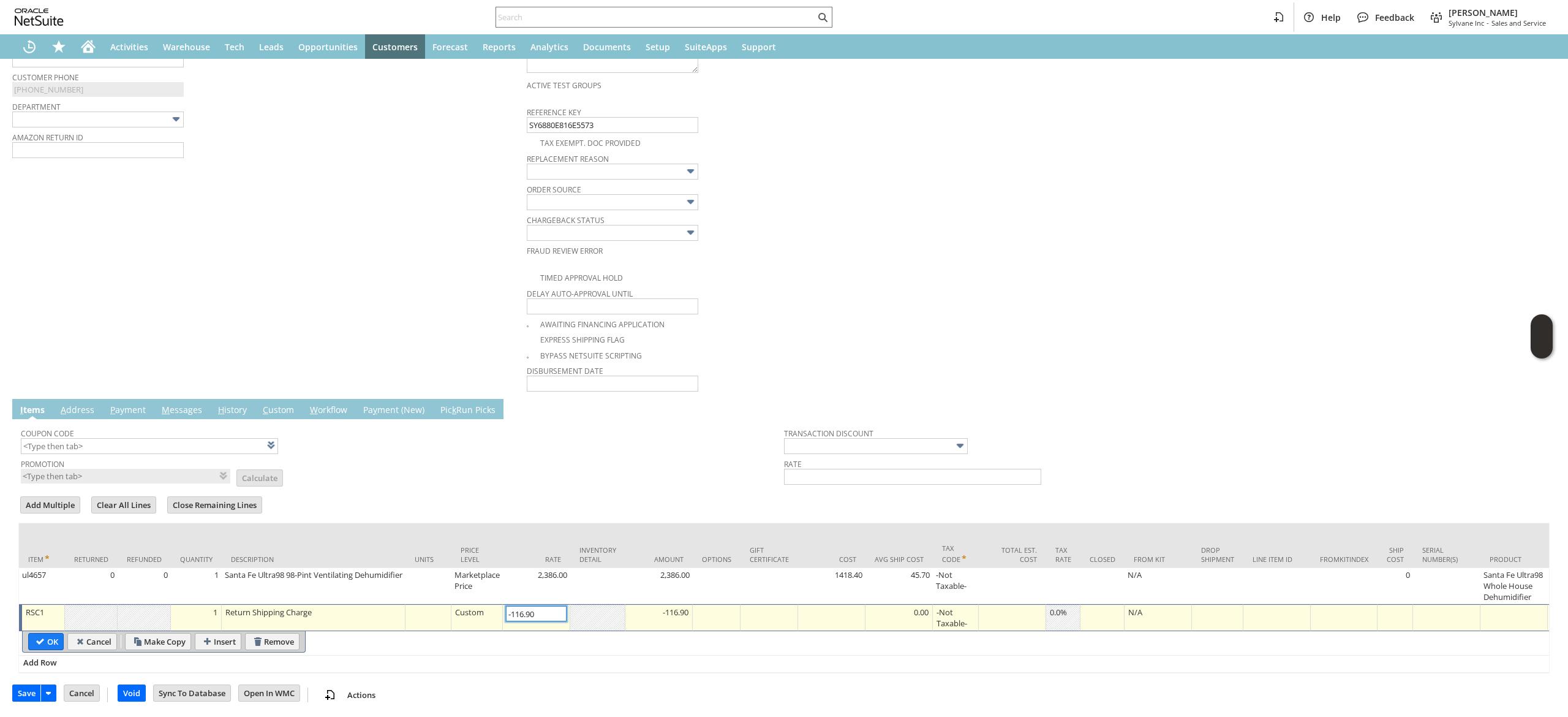
scroll to position [8, 0]
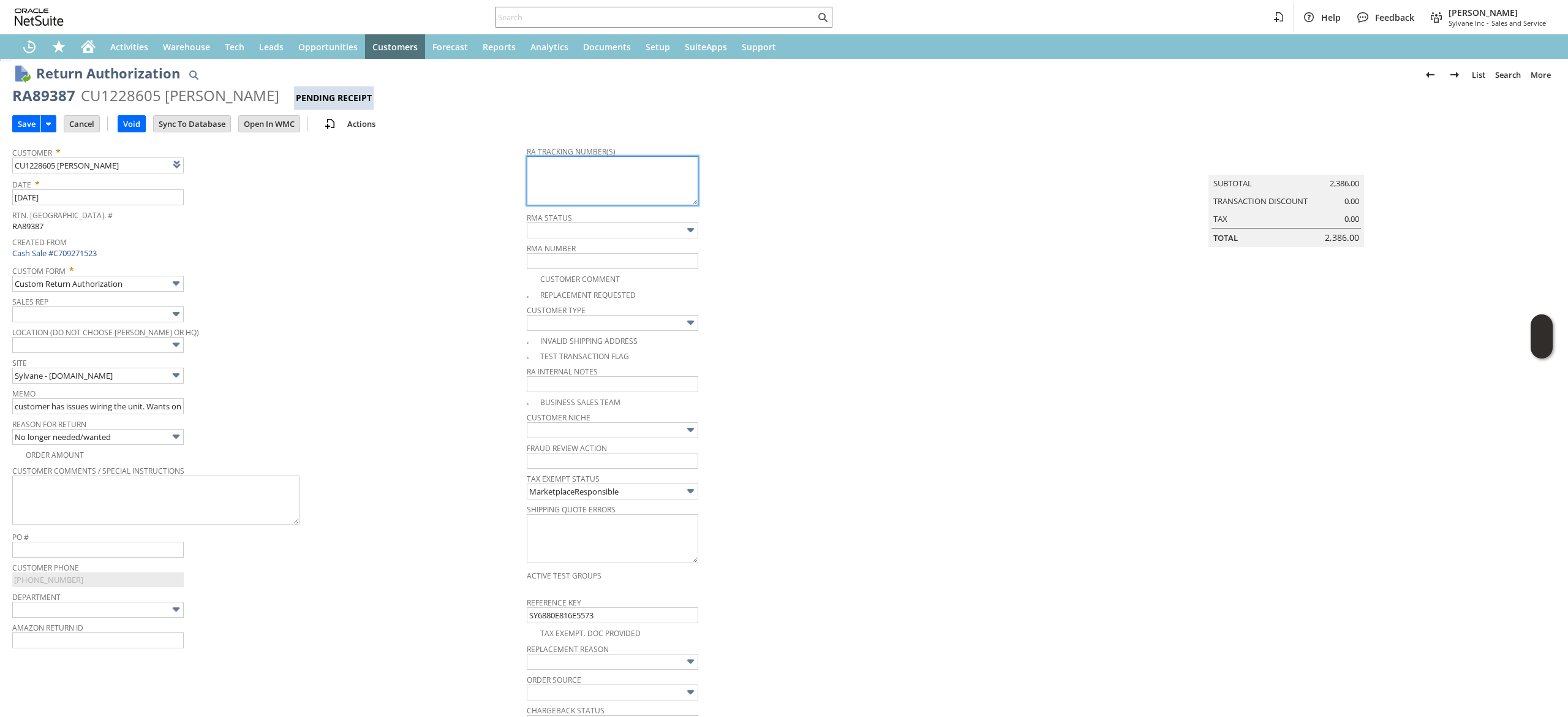
click at [527, 192] on textarea at bounding box center [613, 180] width 172 height 49
paste textarea "997006800210738"
type textarea "997006800210738 Ground Call Tag 10AM-3PM 08.28.2025"
click at [1177, 366] on td "Summary Subtotal 2,386.00 Transaction Discount 0.00 Tax 0.00 Total 2,386.00" at bounding box center [1298, 511] width 514 height 743
click at [27, 120] on input "Save" at bounding box center [27, 124] width 28 height 16
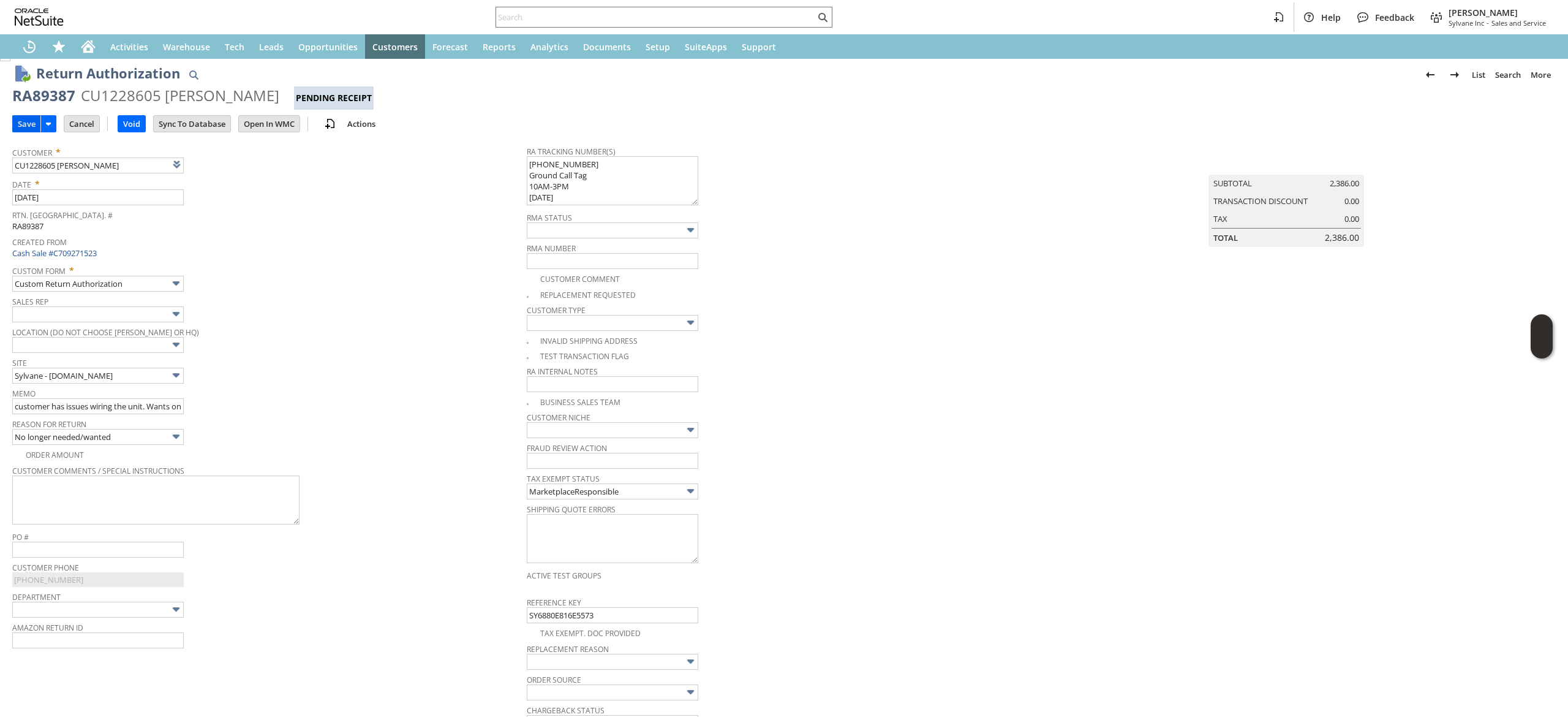
type input "Add"
type input "Copy Previous"
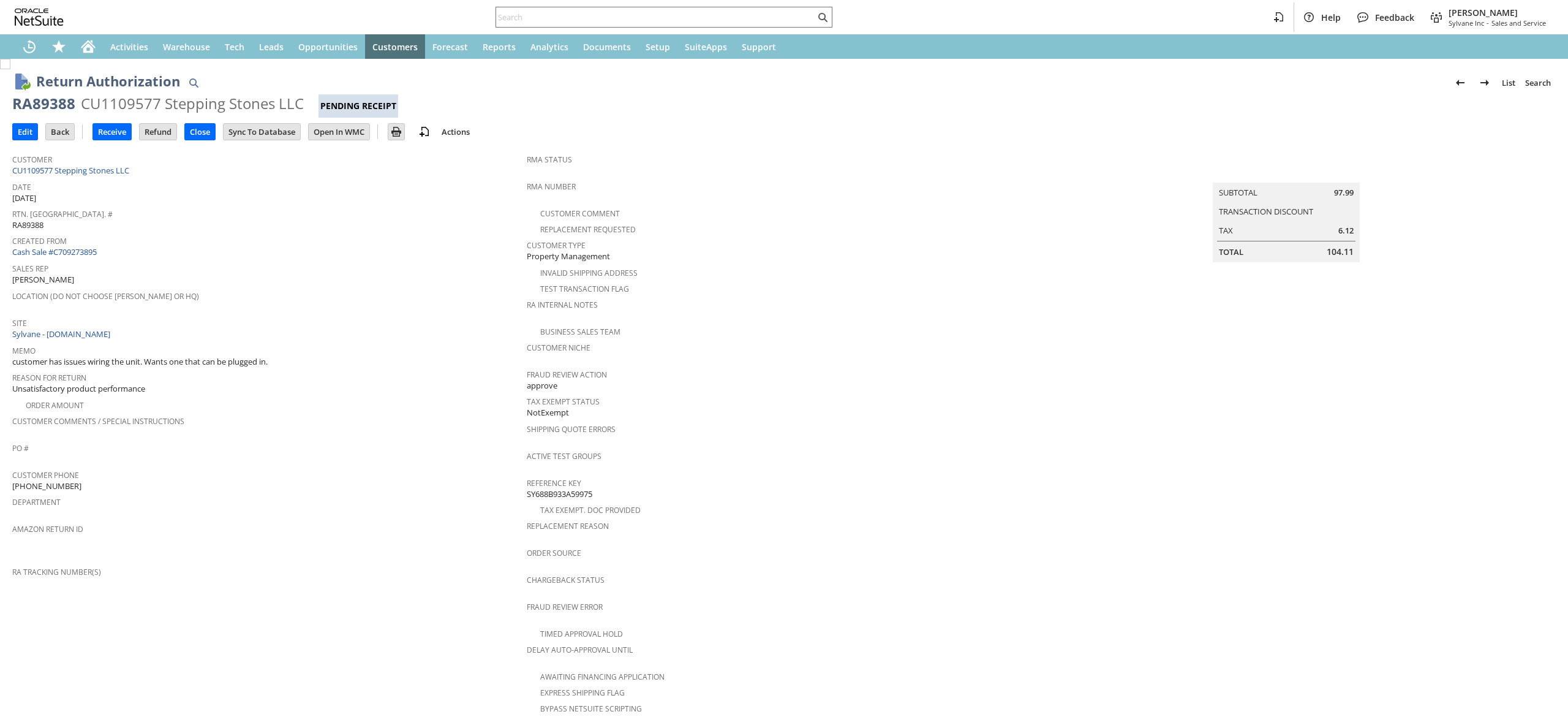
click at [47, 108] on div "RA89388" at bounding box center [43, 103] width 63 height 20
click at [45, 108] on div "RA89388" at bounding box center [43, 103] width 63 height 20
copy div "RA89388"
click at [32, 128] on input "Edit" at bounding box center [25, 132] width 24 height 16
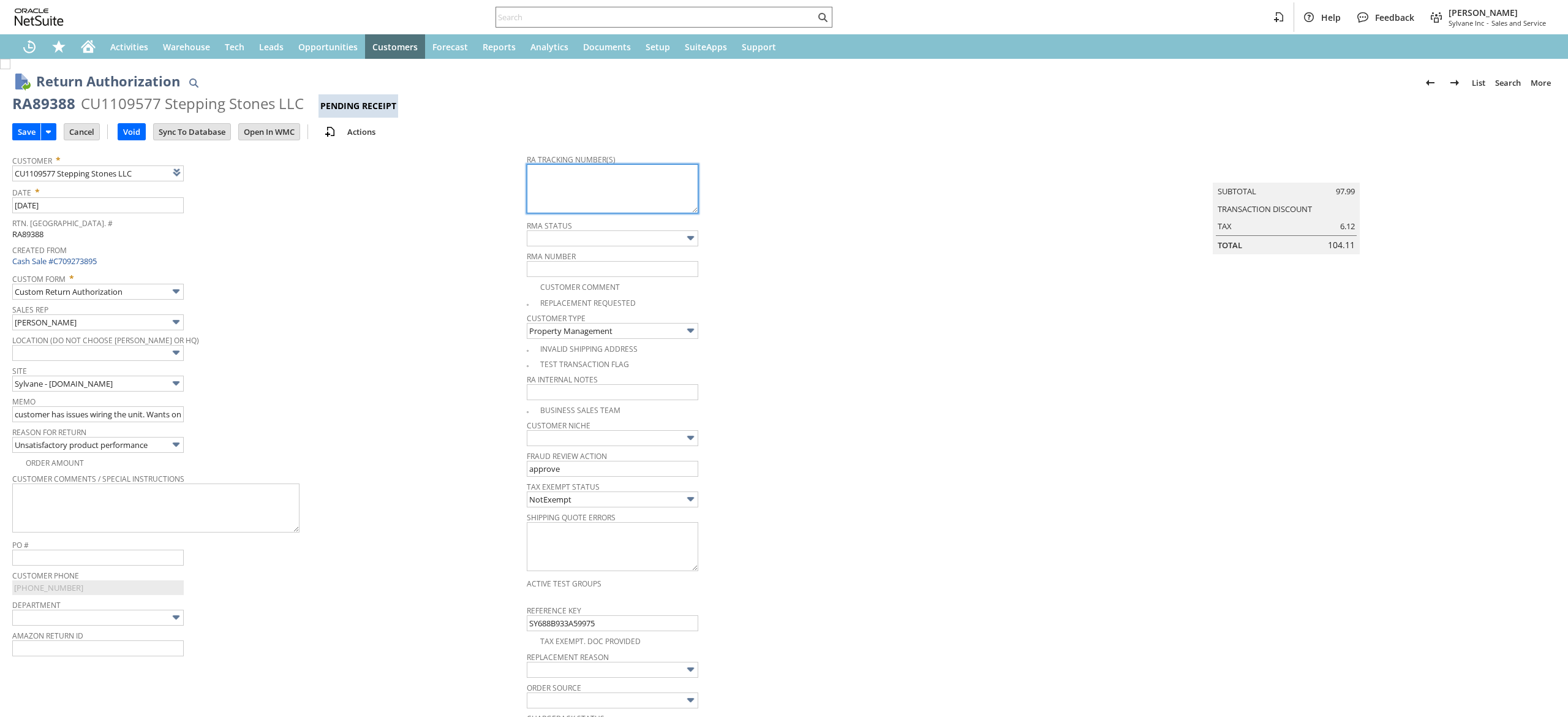
click at [578, 173] on textarea at bounding box center [613, 188] width 172 height 49
paste textarea "997006800210752"
type textarea "997006800210752"
type input "Add"
type input "Copy Previous"
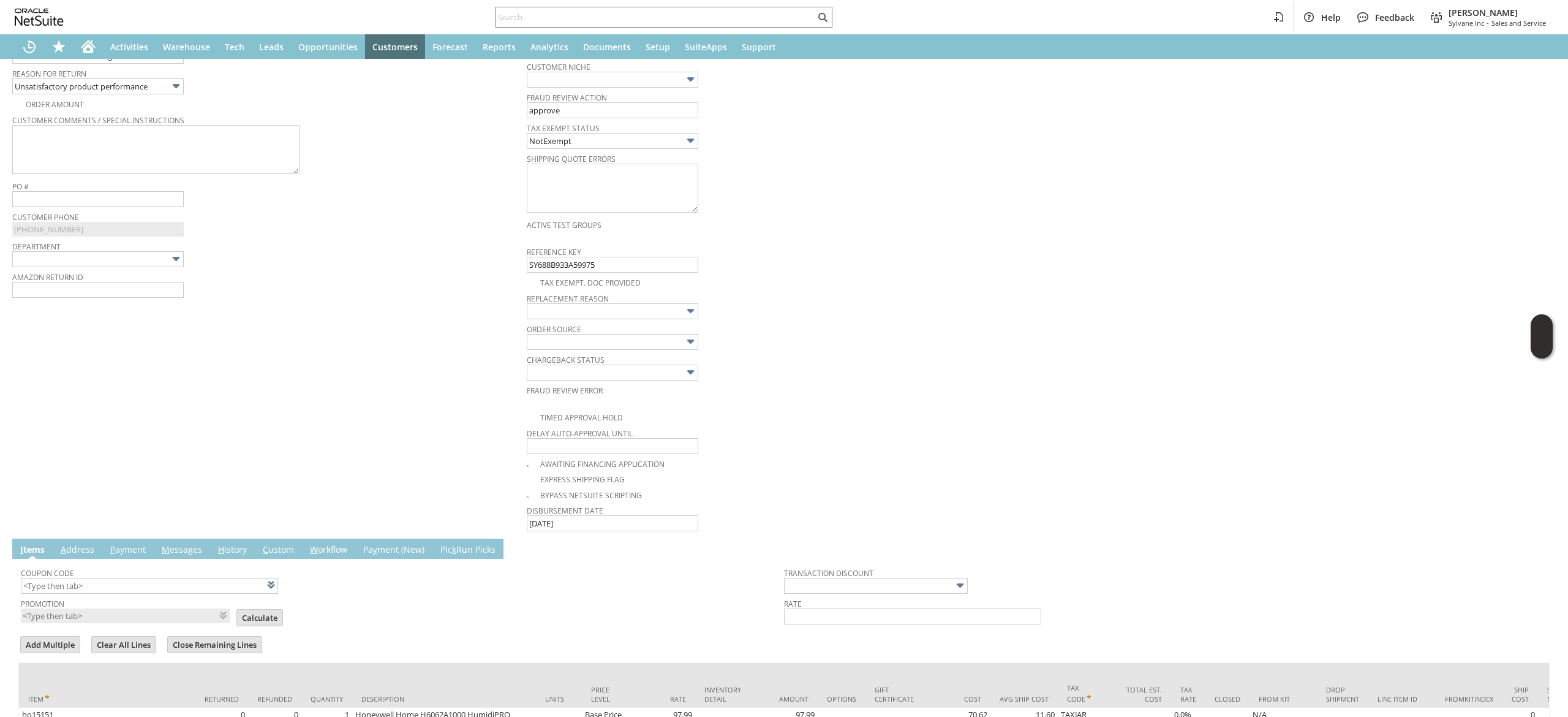
scroll to position [540, 0]
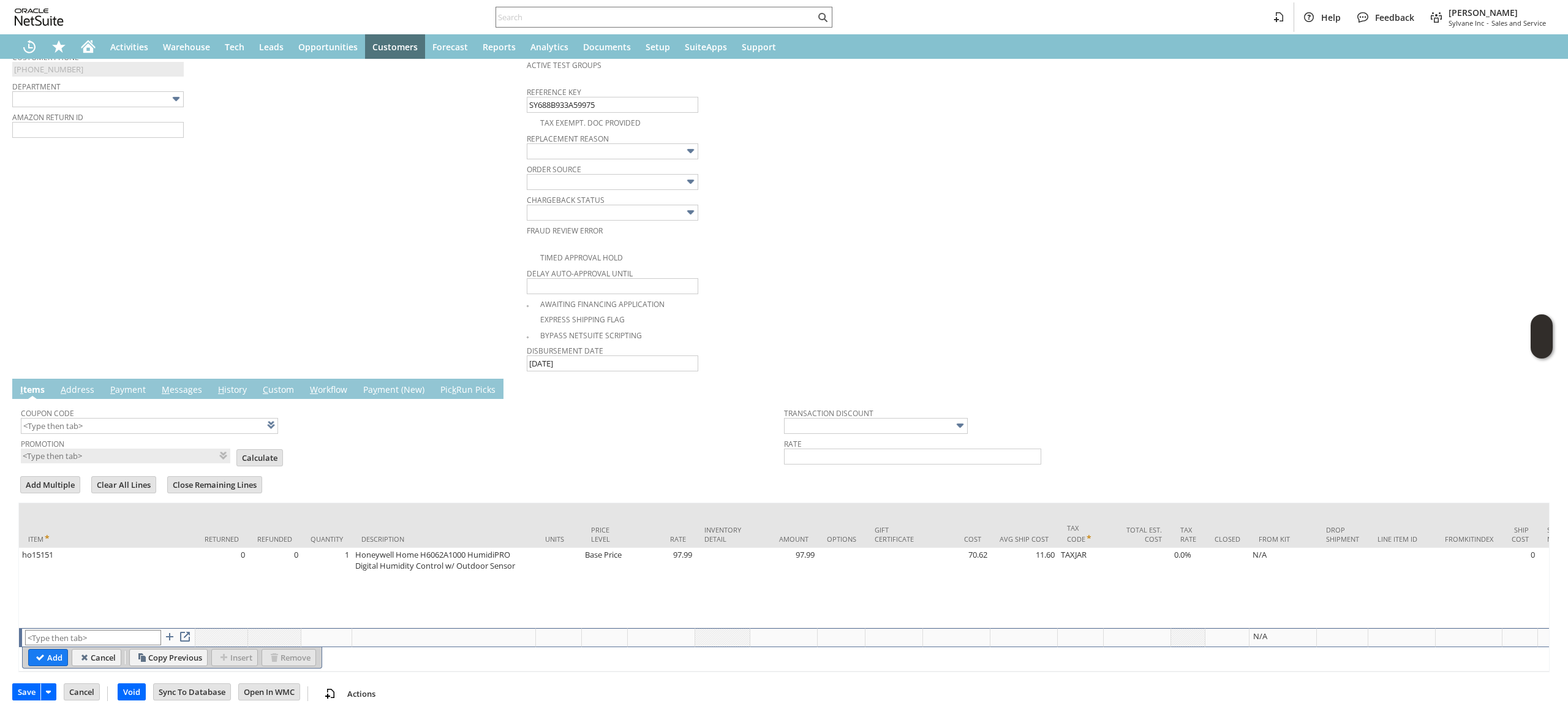
type textarea "997006800210752 Ground Call Tag 08.27.2025 10AM-3PM"
click at [70, 629] on input "text" at bounding box center [93, 637] width 136 height 16
click at [56, 629] on input "RSC1" at bounding box center [94, 637] width 136 height 16
type input "RSC1"
click at [45, 649] on input "Add" at bounding box center [48, 657] width 39 height 16
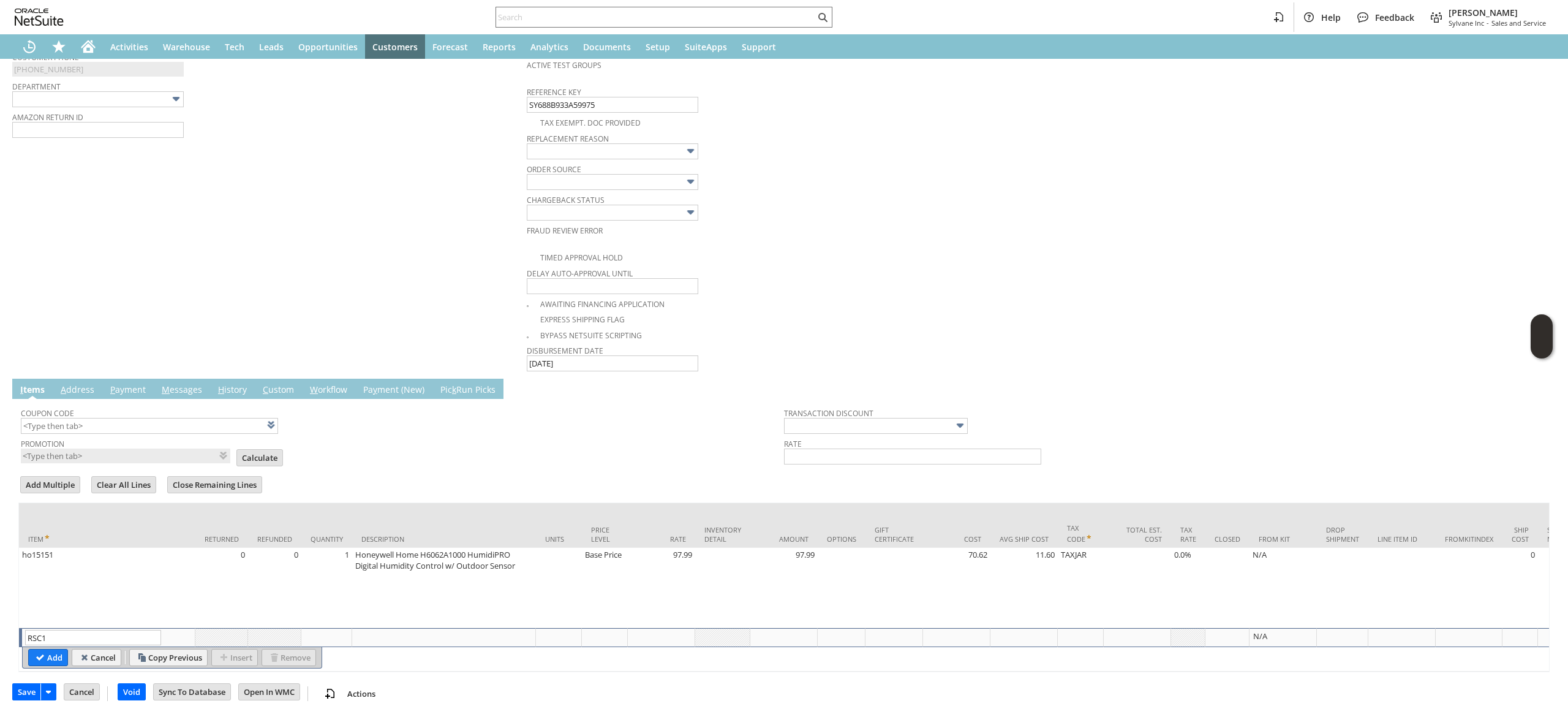
type input "Disco...rice"
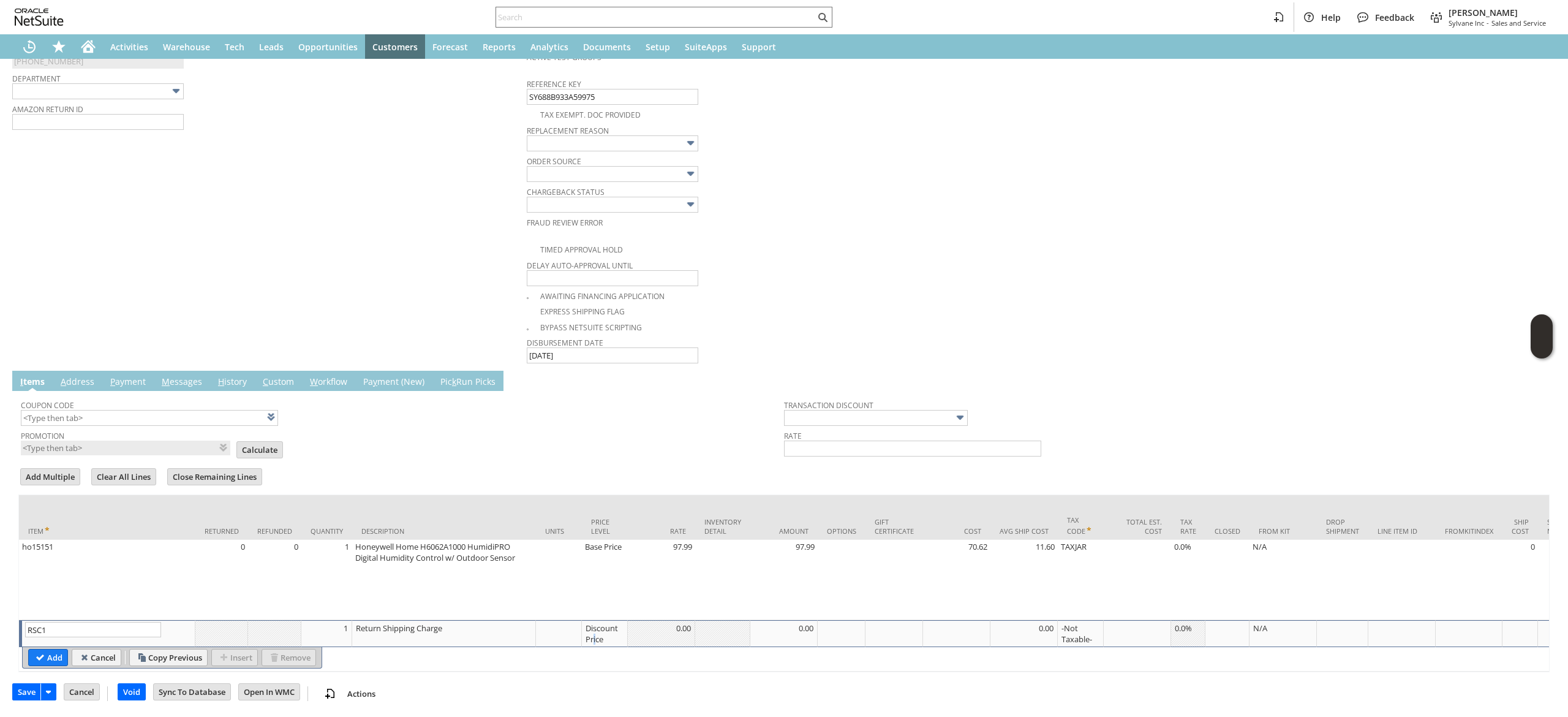
click at [598, 624] on div "Discount Price" at bounding box center [604, 633] width 39 height 23
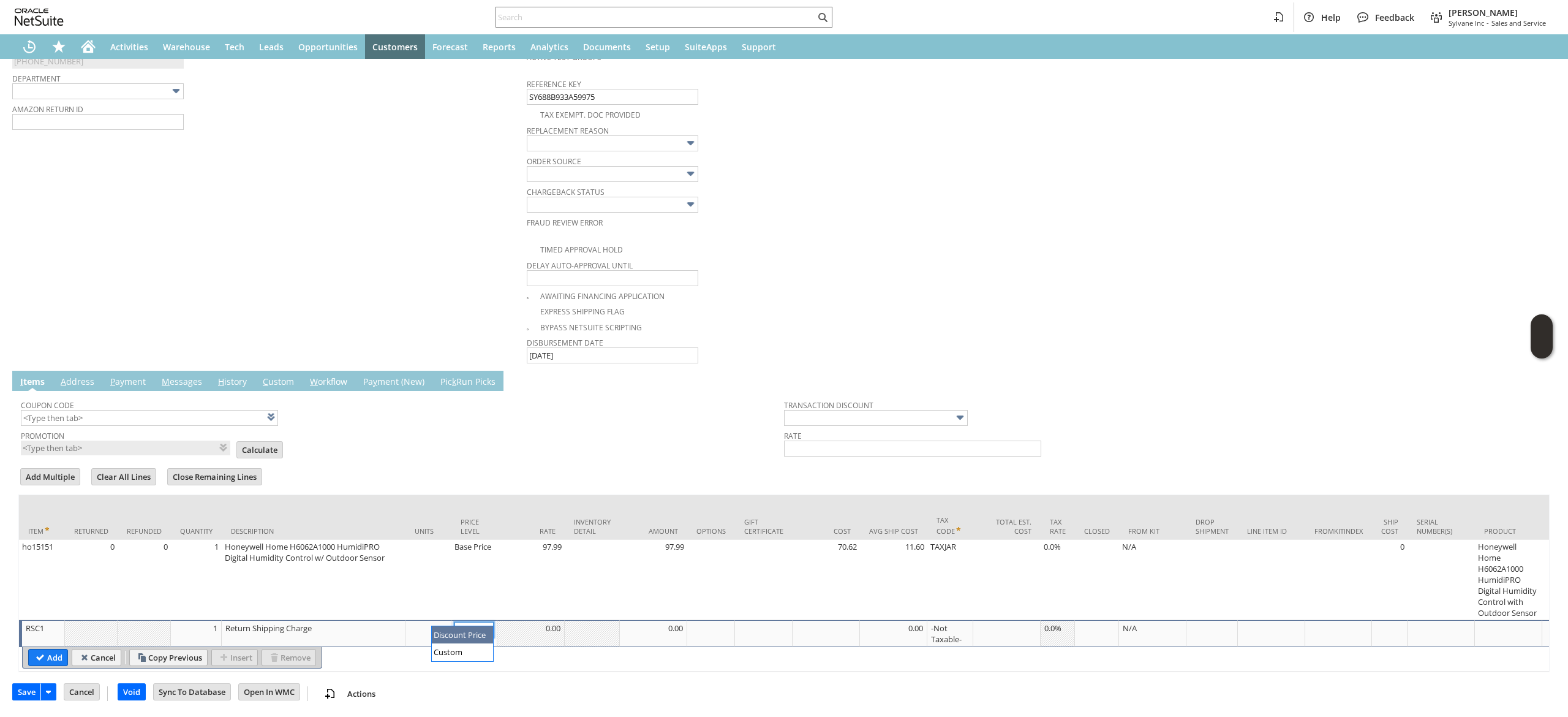
scroll to position [0, 0]
click at [483, 622] on img at bounding box center [485, 629] width 14 height 14
click at [483, 661] on div "Discount Price Custom" at bounding box center [462, 643] width 62 height 35
type input "Custom"
click at [543, 622] on div at bounding box center [530, 628] width 61 height 12
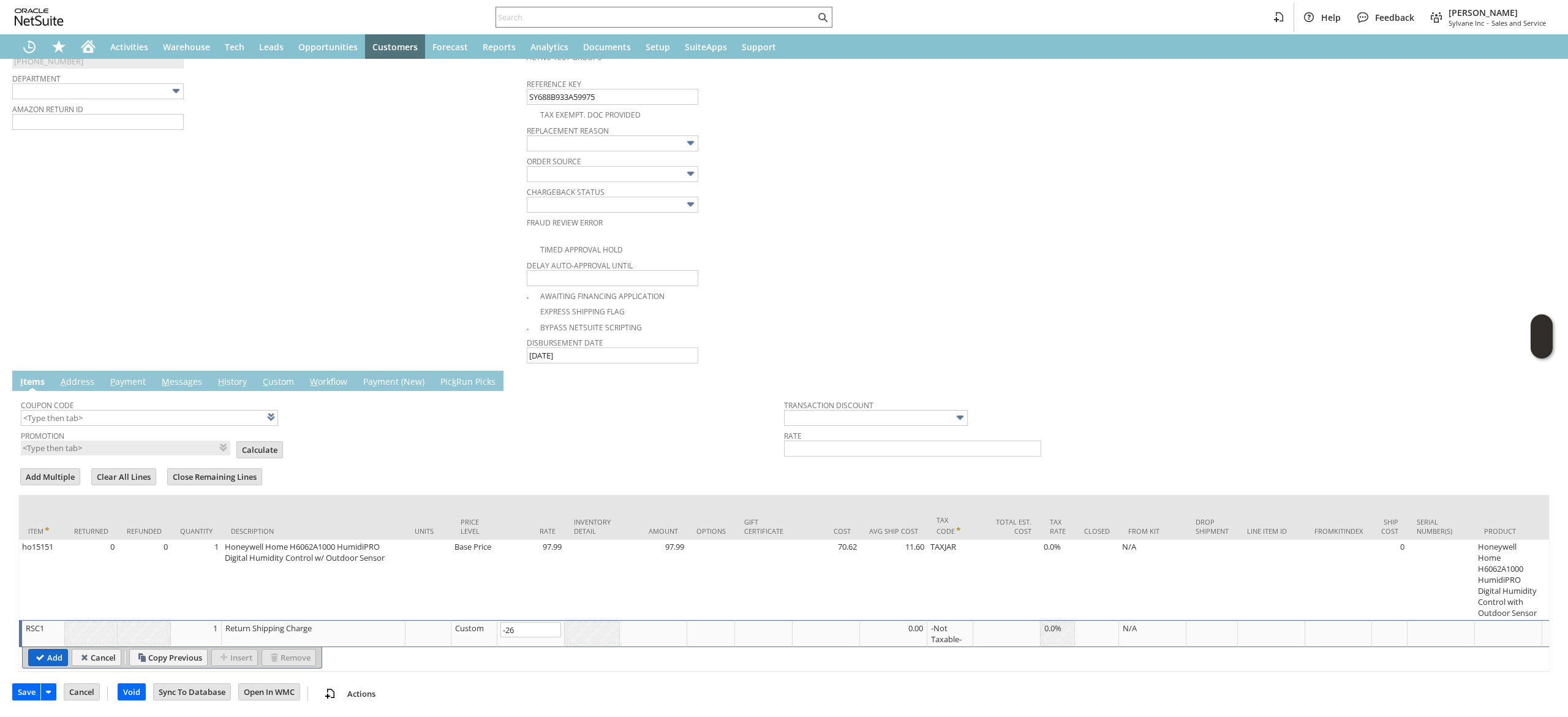
type input "-26.00"
click at [55, 649] on input "Add" at bounding box center [48, 657] width 39 height 16
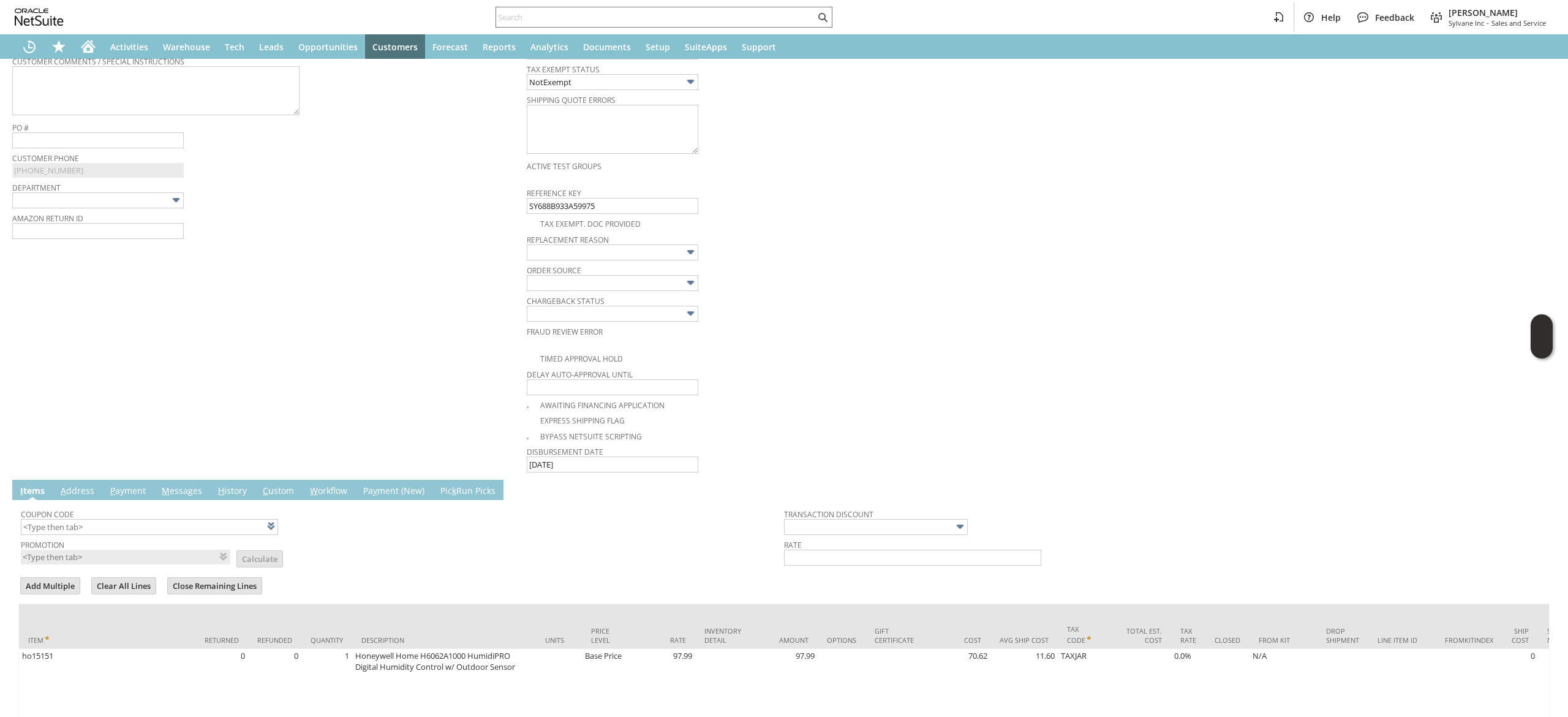
scroll to position [50, 0]
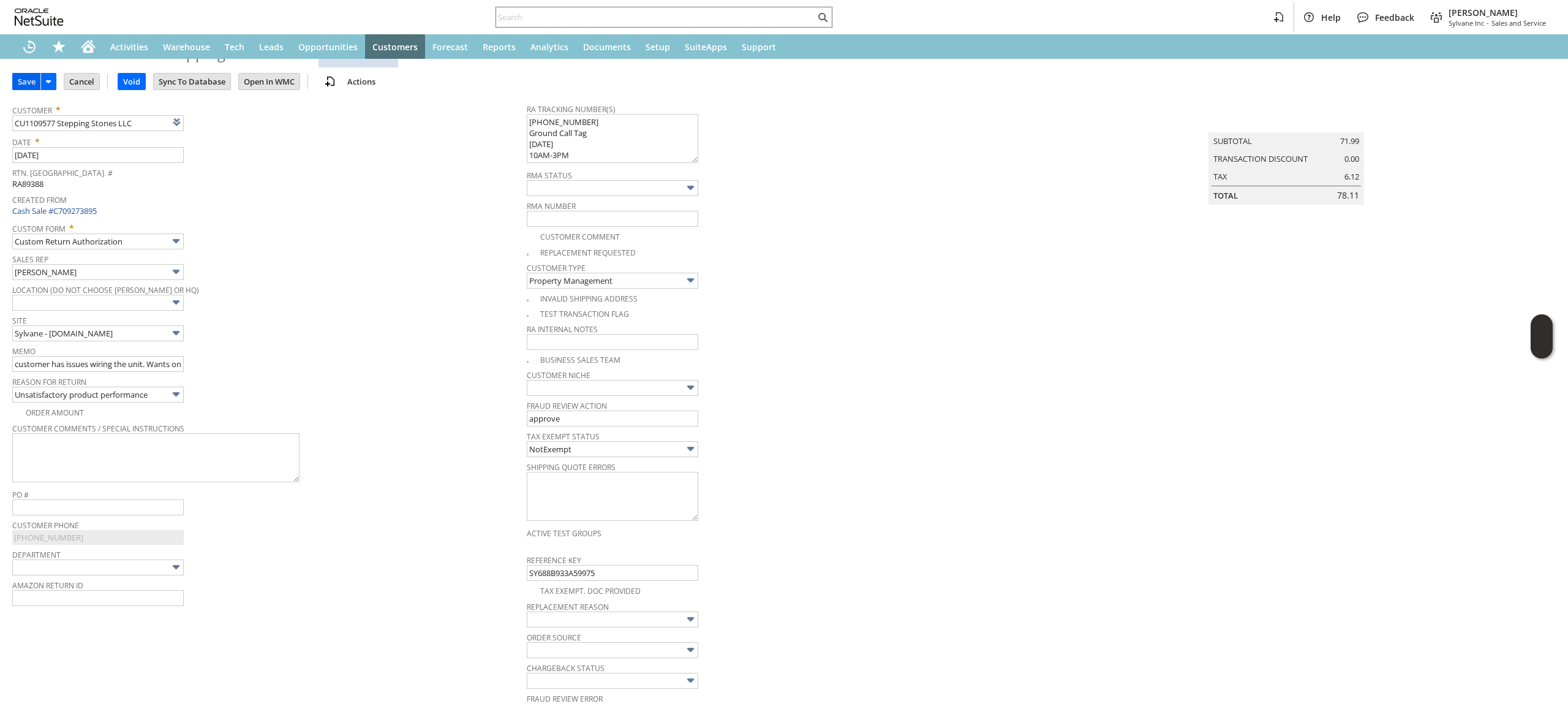
click at [17, 76] on input "Save" at bounding box center [27, 81] width 28 height 16
